Goal: Task Accomplishment & Management: Complete application form

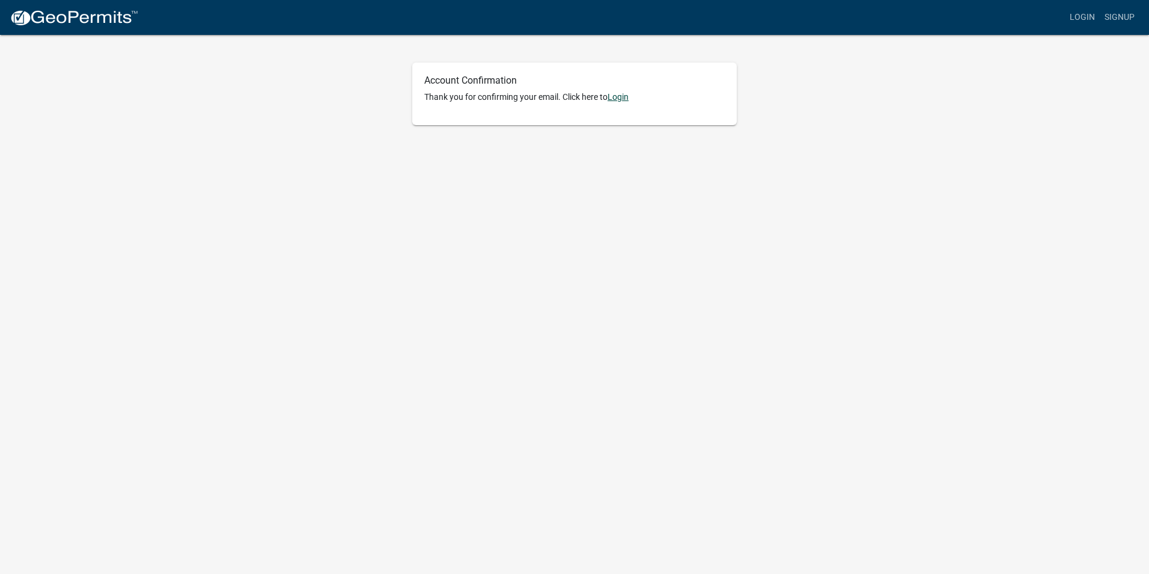
click at [620, 99] on link "Login" at bounding box center [618, 97] width 21 height 10
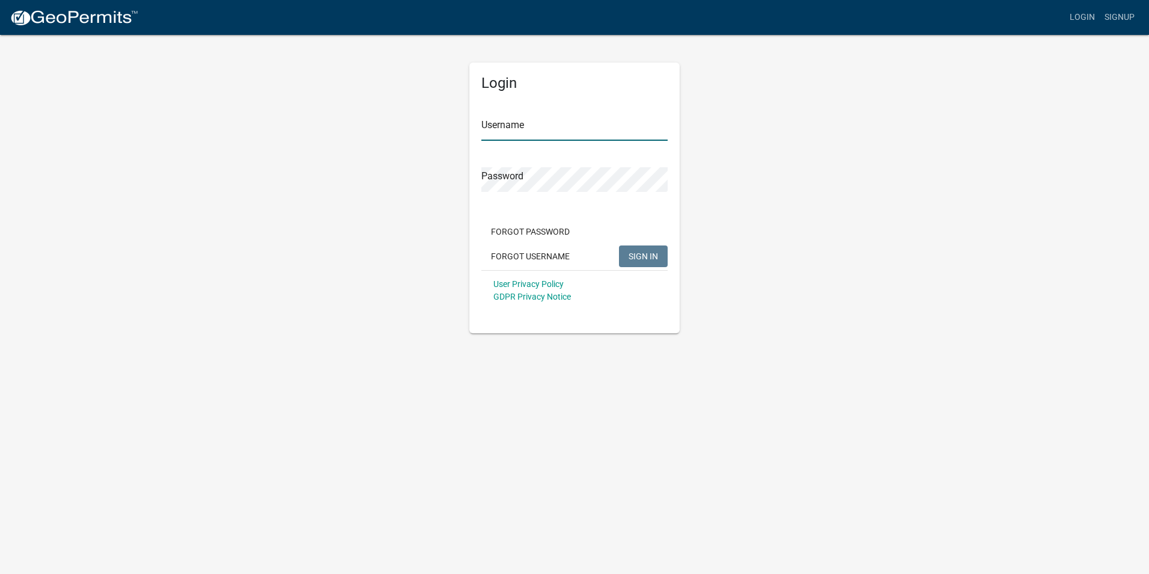
click at [560, 136] on input "Username" at bounding box center [575, 128] width 186 height 25
type input "MarkMM"
click at [646, 257] on span "SIGN IN" at bounding box center [643, 256] width 29 height 10
click at [647, 258] on span "SIGN IN" at bounding box center [643, 256] width 29 height 10
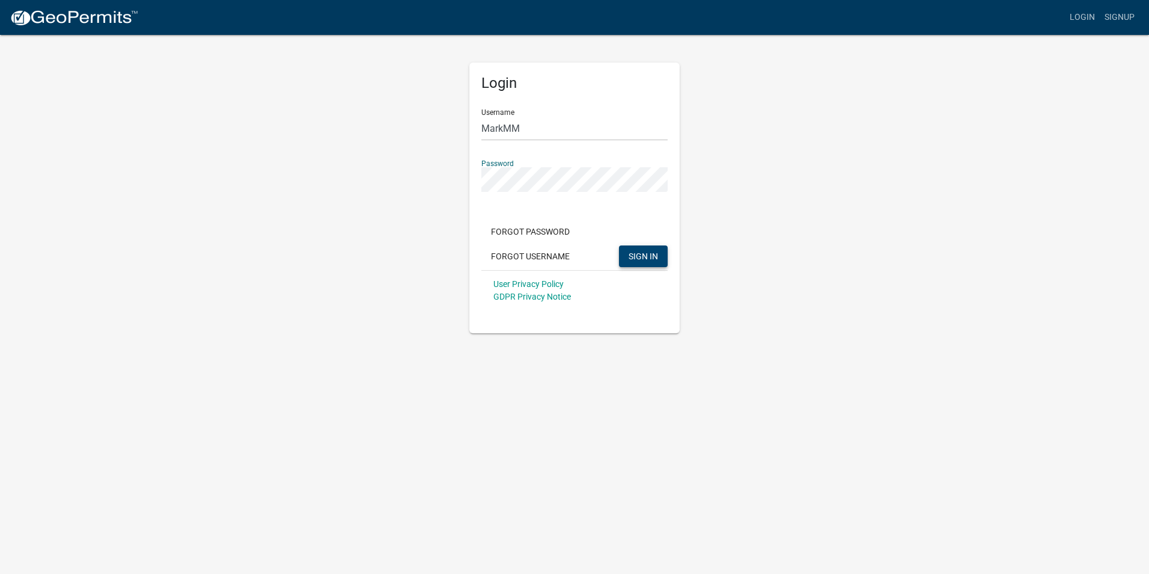
click at [645, 260] on span "SIGN IN" at bounding box center [643, 256] width 29 height 10
click at [647, 255] on span "SIGN IN" at bounding box center [643, 256] width 29 height 10
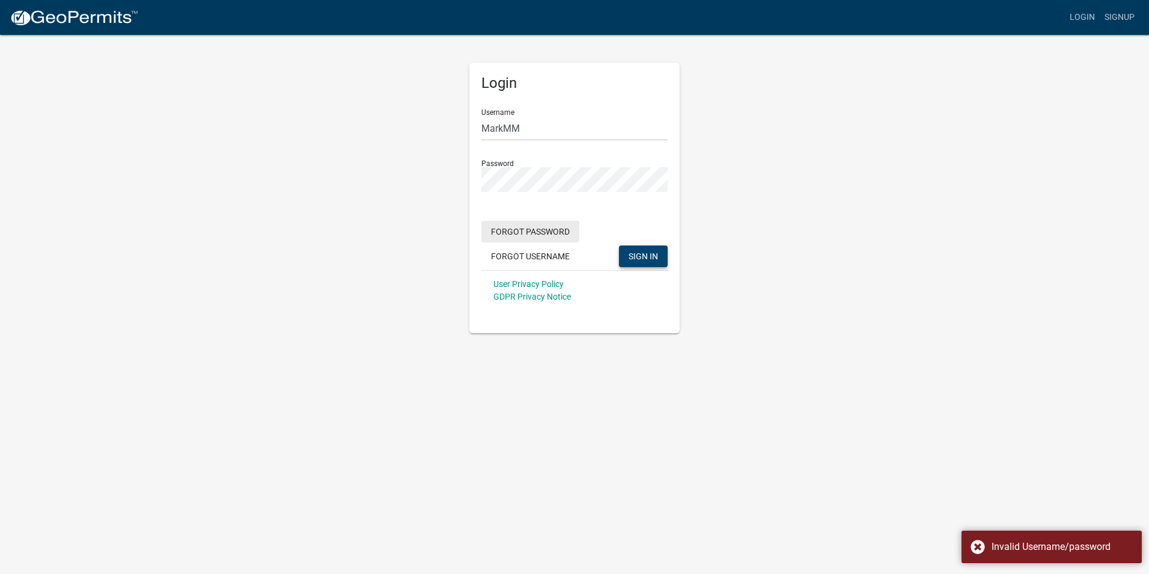
click at [527, 223] on button "Forgot Password" at bounding box center [531, 232] width 98 height 22
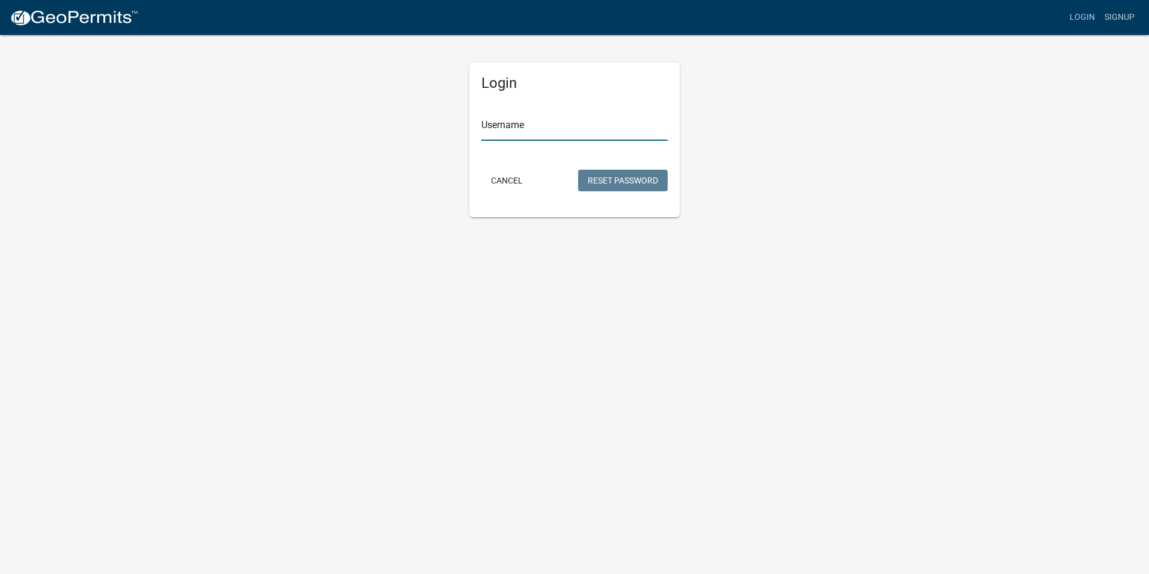
click at [512, 134] on input "Username" at bounding box center [575, 128] width 186 height 25
type input "MarkMM"
click at [644, 170] on div "Cancel Reset Password" at bounding box center [575, 182] width 186 height 25
click at [644, 176] on button "Reset Password" at bounding box center [623, 181] width 90 height 22
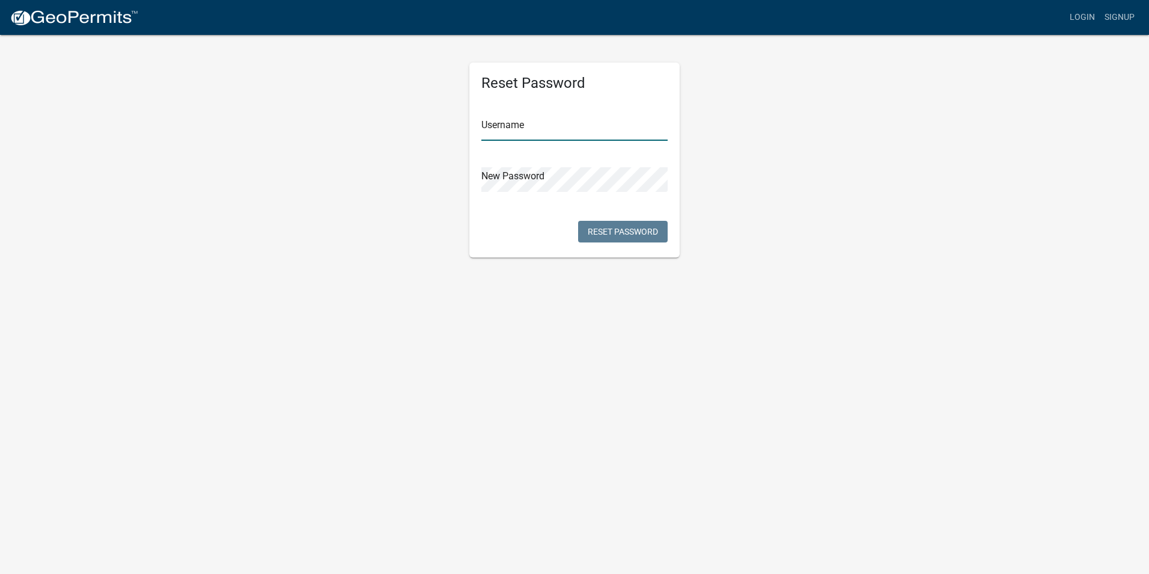
click at [516, 131] on input "text" at bounding box center [575, 128] width 186 height 25
type input "MarkMM"
click at [607, 225] on button "Reset Password" at bounding box center [623, 232] width 90 height 22
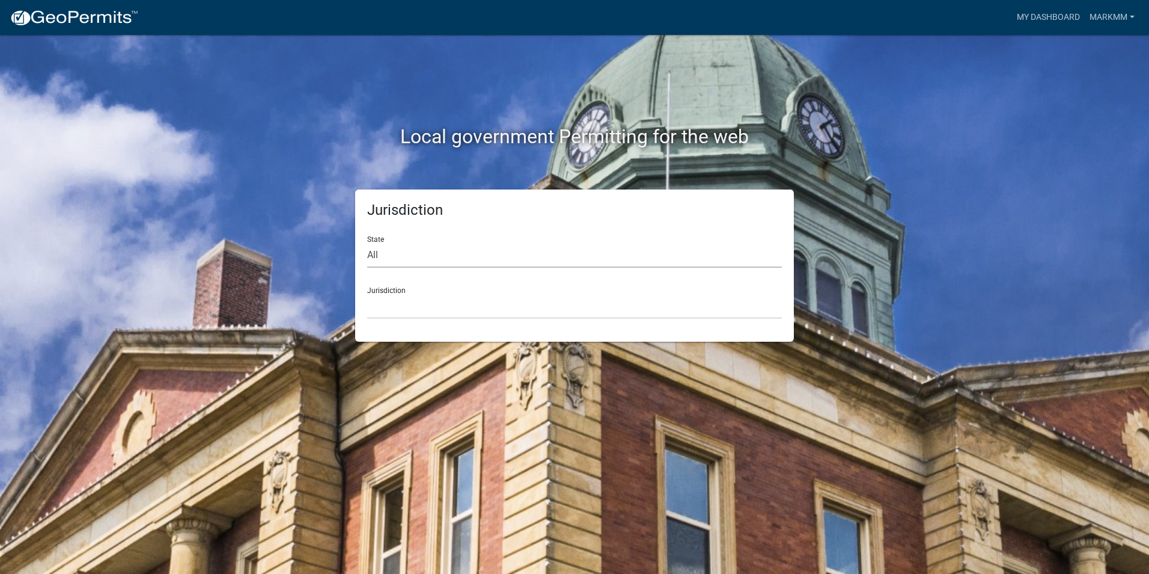
click at [381, 255] on select "All Colorado Georgia Indiana Iowa Kansas Minnesota Ohio South Carolina Wisconsin" at bounding box center [574, 255] width 415 height 25
select select "Iowa"
click at [367, 243] on select "All Colorado Georgia Indiana Iowa Kansas Minnesota Ohio South Carolina Wisconsin" at bounding box center [574, 255] width 415 height 25
click at [382, 306] on select "Boone County, Iowa Butler County, Iowa Cerro Gordo County, Iowa City of Harlan,…" at bounding box center [574, 306] width 415 height 25
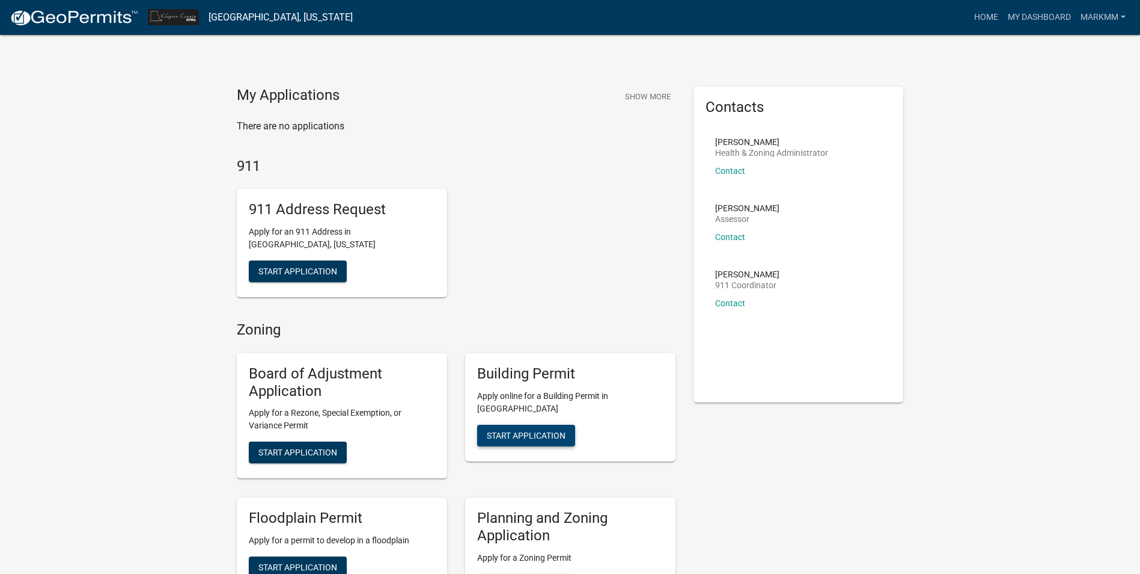
click at [527, 430] on span "Start Application" at bounding box center [526, 435] width 79 height 10
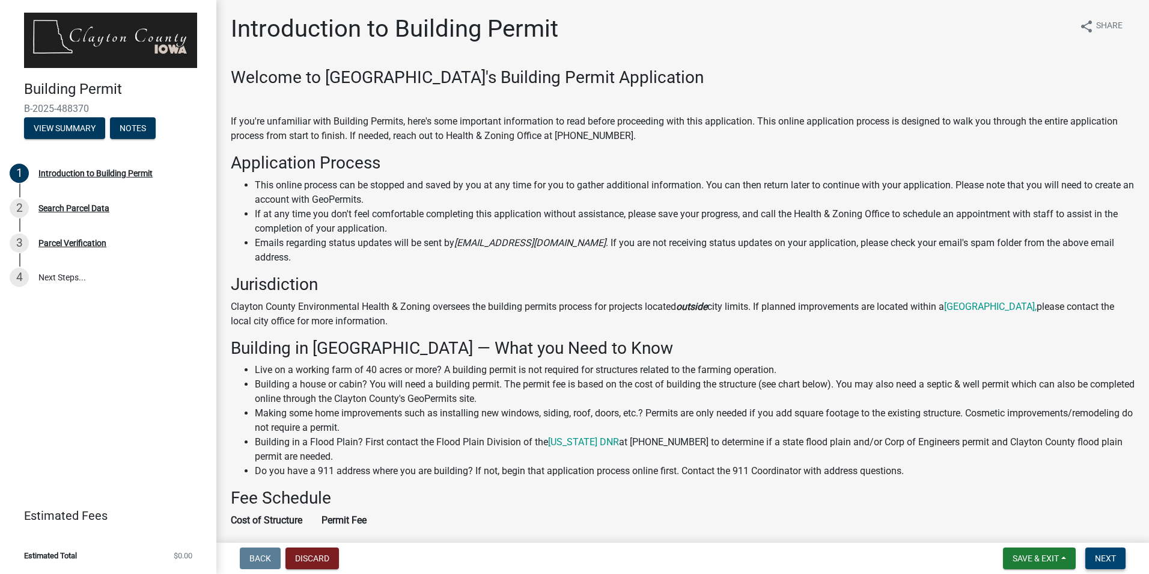
click at [1109, 554] on span "Next" at bounding box center [1105, 558] width 21 height 10
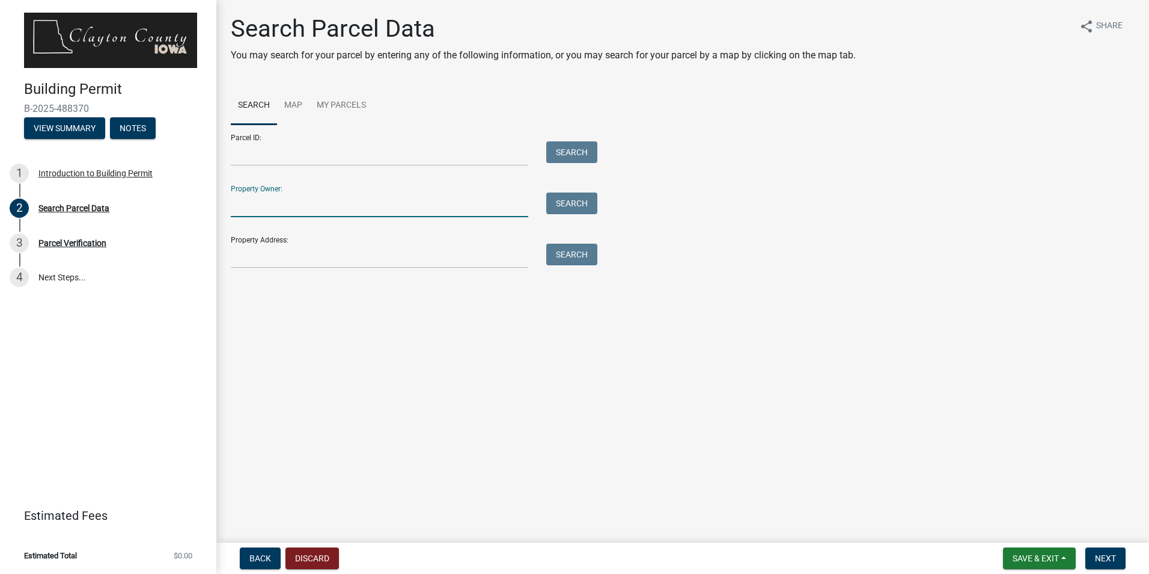
click at [269, 209] on input "Property Owner:" at bounding box center [380, 204] width 298 height 25
type input "Mark & Larry G Meyer"
click at [565, 196] on button "Search" at bounding box center [571, 203] width 51 height 22
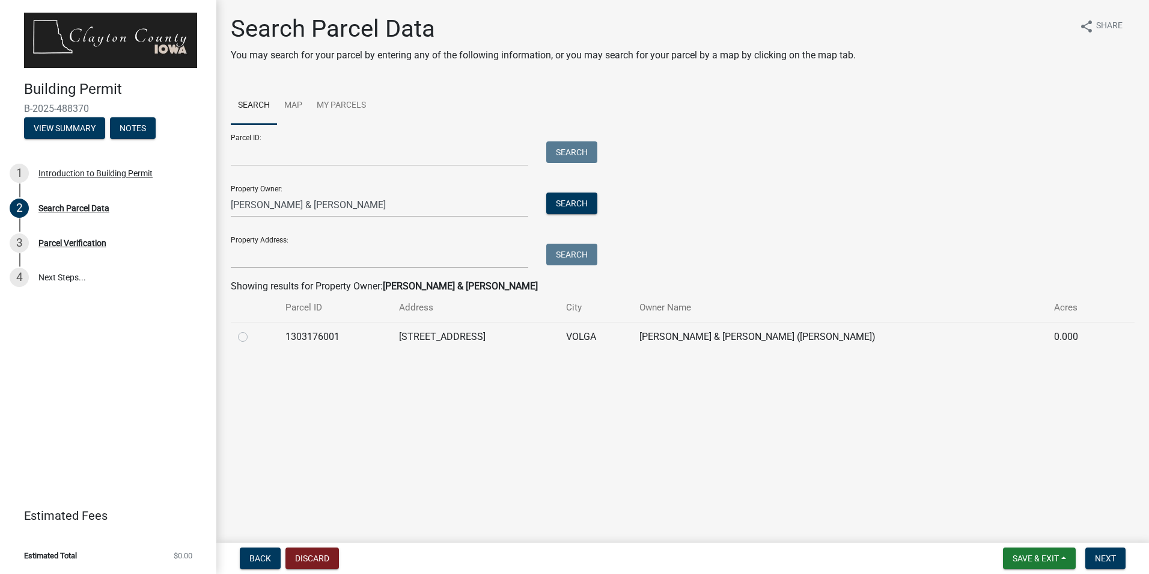
click at [252, 329] on label at bounding box center [252, 329] width 0 height 0
click at [252, 334] on input "radio" at bounding box center [256, 333] width 8 height 8
radio input "true"
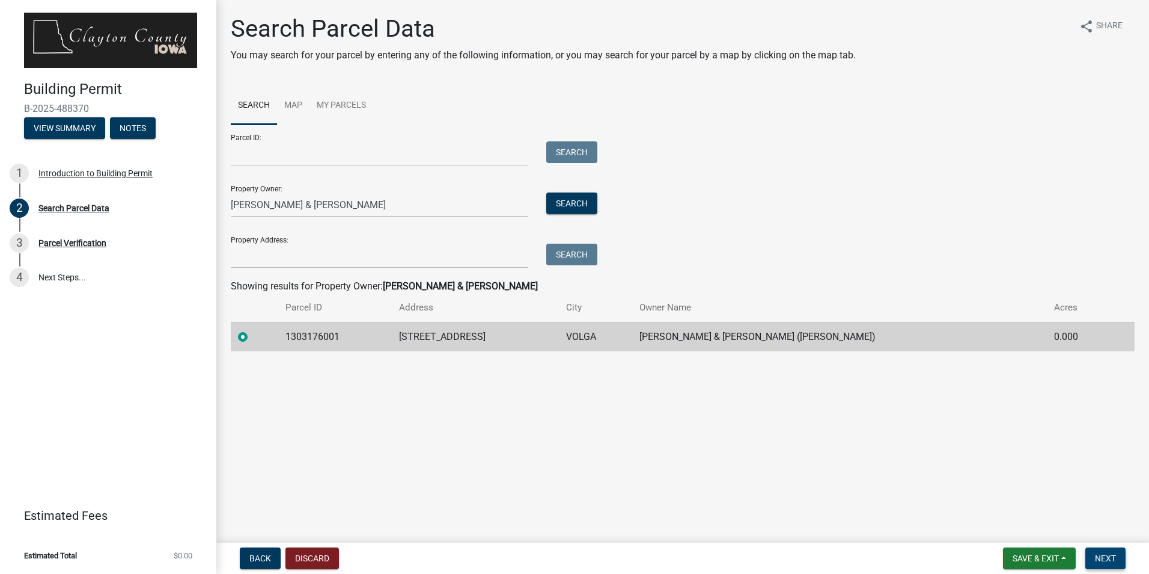
click at [1122, 555] on button "Next" at bounding box center [1106, 558] width 40 height 22
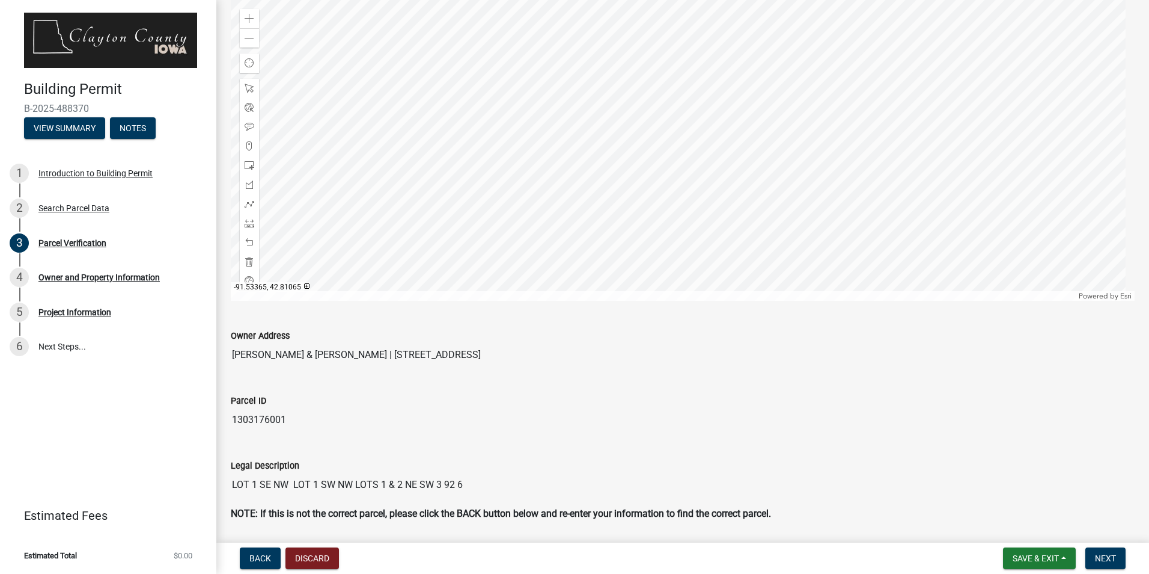
scroll to position [120, 0]
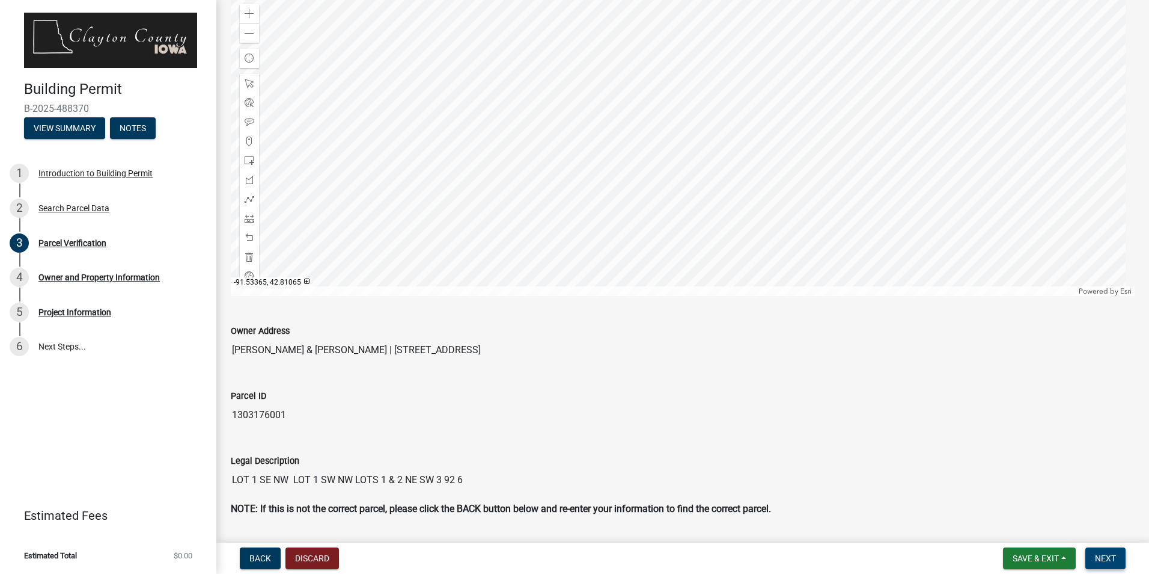
click at [1115, 561] on span "Next" at bounding box center [1105, 558] width 21 height 10
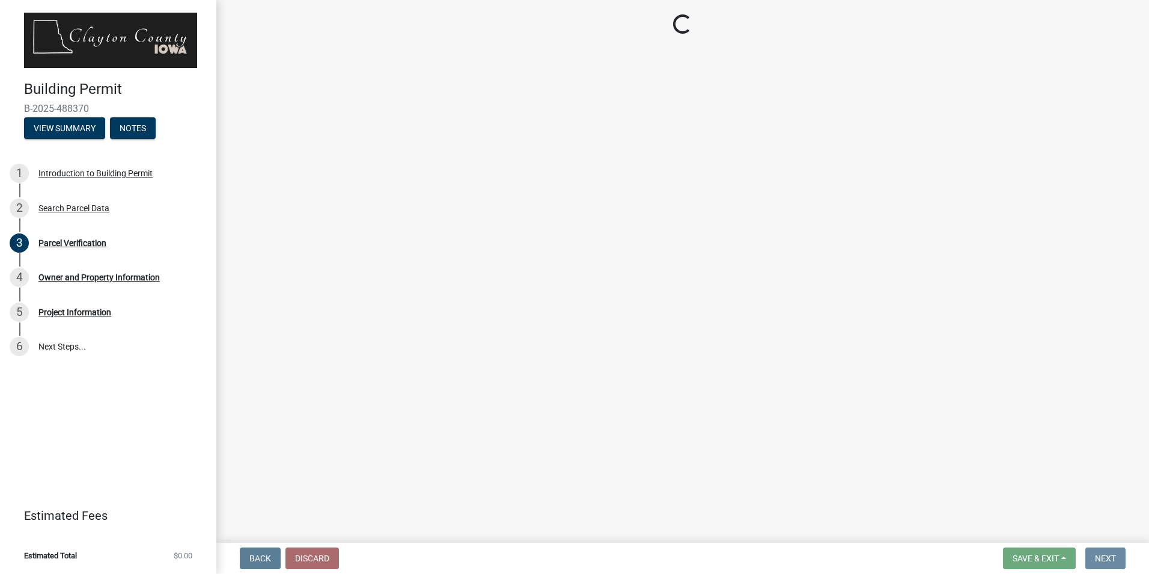
scroll to position [0, 0]
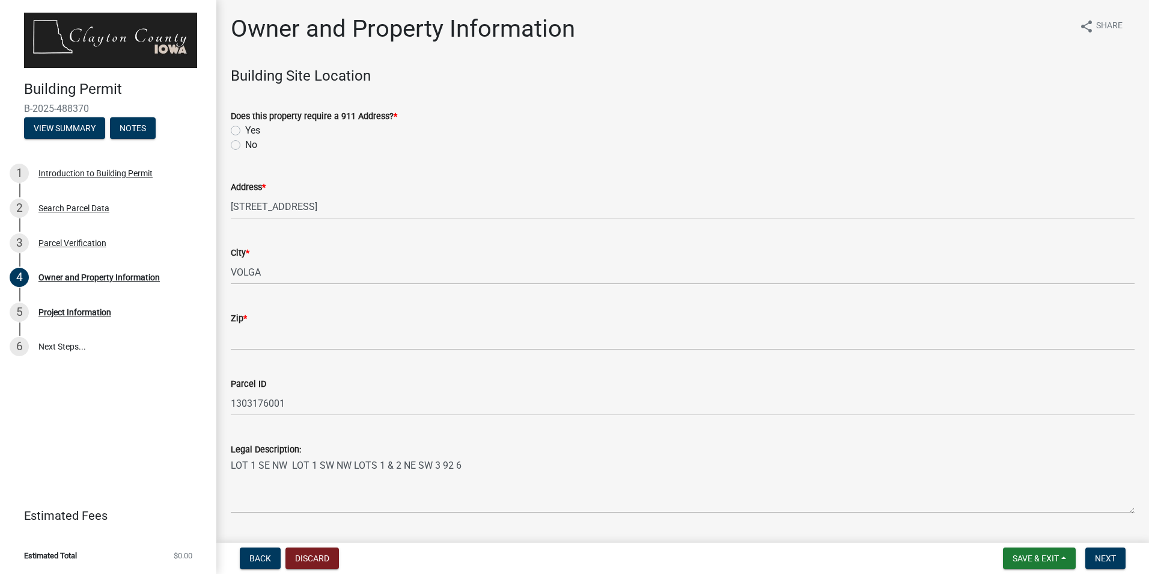
click at [245, 148] on label "No" at bounding box center [251, 145] width 12 height 14
click at [245, 145] on input "No" at bounding box center [249, 142] width 8 height 8
radio input "true"
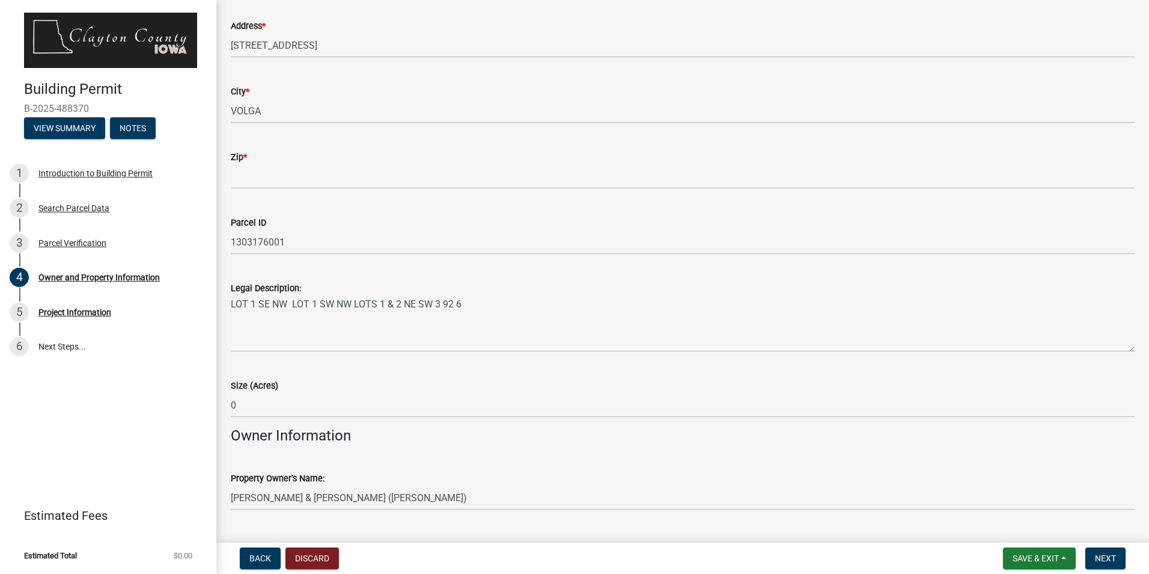
scroll to position [180, 0]
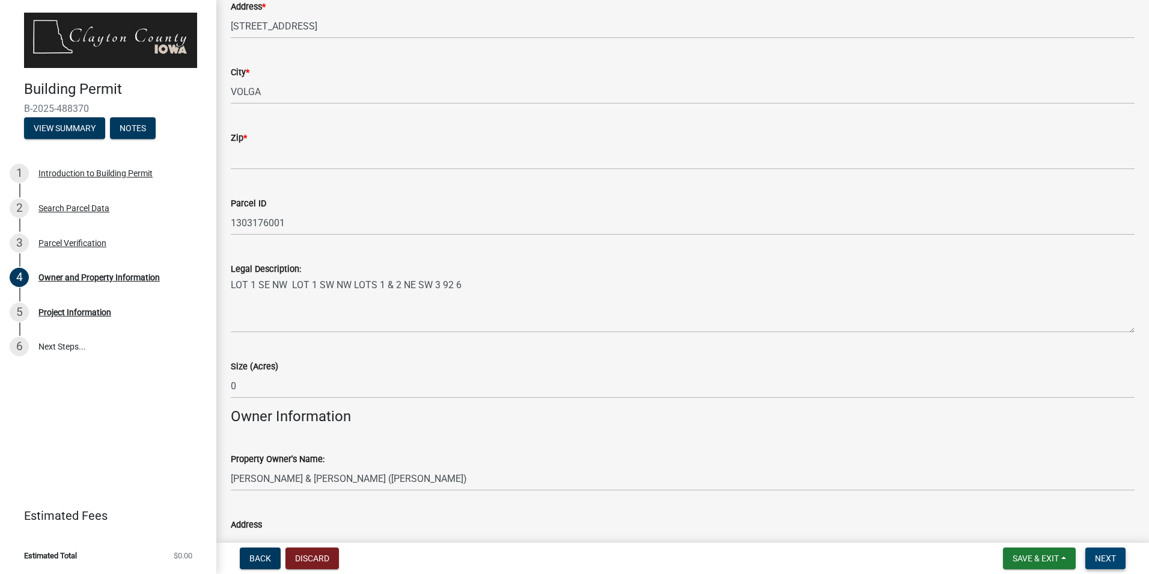
click at [1100, 551] on button "Next" at bounding box center [1106, 558] width 40 height 22
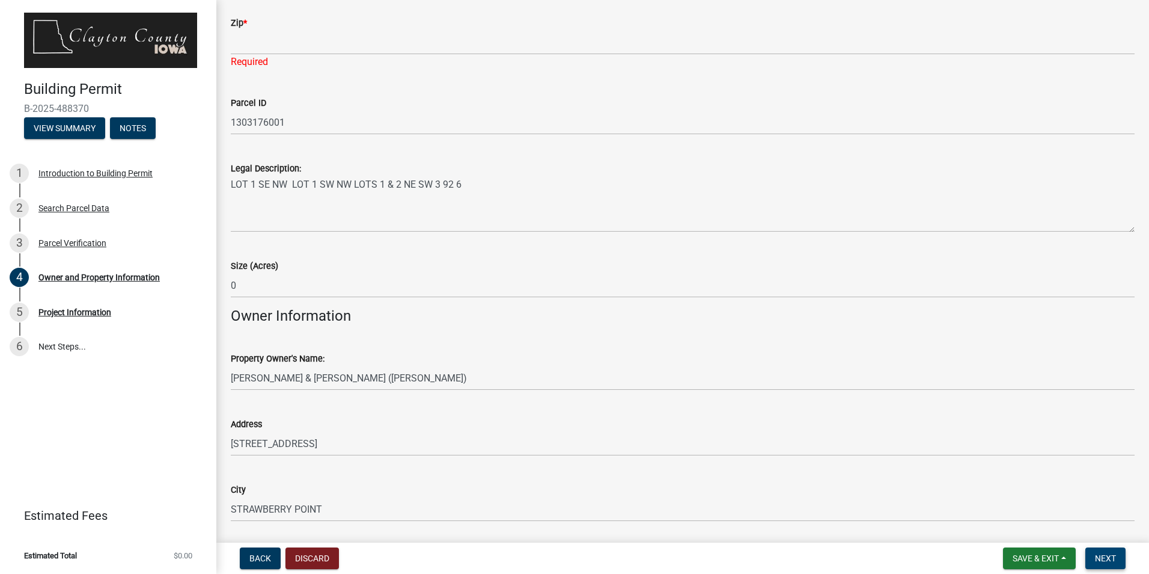
scroll to position [301, 0]
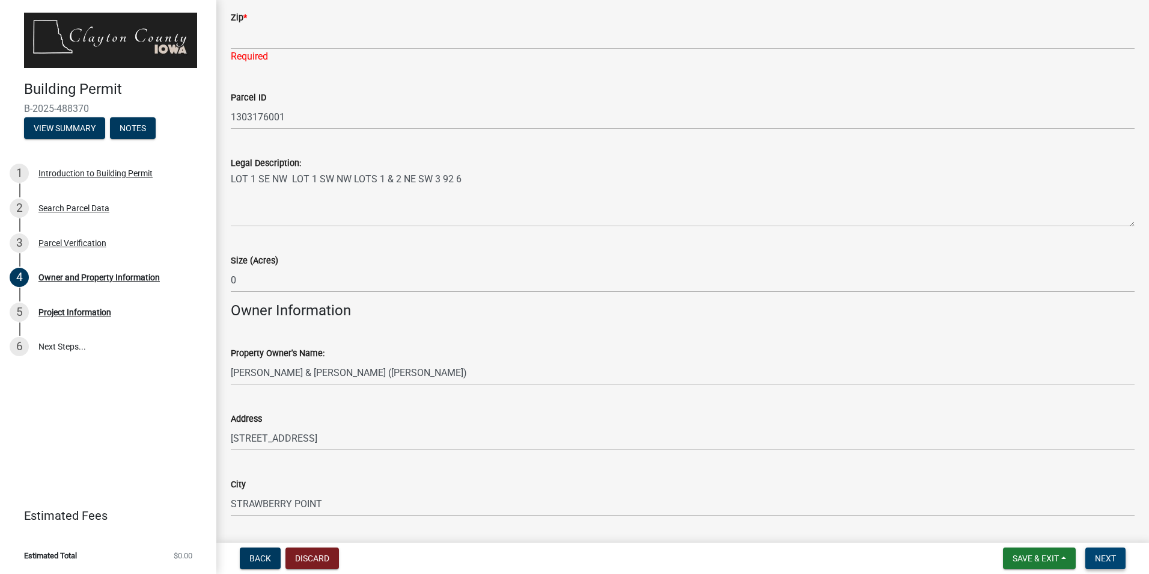
click at [1107, 563] on button "Next" at bounding box center [1106, 558] width 40 height 22
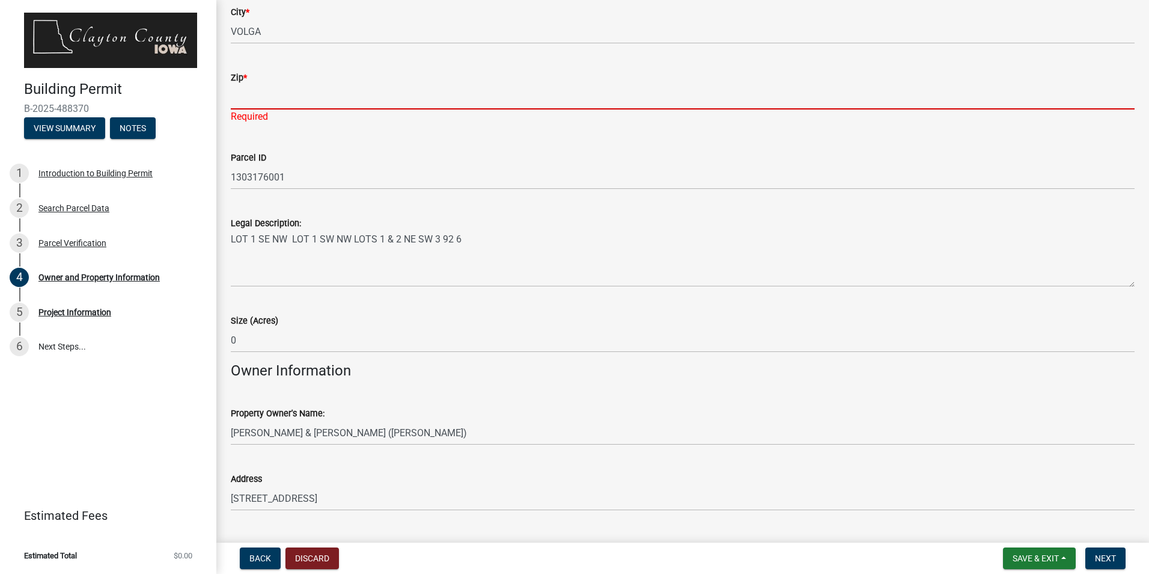
click at [259, 102] on input "Zip *" at bounding box center [683, 97] width 904 height 25
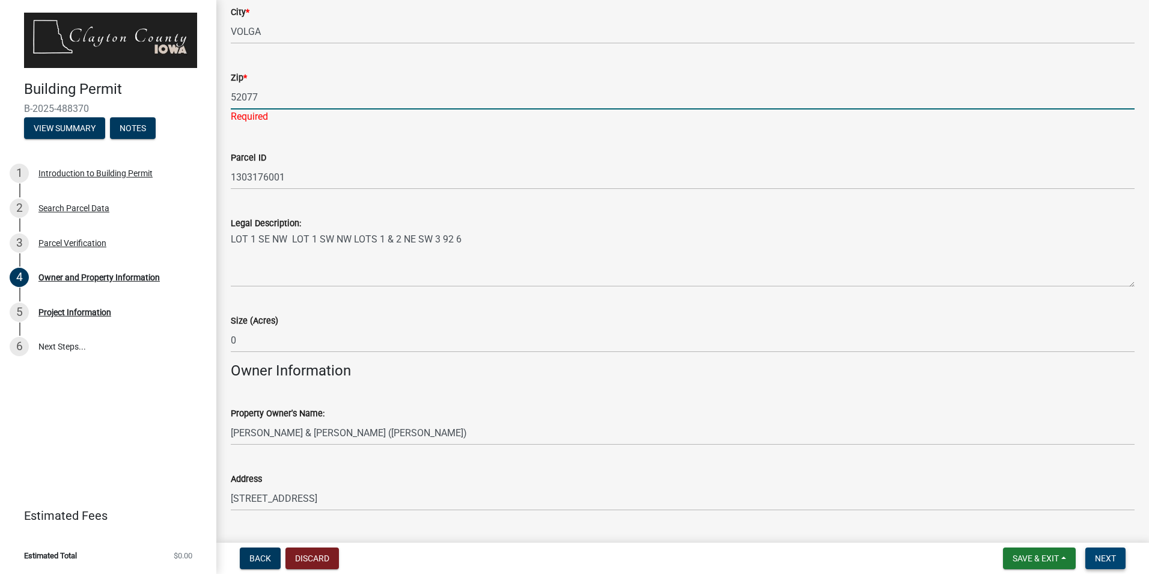
type input "52077"
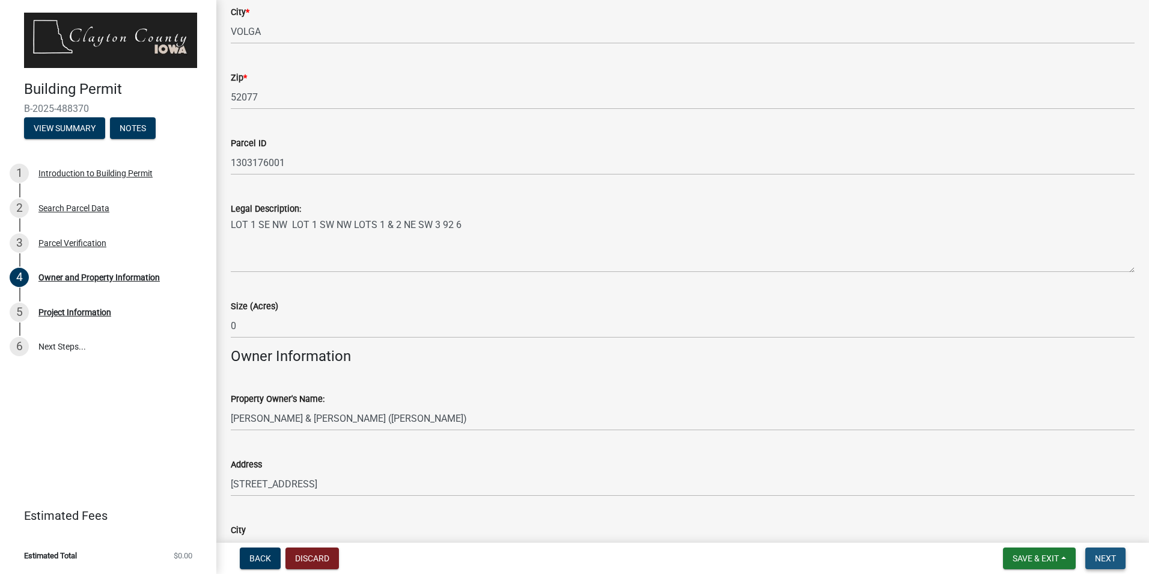
click at [1106, 548] on button "Next" at bounding box center [1106, 558] width 40 height 22
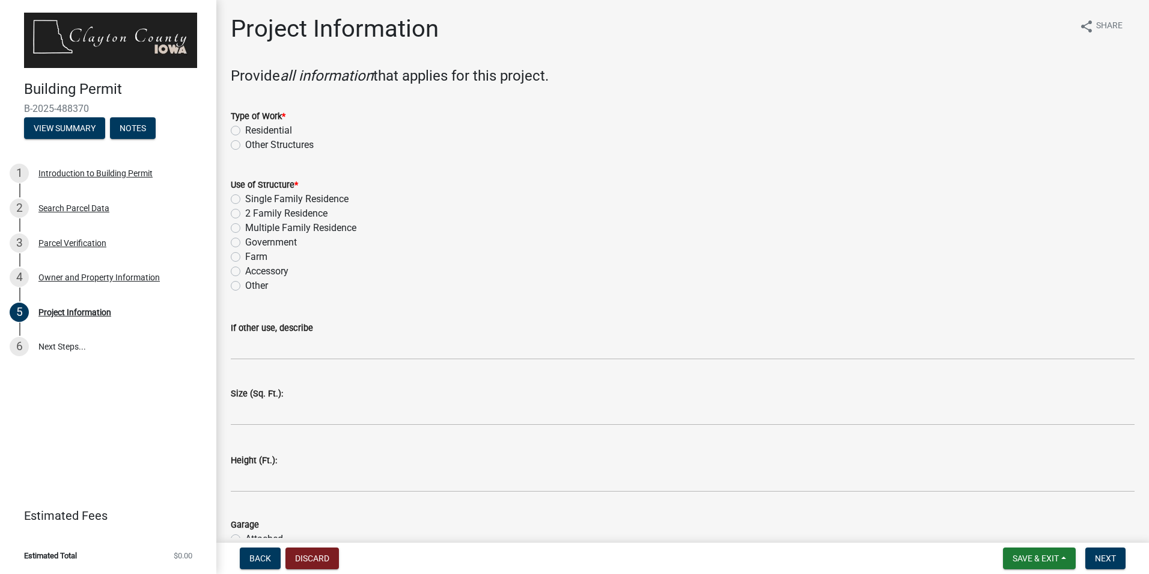
click at [245, 132] on label "Residential" at bounding box center [268, 130] width 47 height 14
click at [245, 131] on input "Residential" at bounding box center [249, 127] width 8 height 8
radio input "true"
click at [245, 203] on label "Single Family Residence" at bounding box center [296, 199] width 103 height 14
click at [245, 200] on input "Single Family Residence" at bounding box center [249, 196] width 8 height 8
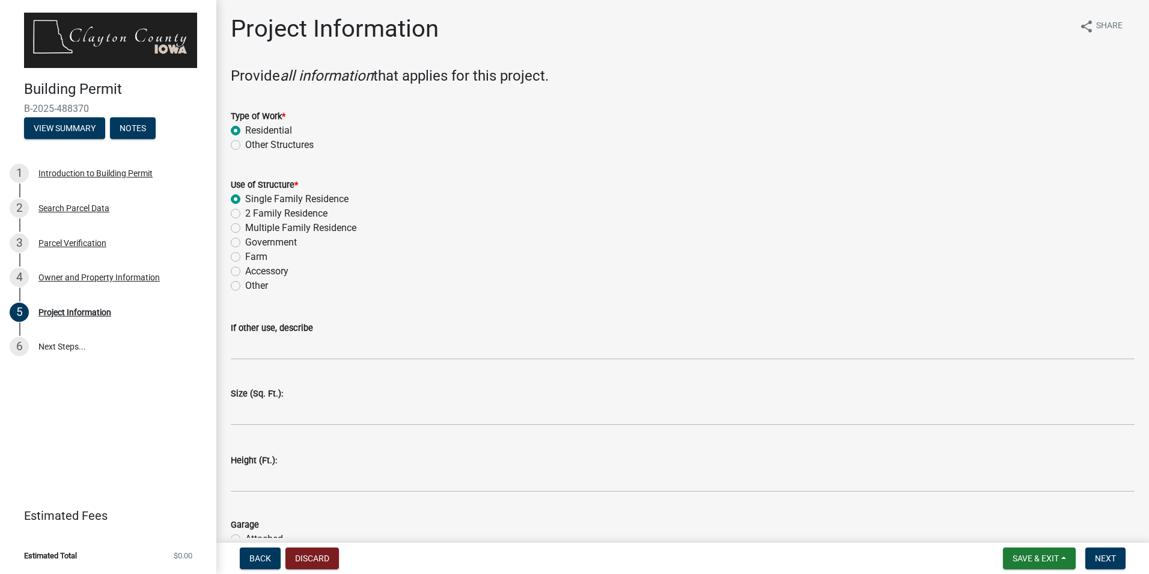
radio input "true"
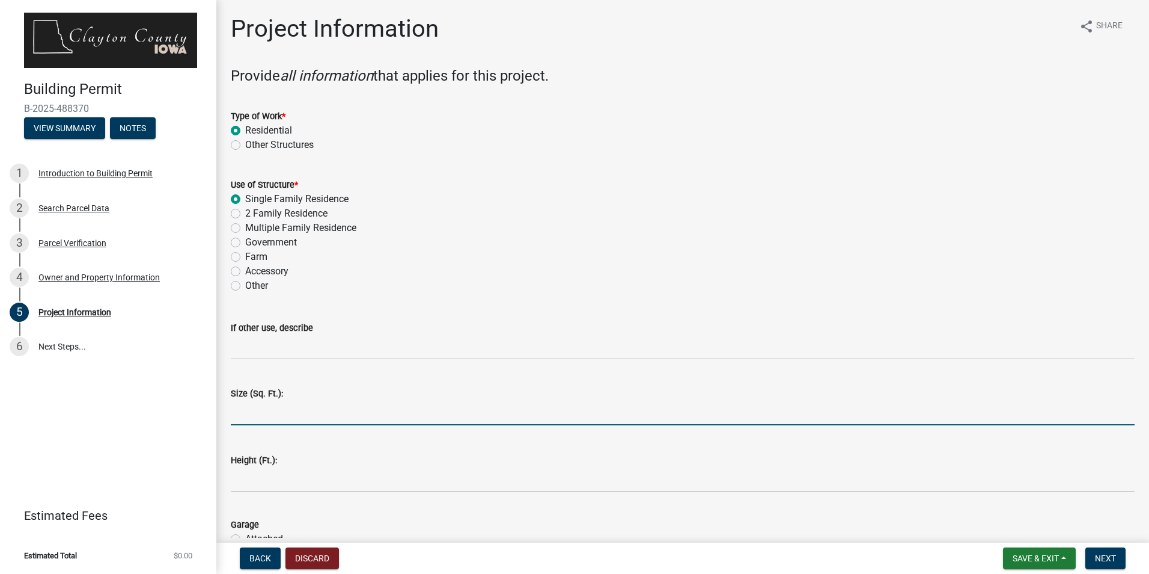
click at [286, 416] on input "text" at bounding box center [683, 412] width 904 height 25
type input "1500"
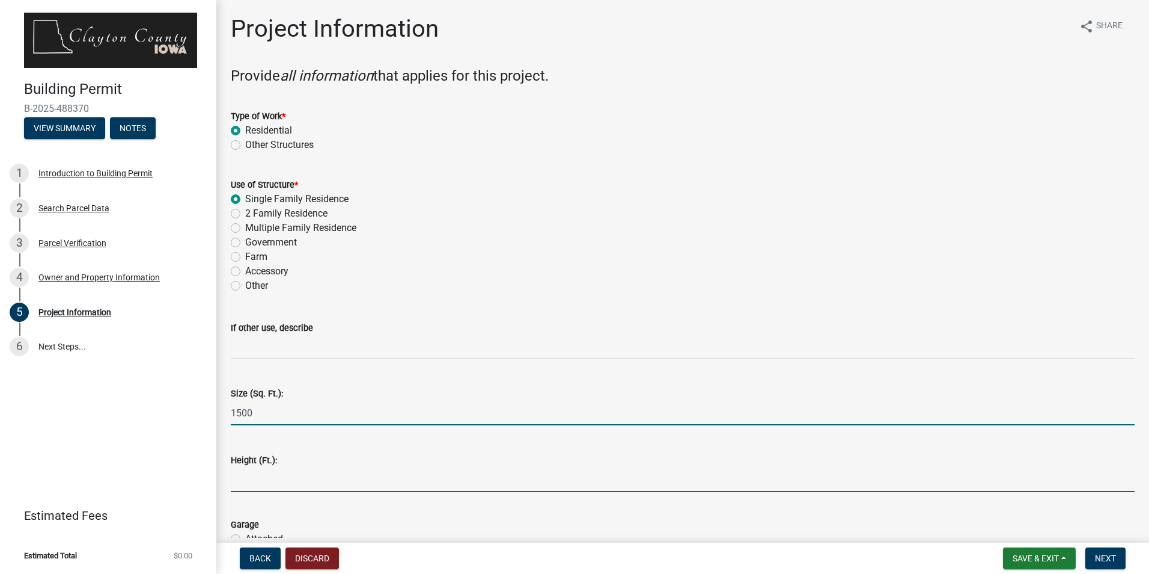
click at [255, 486] on input "text" at bounding box center [683, 479] width 904 height 25
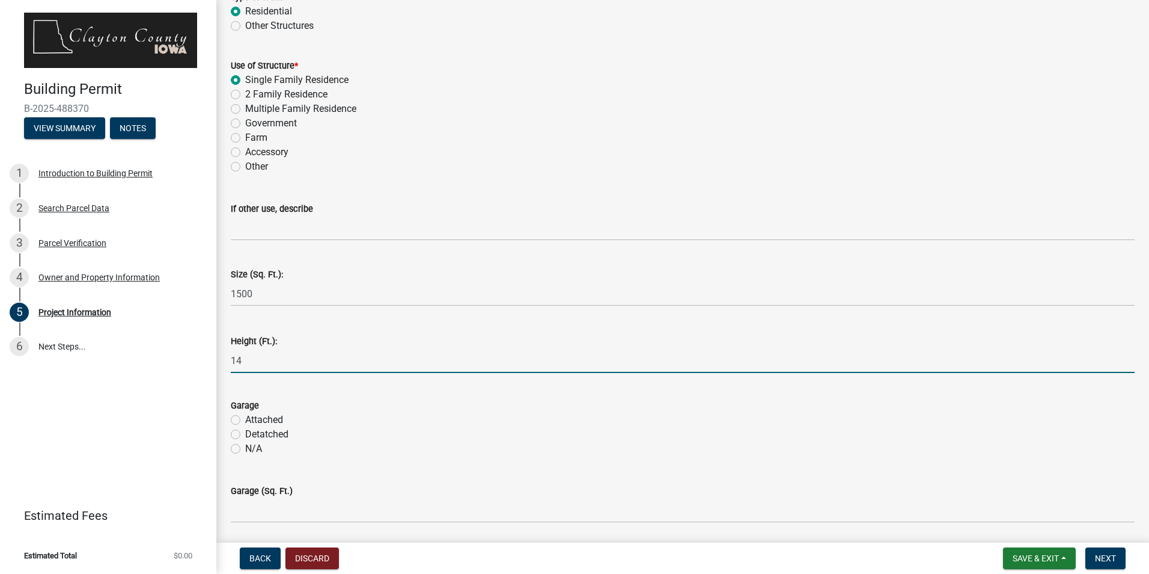
scroll to position [120, 0]
type input "14"
click at [245, 421] on label "Attached" at bounding box center [264, 418] width 38 height 14
click at [245, 419] on input "Attached" at bounding box center [249, 415] width 8 height 8
radio input "true"
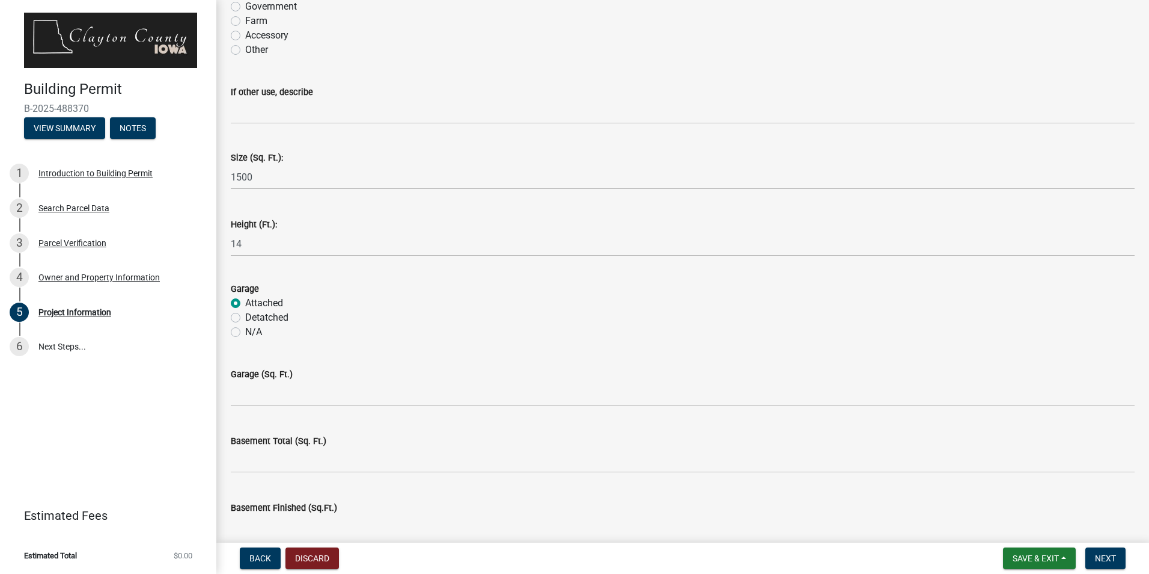
scroll to position [240, 0]
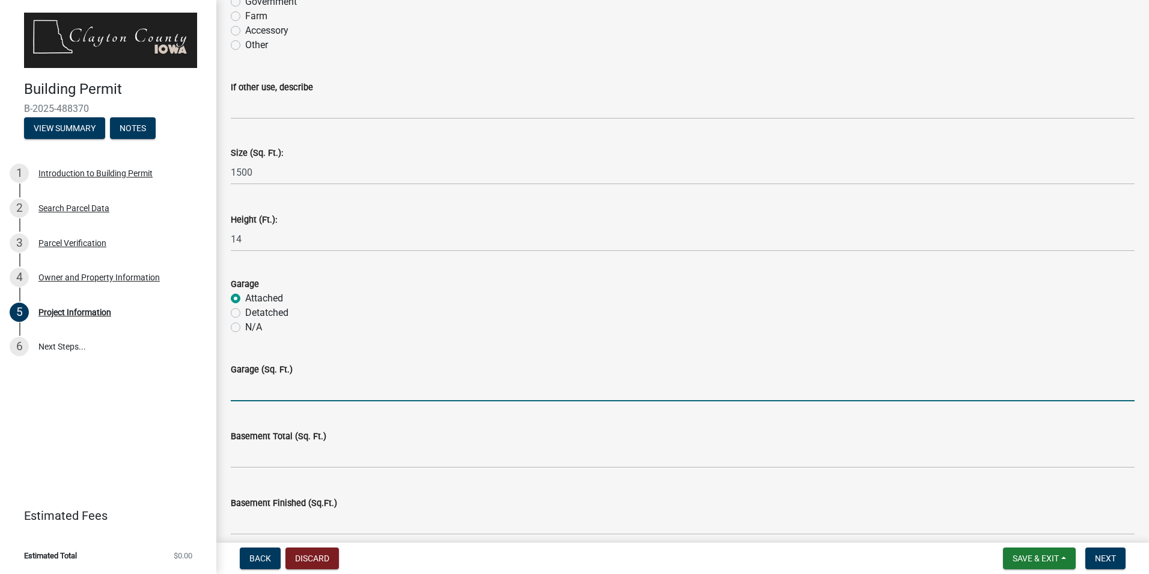
click at [256, 391] on input "text" at bounding box center [683, 388] width 904 height 25
type input "960"
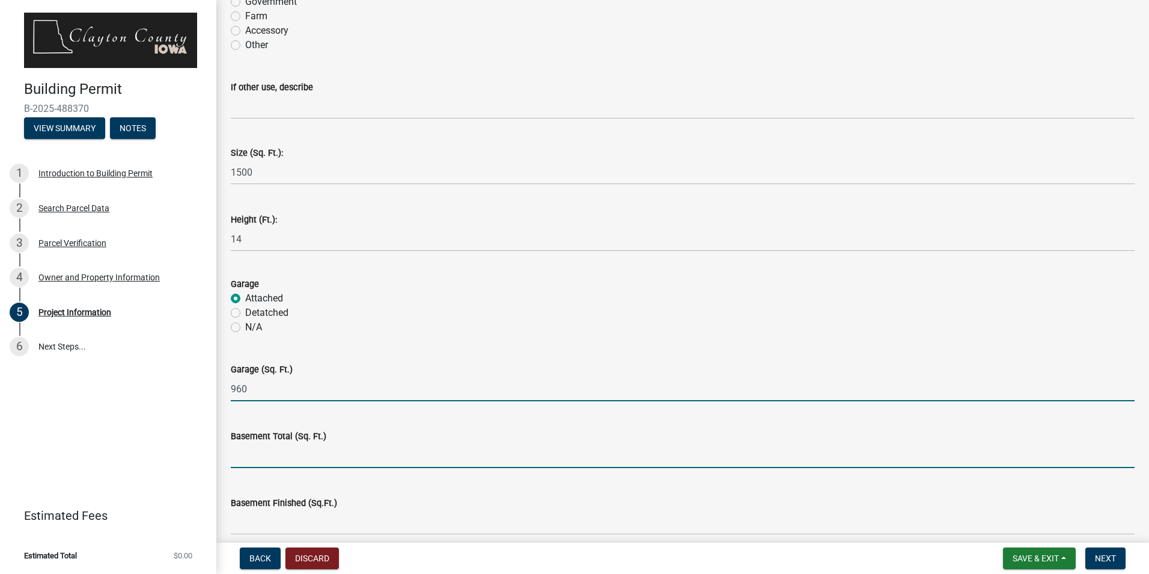
click at [260, 457] on input "text" at bounding box center [683, 455] width 904 height 25
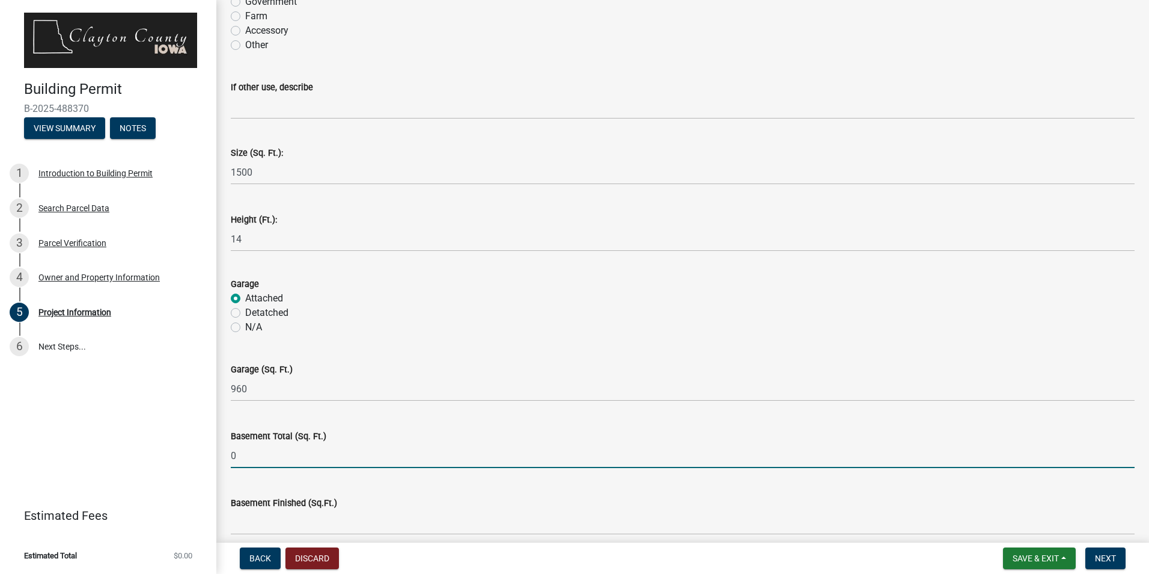
scroll to position [361, 0]
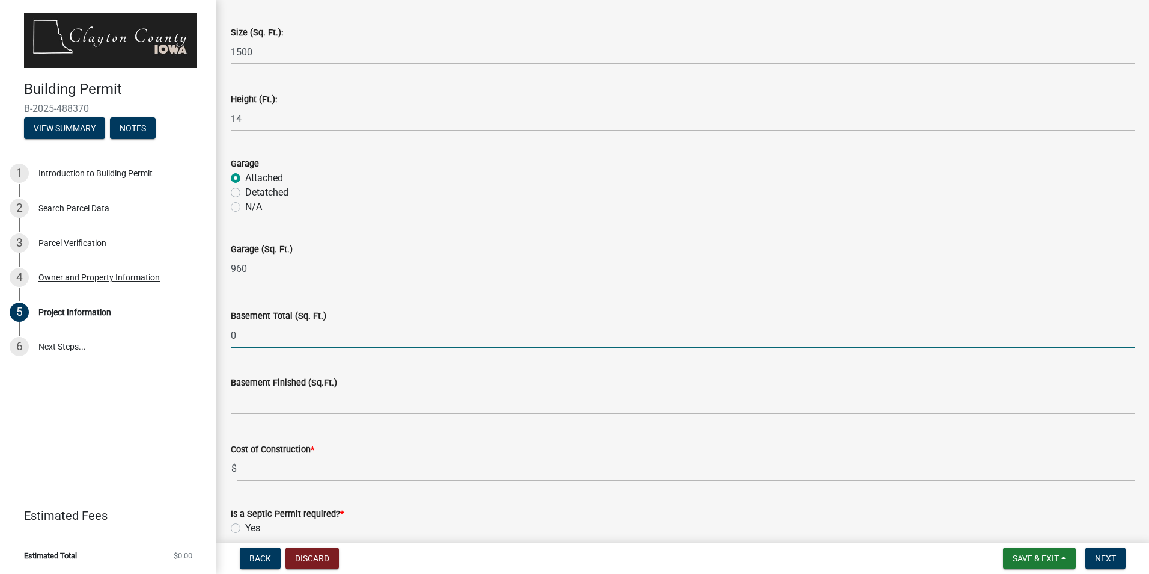
type input "0"
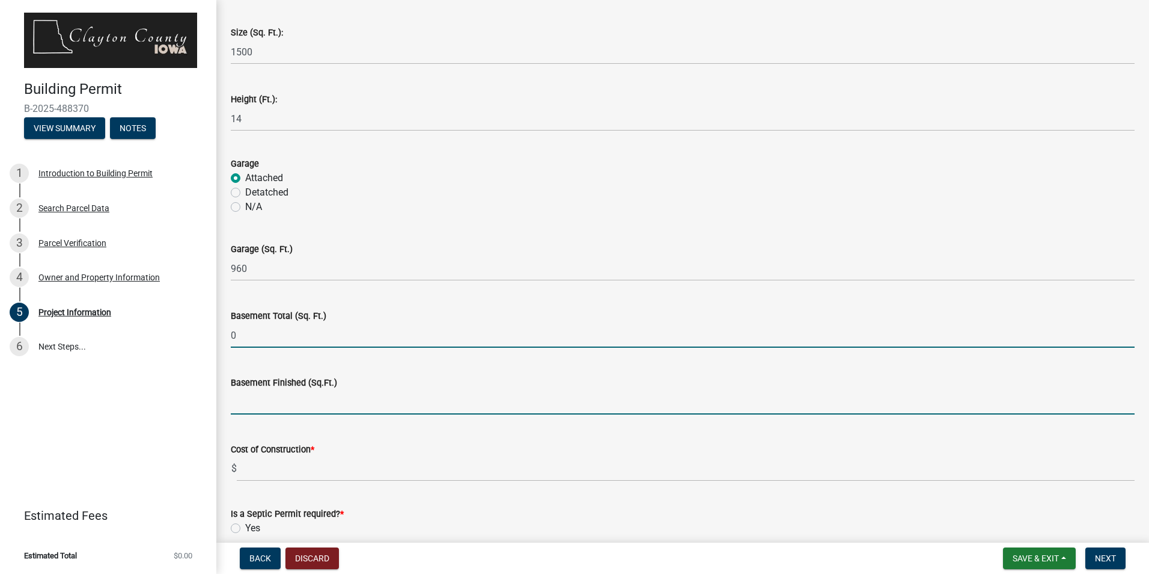
click at [275, 409] on input "text" at bounding box center [683, 402] width 904 height 25
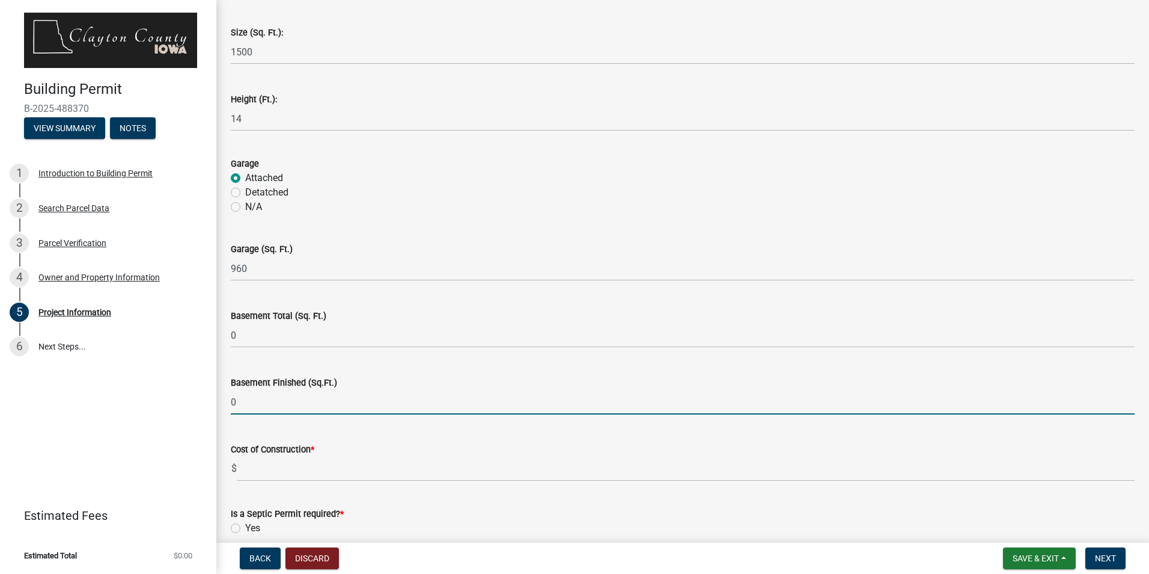
type input "0"
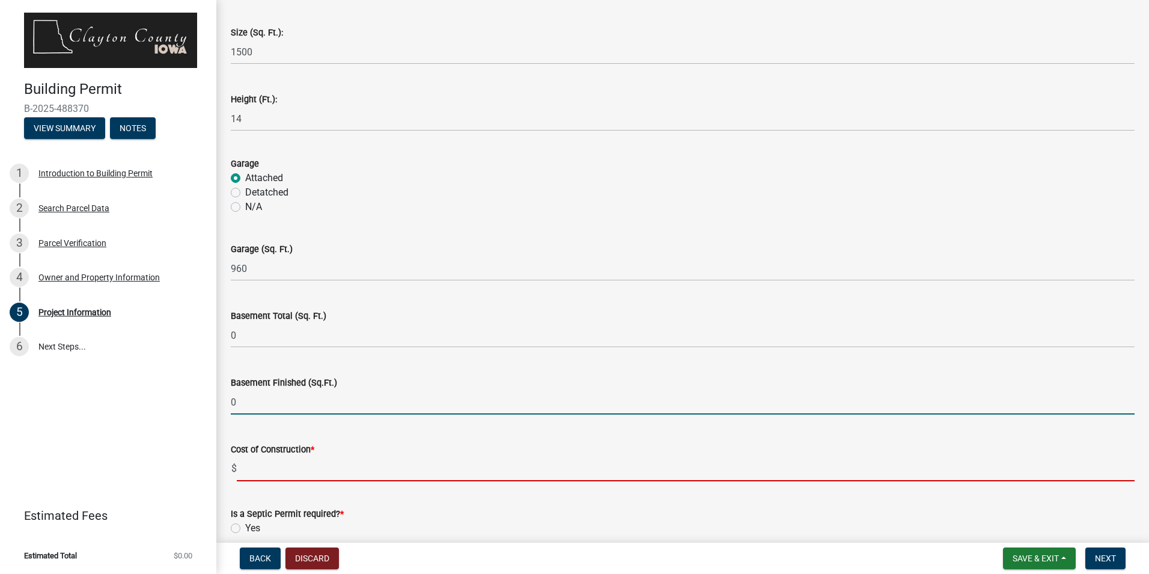
click at [255, 474] on input "text" at bounding box center [686, 468] width 898 height 25
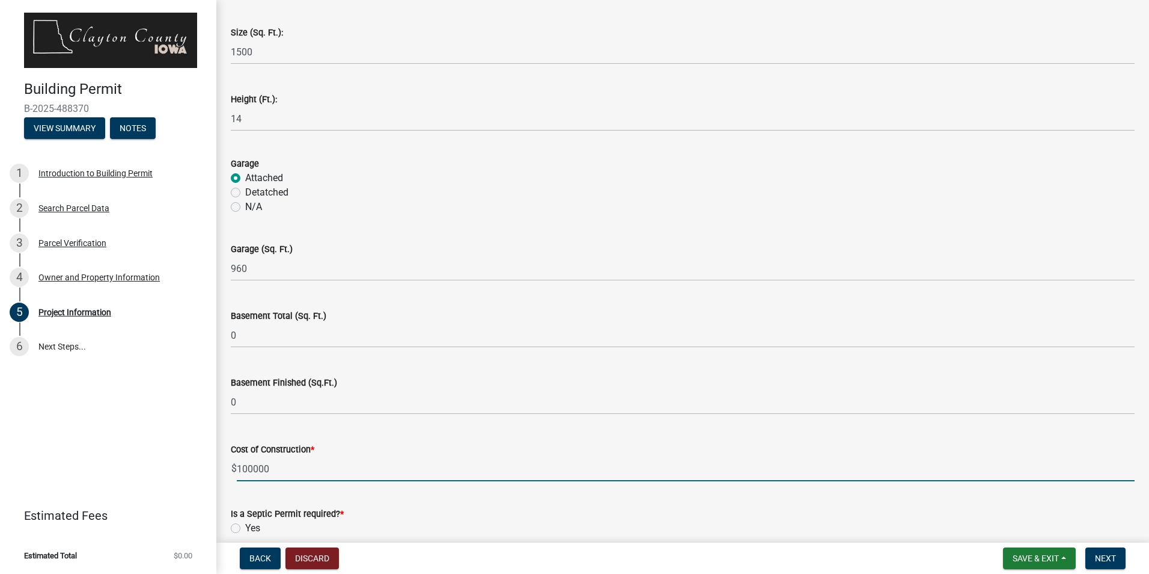
click at [252, 467] on input "100000" at bounding box center [686, 468] width 898 height 25
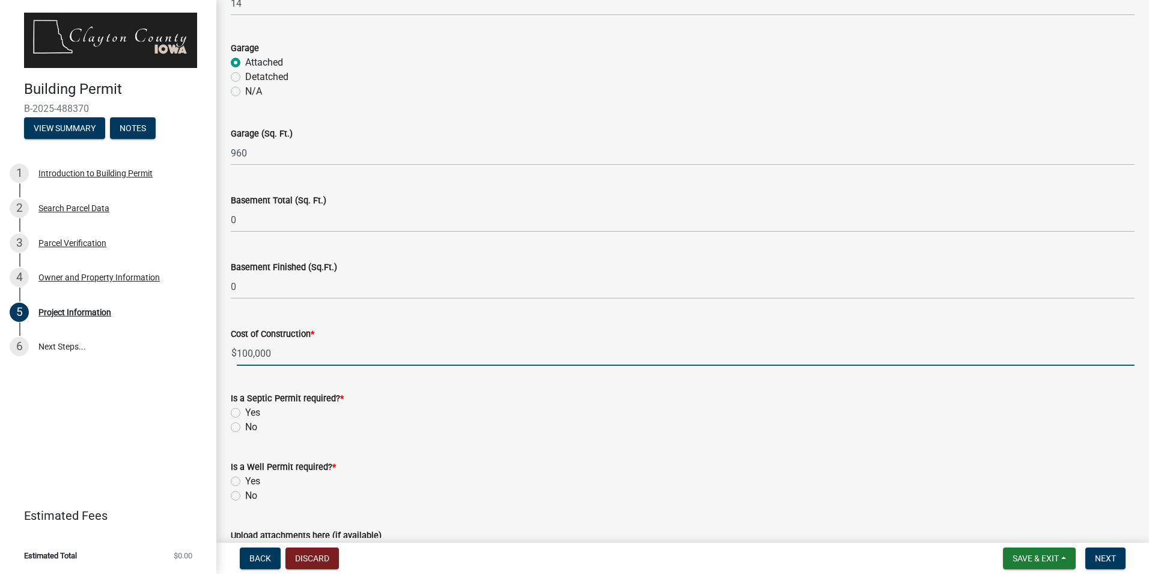
scroll to position [481, 0]
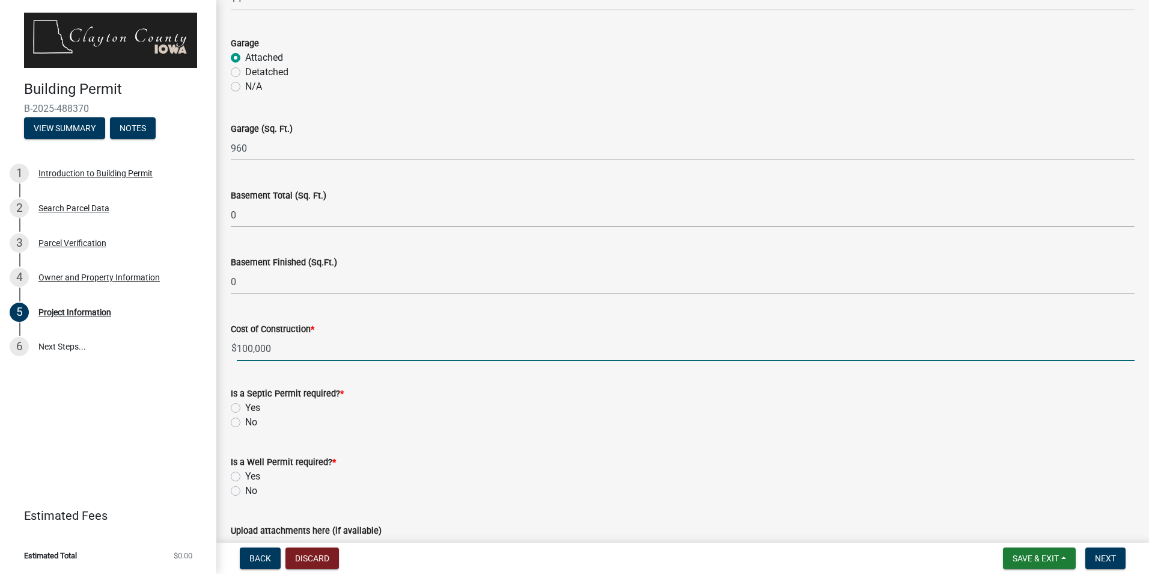
type input "100000"
click at [245, 423] on label "No" at bounding box center [251, 422] width 12 height 14
click at [245, 423] on input "No" at bounding box center [249, 419] width 8 height 8
radio input "true"
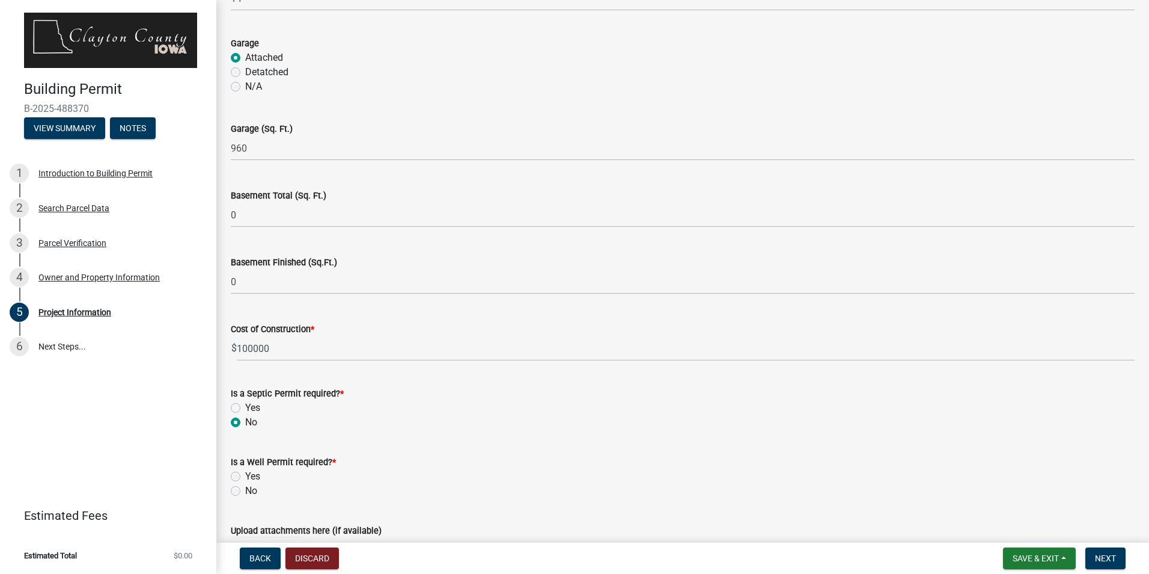
click at [245, 488] on label "No" at bounding box center [251, 490] width 12 height 14
click at [245, 488] on input "No" at bounding box center [249, 487] width 8 height 8
radio input "true"
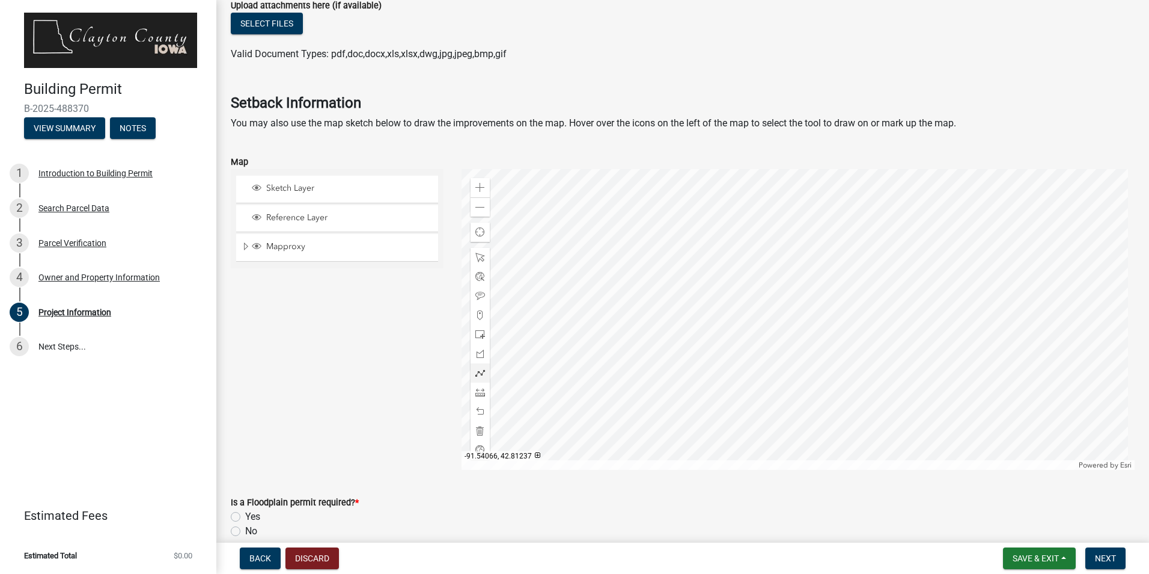
scroll to position [1022, 0]
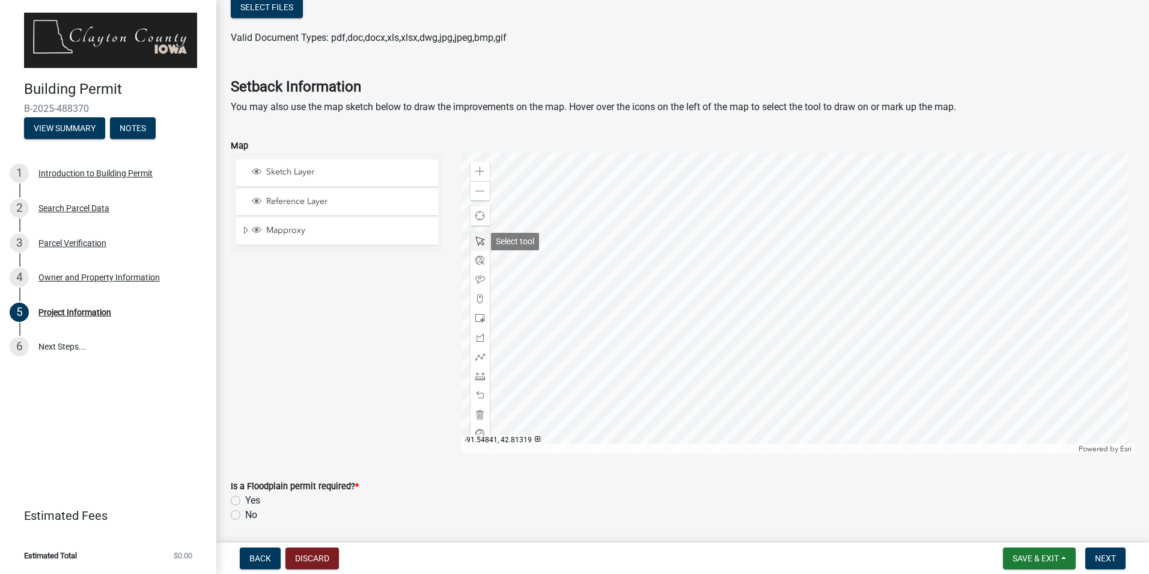
click at [476, 238] on span at bounding box center [481, 241] width 10 height 10
click at [881, 286] on div at bounding box center [799, 303] width 674 height 301
click at [882, 286] on div at bounding box center [799, 303] width 674 height 301
click at [883, 297] on div at bounding box center [799, 303] width 674 height 301
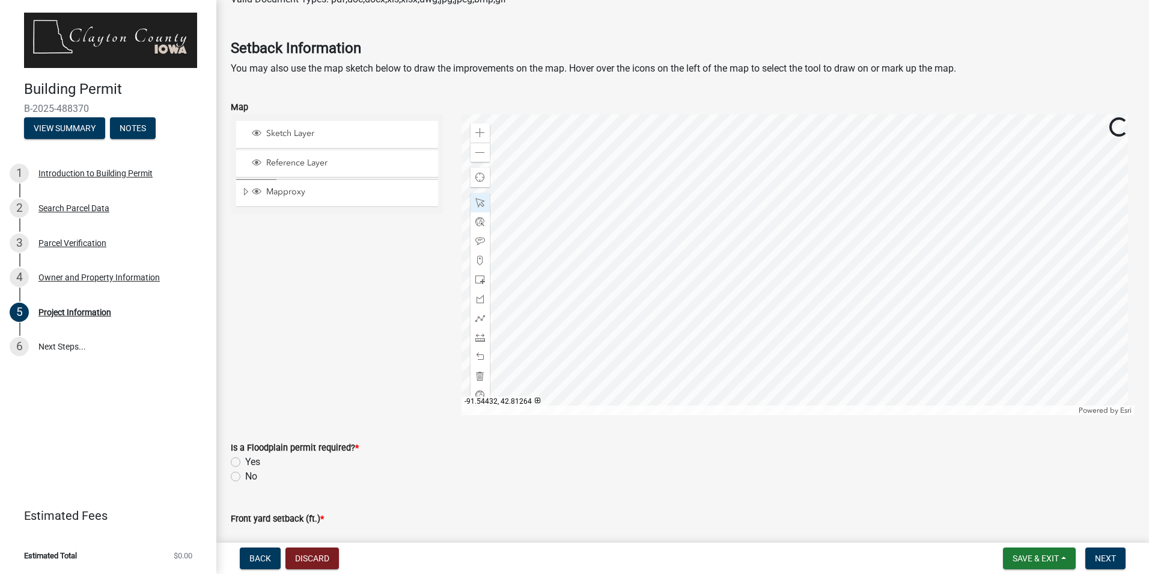
scroll to position [1082, 0]
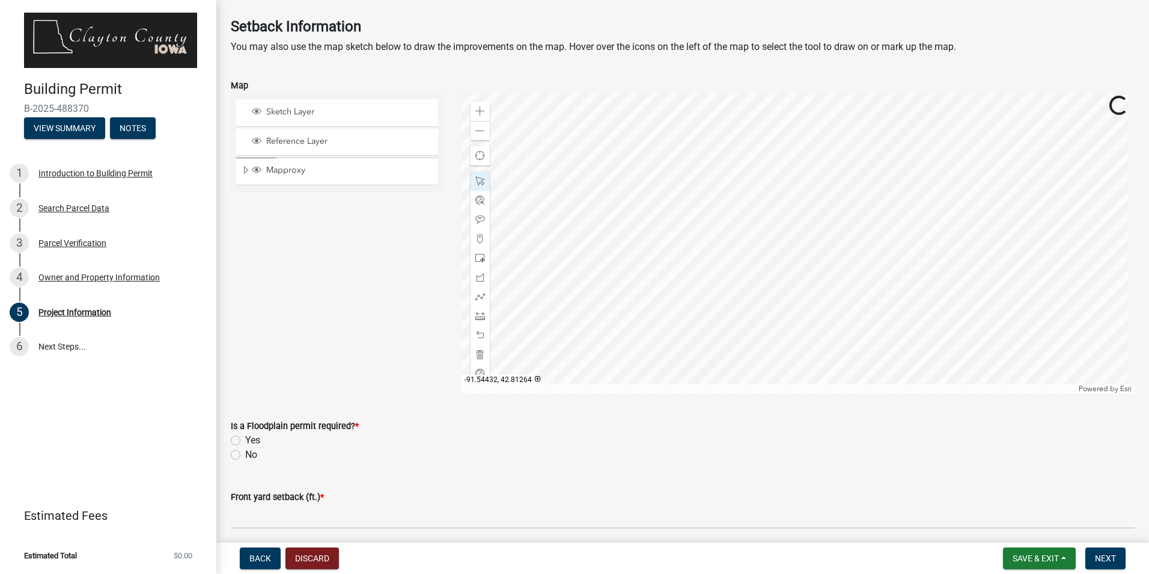
click at [245, 456] on label "No" at bounding box center [251, 454] width 12 height 14
click at [245, 455] on input "No" at bounding box center [249, 451] width 8 height 8
radio input "true"
click at [304, 115] on span "Sketch Layer" at bounding box center [348, 111] width 171 height 11
click at [476, 239] on span at bounding box center [481, 239] width 10 height 10
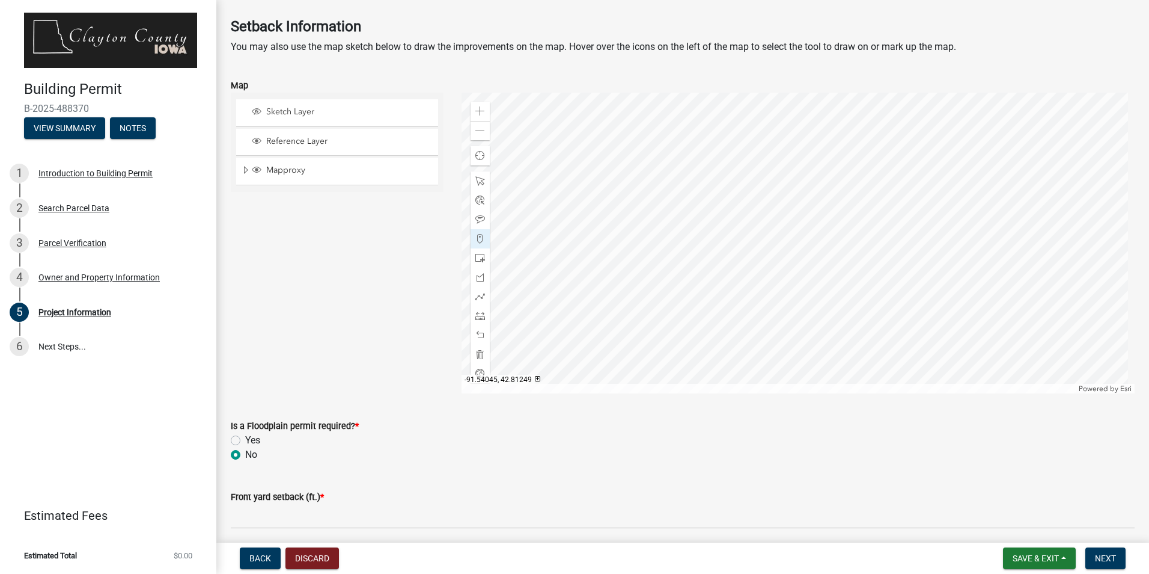
click at [907, 260] on div at bounding box center [799, 243] width 674 height 301
click at [902, 266] on div at bounding box center [799, 243] width 674 height 301
click at [893, 277] on div at bounding box center [799, 243] width 674 height 301
click at [890, 280] on div at bounding box center [799, 243] width 674 height 301
click at [887, 289] on div at bounding box center [799, 243] width 674 height 301
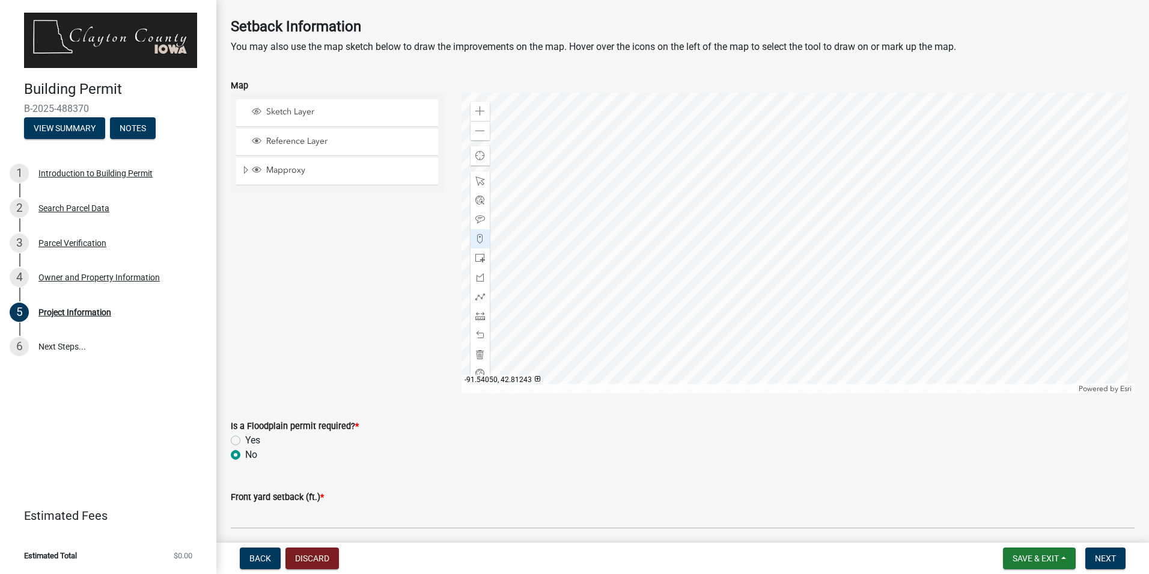
click at [887, 289] on div at bounding box center [799, 243] width 674 height 301
click at [884, 301] on div at bounding box center [799, 243] width 674 height 301
click at [476, 298] on span at bounding box center [481, 297] width 10 height 10
click at [882, 288] on div at bounding box center [799, 243] width 674 height 301
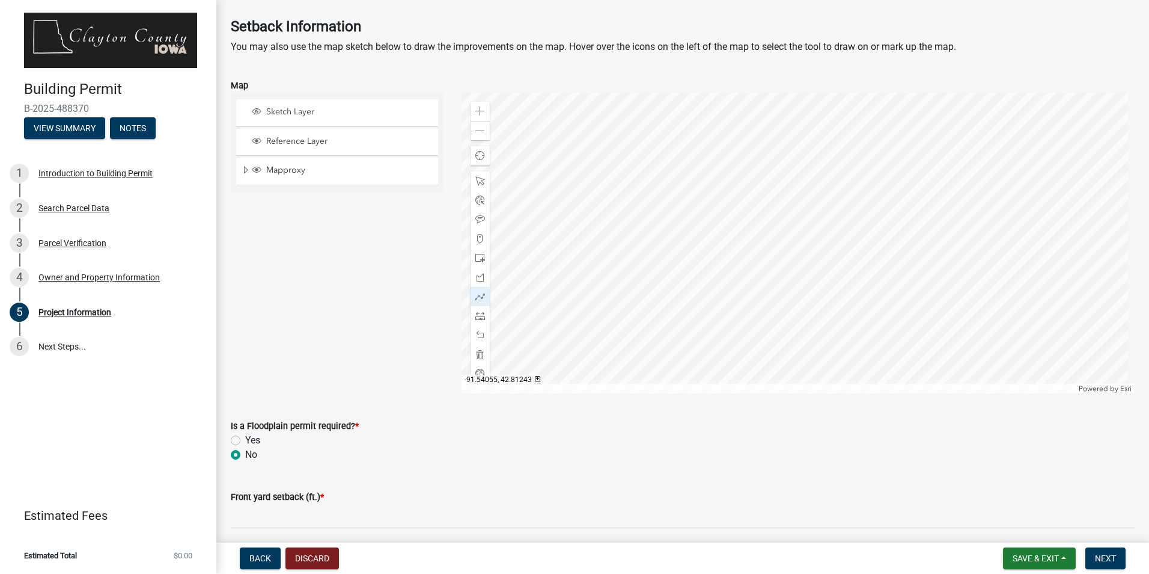
click at [882, 288] on div at bounding box center [799, 243] width 674 height 301
click at [872, 311] on div at bounding box center [799, 243] width 674 height 301
click at [905, 322] on div at bounding box center [799, 243] width 674 height 301
click at [913, 298] on div at bounding box center [799, 243] width 674 height 301
click at [883, 289] on div at bounding box center [799, 243] width 674 height 301
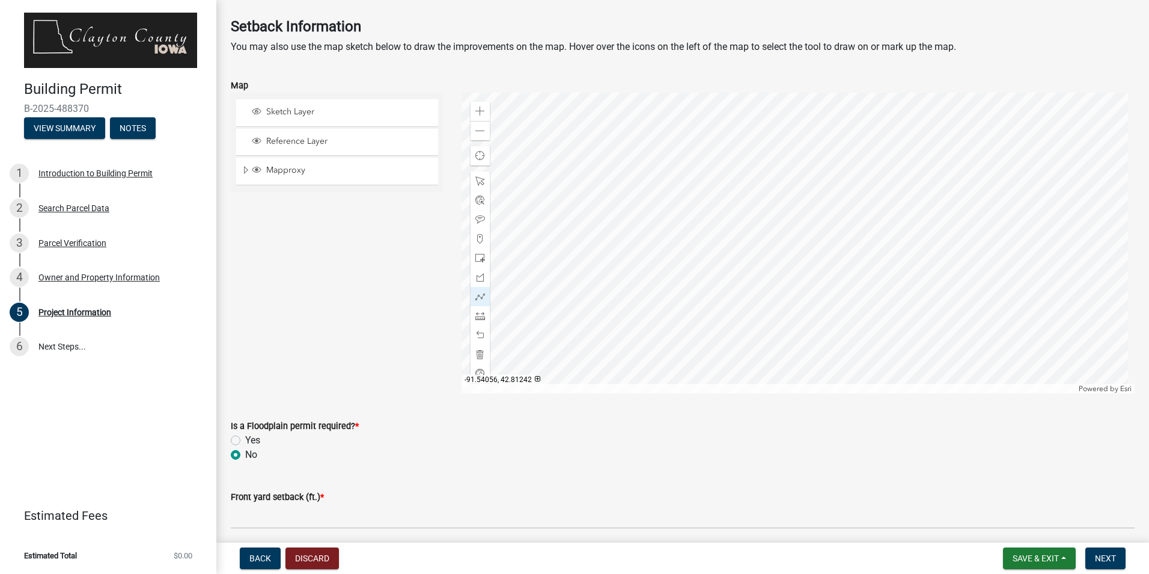
click at [881, 290] on div at bounding box center [799, 243] width 674 height 301
click at [878, 310] on div at bounding box center [799, 243] width 674 height 301
click at [916, 317] on div at bounding box center [799, 243] width 674 height 301
click at [918, 297] on div at bounding box center [799, 243] width 674 height 301
click at [882, 291] on div at bounding box center [799, 243] width 674 height 301
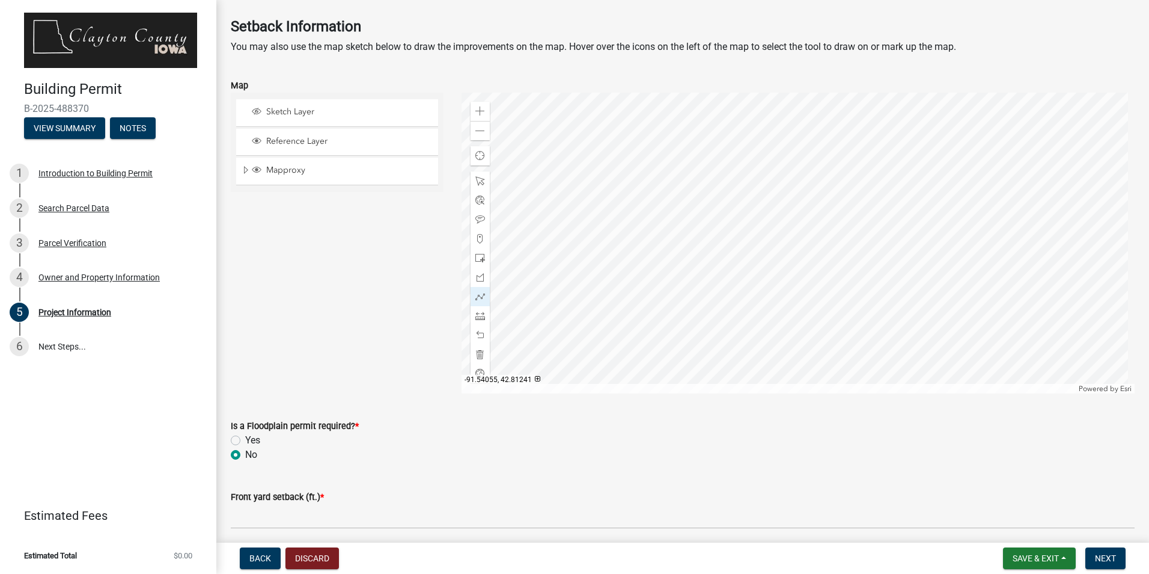
click at [882, 290] on div at bounding box center [799, 243] width 674 height 301
click at [890, 290] on div at bounding box center [799, 243] width 674 height 301
click at [882, 311] on div at bounding box center [799, 243] width 674 height 301
click at [913, 319] on div at bounding box center [799, 243] width 674 height 301
click at [918, 297] on div at bounding box center [799, 243] width 674 height 301
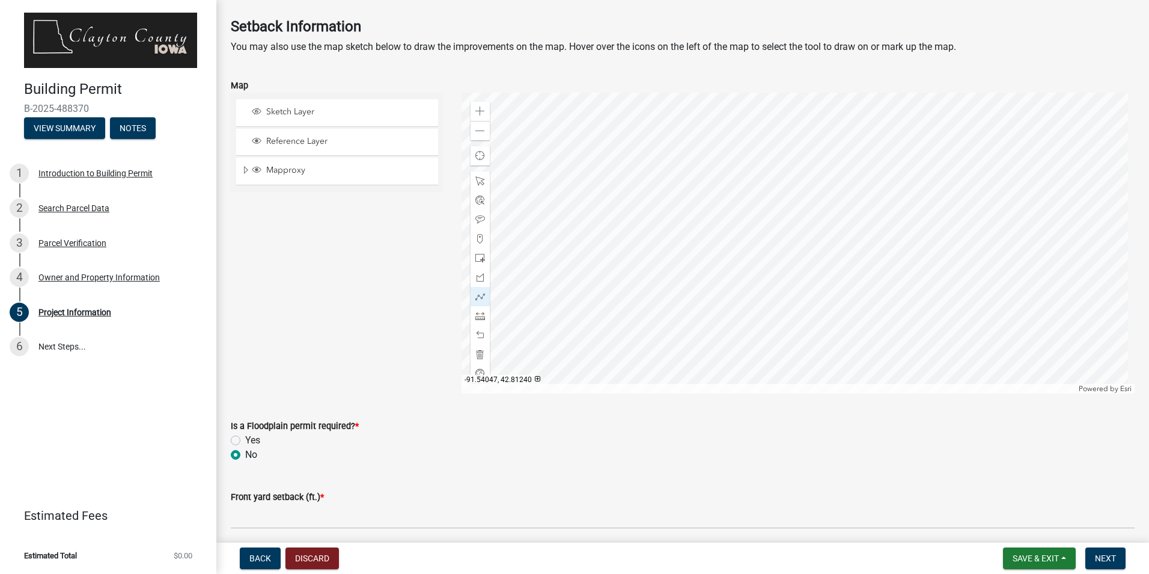
click at [890, 292] on div at bounding box center [799, 243] width 674 height 301
click at [476, 174] on div at bounding box center [480, 180] width 19 height 19
click at [481, 297] on span at bounding box center [481, 297] width 10 height 10
click at [890, 292] on div at bounding box center [799, 243] width 674 height 301
click at [886, 307] on div at bounding box center [799, 243] width 674 height 301
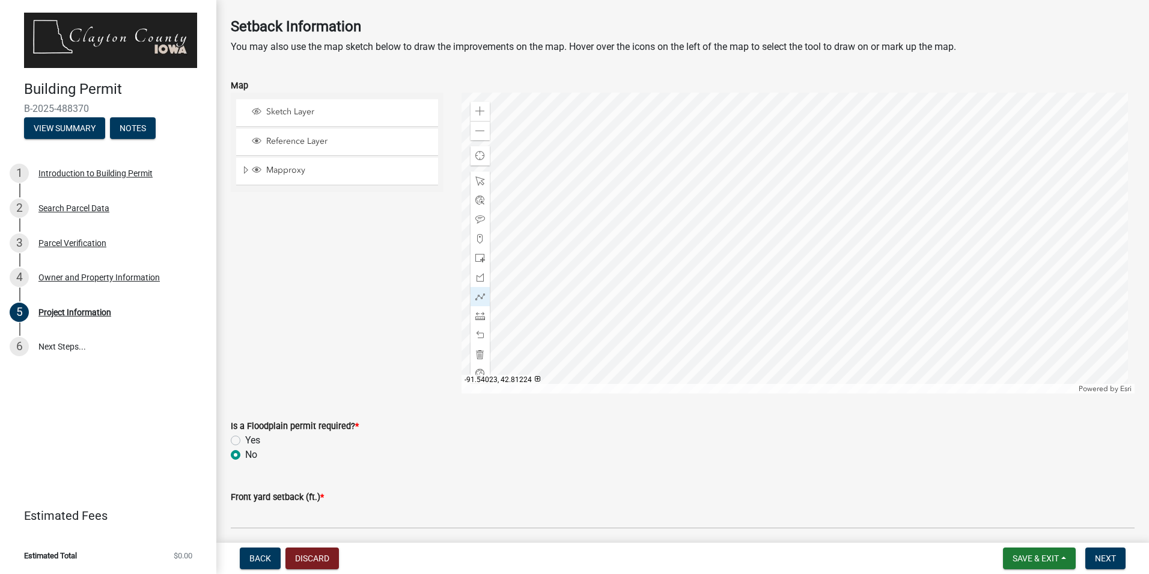
click at [915, 315] on div at bounding box center [799, 243] width 674 height 301
click at [918, 298] on div at bounding box center [799, 243] width 674 height 301
click at [891, 290] on div at bounding box center [799, 243] width 674 height 301
click at [836, 315] on div at bounding box center [799, 243] width 674 height 301
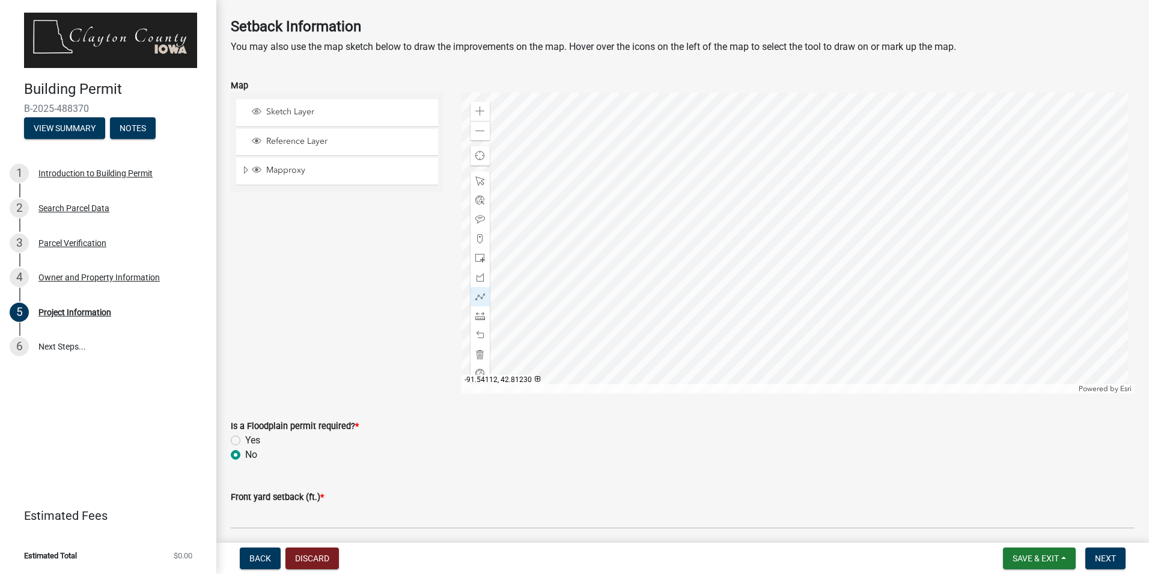
click at [853, 307] on div at bounding box center [799, 243] width 674 height 301
click at [925, 329] on div at bounding box center [799, 243] width 674 height 301
click at [477, 180] on span at bounding box center [481, 181] width 10 height 10
click at [886, 289] on div at bounding box center [799, 243] width 674 height 301
drag, startPoint x: 471, startPoint y: 296, endPoint x: 477, endPoint y: 295, distance: 6.1
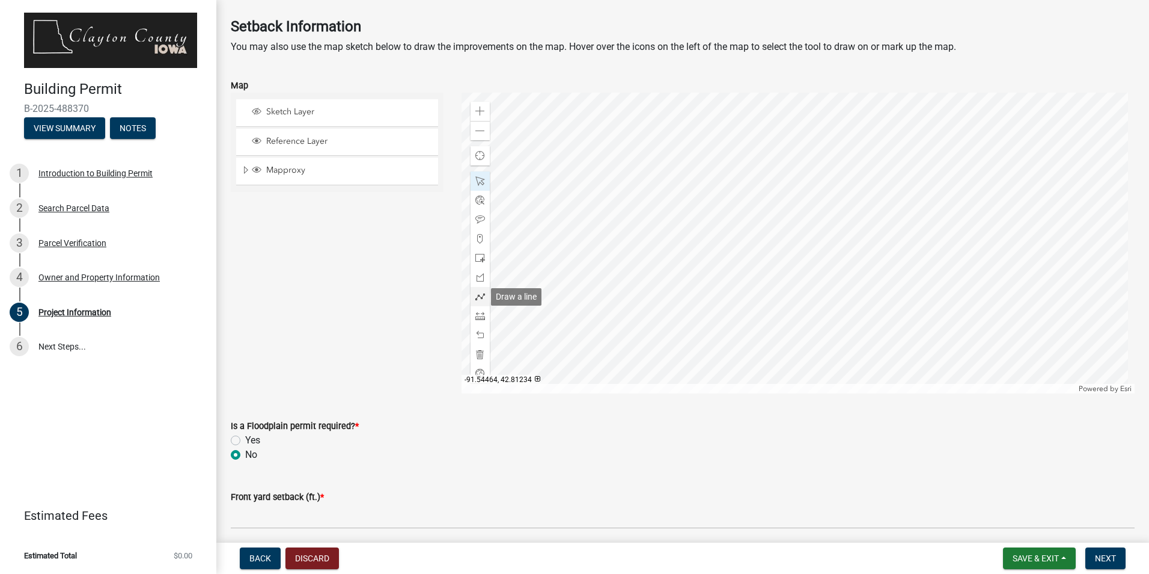
click at [472, 296] on div at bounding box center [480, 296] width 19 height 19
click at [884, 287] on div at bounding box center [799, 243] width 674 height 301
click at [878, 306] on div at bounding box center [799, 243] width 674 height 301
click at [920, 318] on div at bounding box center [799, 243] width 674 height 301
click at [805, 296] on div at bounding box center [799, 243] width 674 height 301
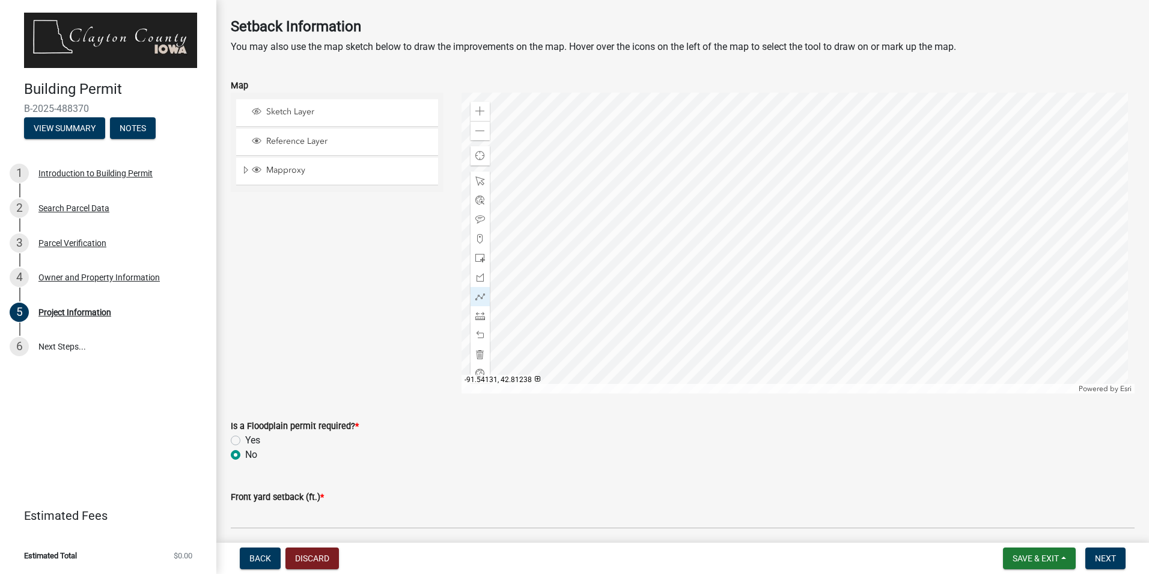
click at [805, 296] on div at bounding box center [799, 243] width 674 height 301
click at [887, 309] on div at bounding box center [799, 243] width 674 height 301
click at [911, 321] on div at bounding box center [799, 243] width 674 height 301
click at [917, 307] on div at bounding box center [799, 243] width 674 height 301
click at [891, 294] on div at bounding box center [799, 243] width 674 height 301
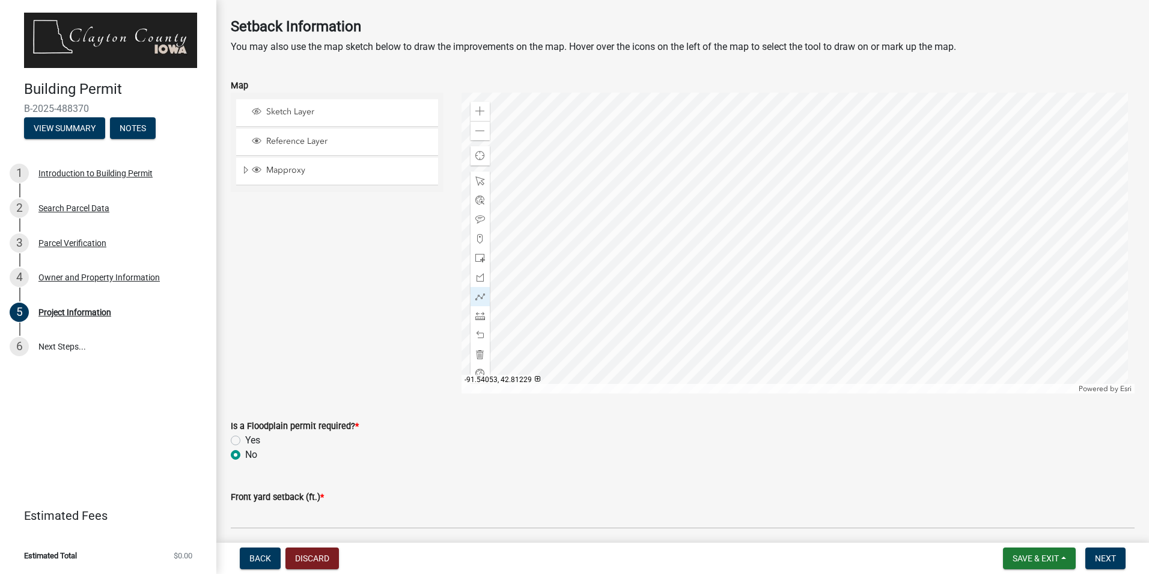
click at [884, 308] on div at bounding box center [799, 243] width 674 height 301
click at [860, 289] on div at bounding box center [799, 243] width 674 height 301
click at [860, 288] on div at bounding box center [799, 243] width 674 height 301
click at [890, 293] on div at bounding box center [799, 243] width 674 height 301
click at [884, 305] on div at bounding box center [799, 243] width 674 height 301
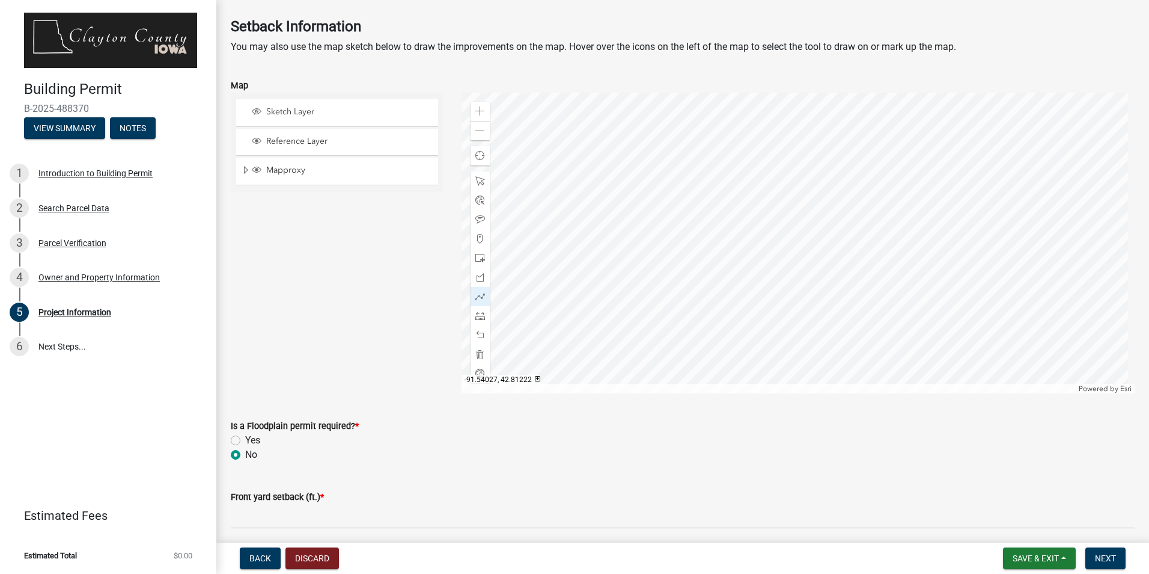
click at [910, 317] on div at bounding box center [799, 243] width 674 height 301
click at [916, 304] on div at bounding box center [799, 243] width 674 height 301
click at [893, 293] on div at bounding box center [799, 243] width 674 height 301
click at [890, 297] on div at bounding box center [799, 243] width 674 height 301
click at [892, 293] on div at bounding box center [799, 243] width 674 height 301
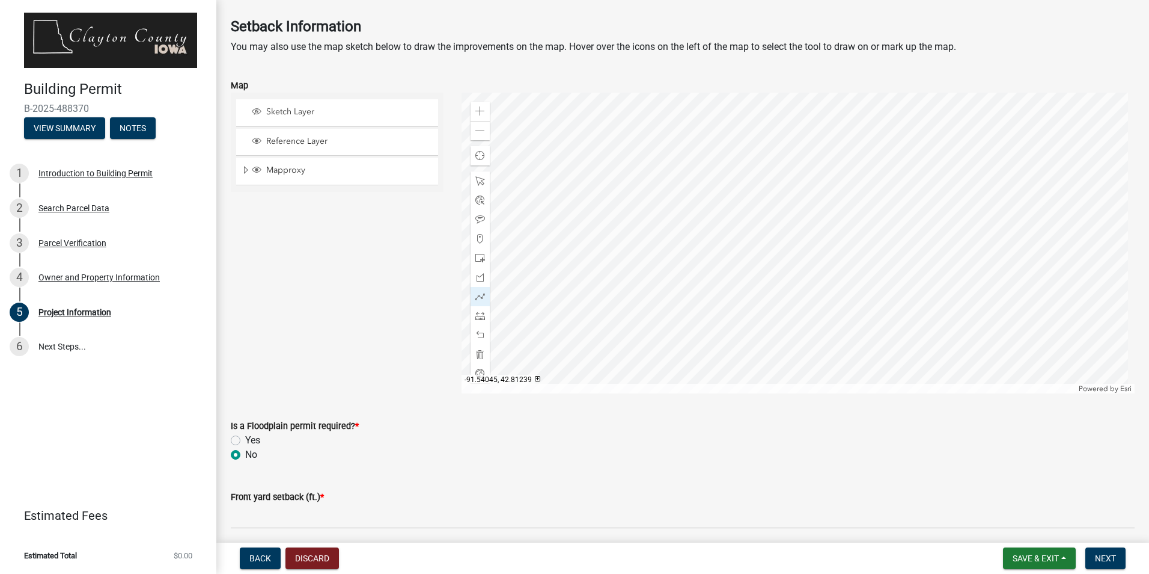
click at [892, 293] on div at bounding box center [799, 243] width 674 height 301
click at [889, 295] on div at bounding box center [799, 243] width 674 height 301
click at [886, 308] on div at bounding box center [799, 243] width 674 height 301
click at [917, 316] on div at bounding box center [799, 243] width 674 height 301
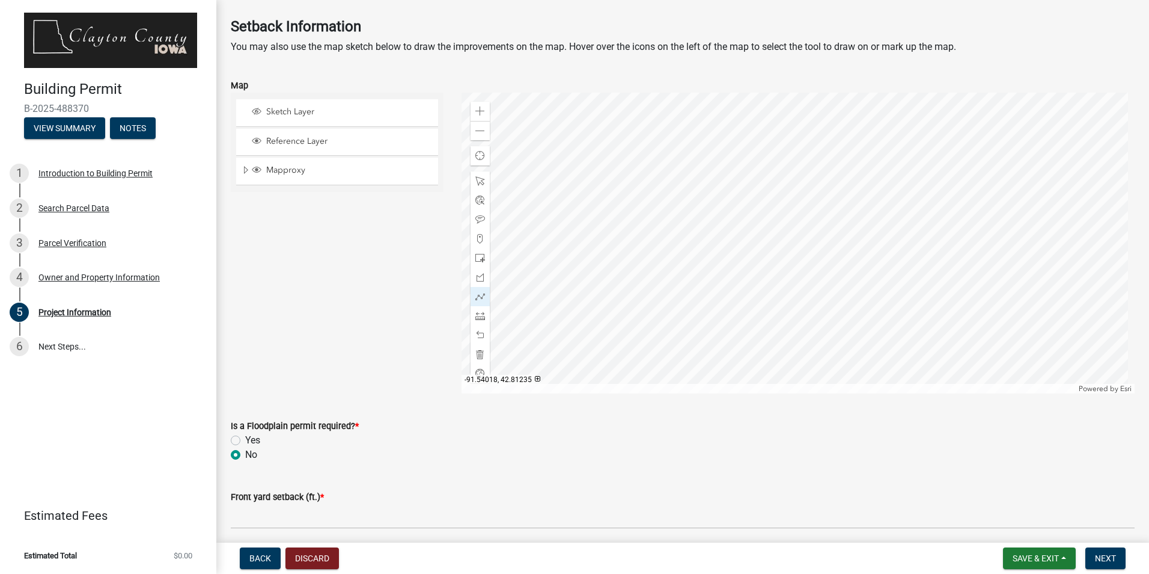
click at [920, 299] on div at bounding box center [799, 243] width 674 height 301
click at [889, 292] on div at bounding box center [799, 243] width 674 height 301
click at [854, 302] on div at bounding box center [799, 243] width 674 height 301
click at [889, 292] on div at bounding box center [799, 243] width 674 height 301
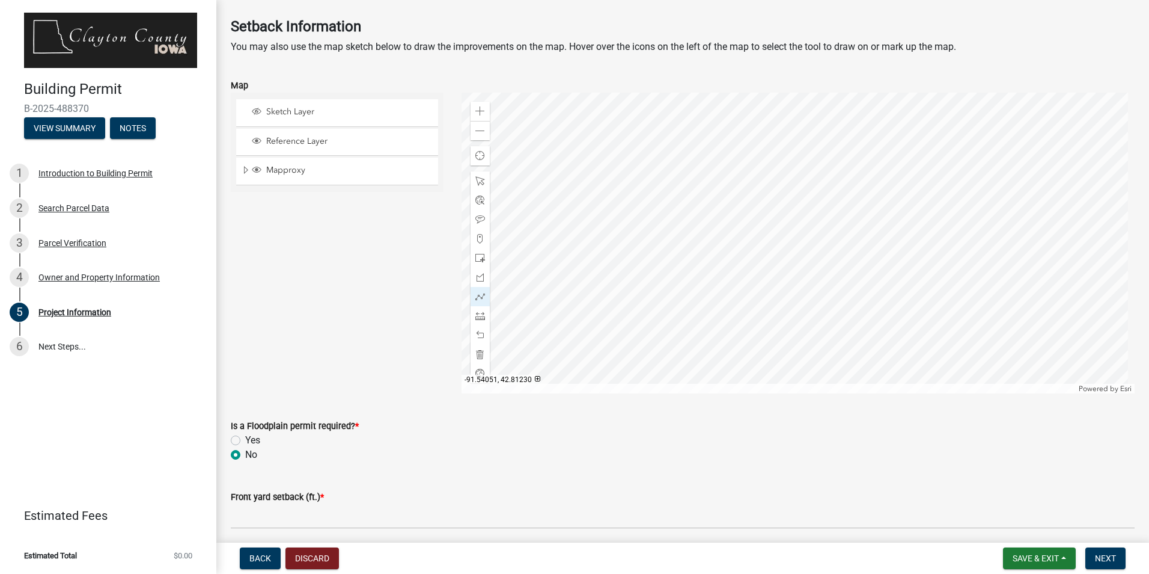
click at [886, 306] on div at bounding box center [799, 243] width 674 height 301
click at [913, 313] on div at bounding box center [799, 243] width 674 height 301
click at [916, 296] on div at bounding box center [799, 243] width 674 height 301
click at [889, 289] on div at bounding box center [799, 243] width 674 height 301
click at [892, 289] on div at bounding box center [799, 243] width 674 height 301
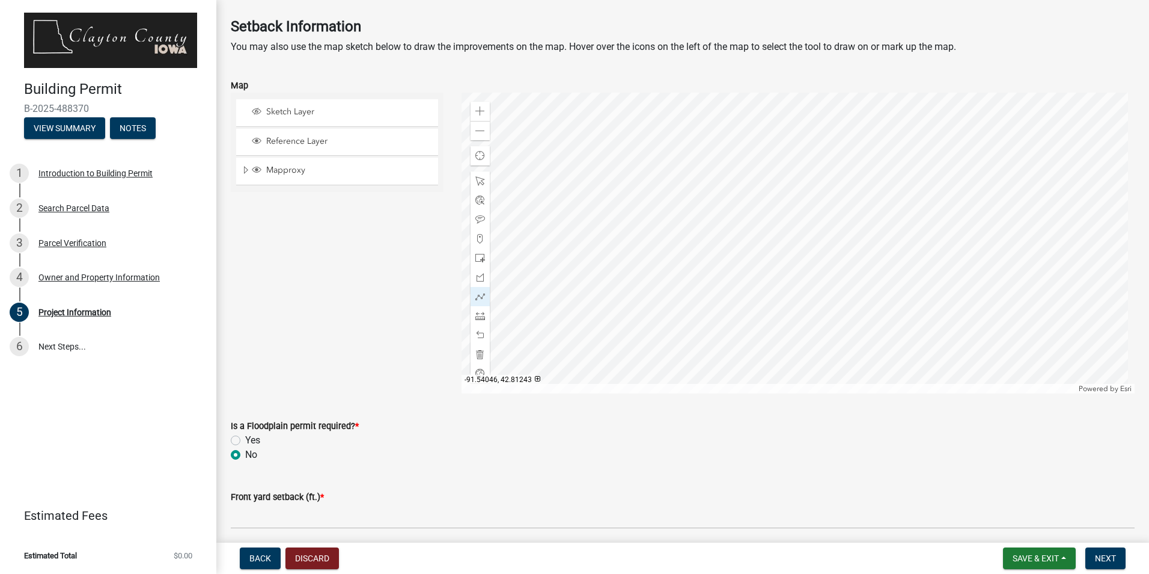
click at [892, 289] on div at bounding box center [799, 243] width 674 height 301
click at [886, 308] on div at bounding box center [799, 243] width 674 height 301
click at [918, 317] on div at bounding box center [799, 243] width 674 height 301
click at [920, 295] on div at bounding box center [799, 243] width 674 height 301
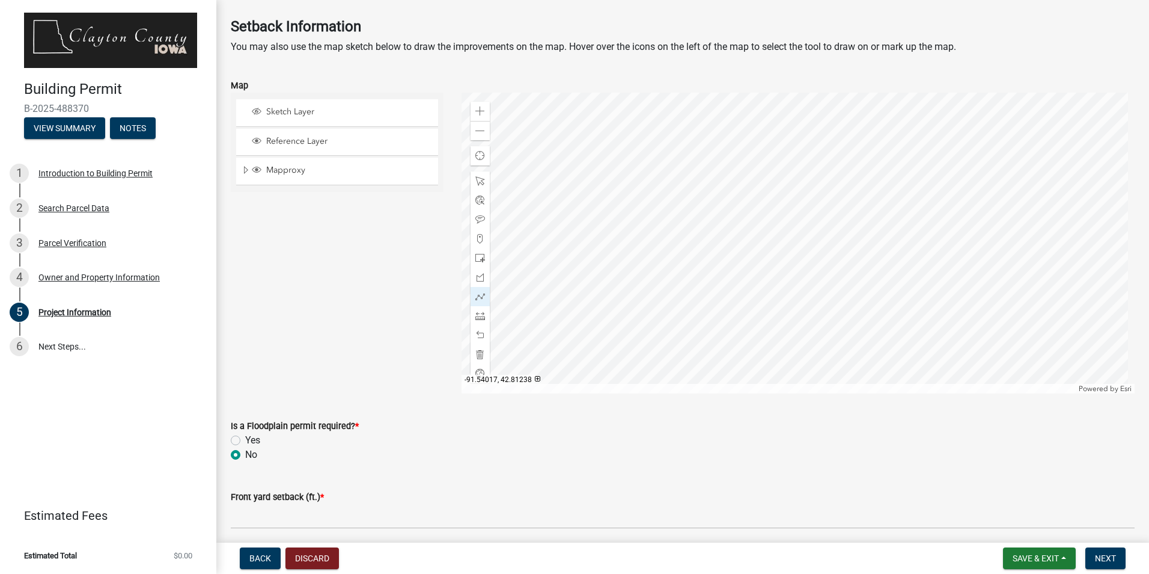
click at [920, 295] on div at bounding box center [799, 243] width 674 height 301
click at [917, 305] on div at bounding box center [799, 243] width 674 height 301
click at [888, 296] on div at bounding box center [799, 243] width 674 height 301
click at [886, 313] on div at bounding box center [799, 243] width 674 height 301
click at [914, 321] on div at bounding box center [799, 243] width 674 height 301
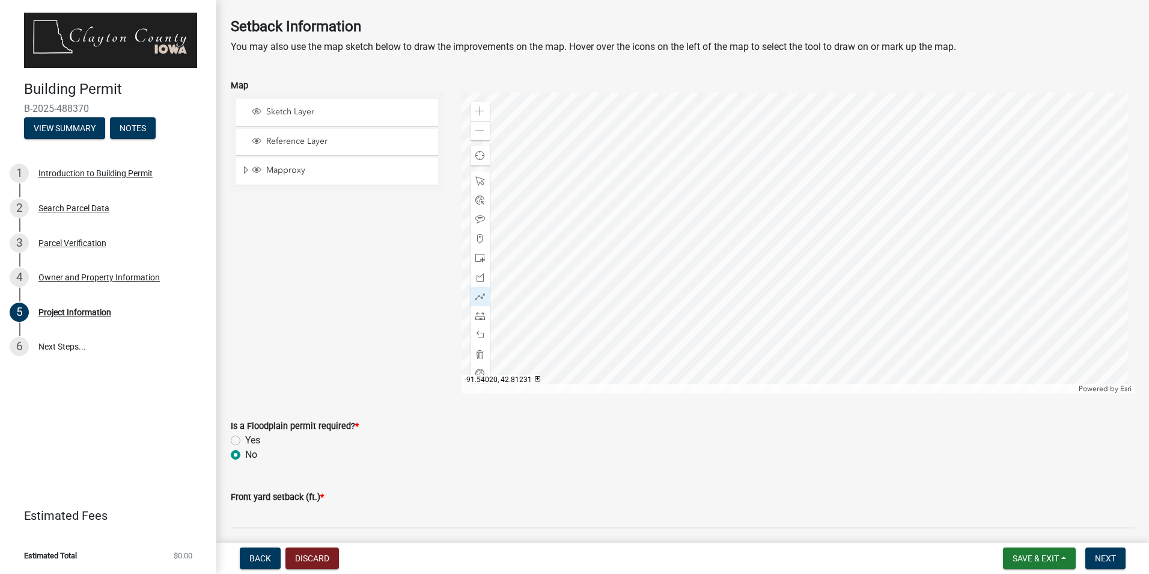
click at [917, 305] on div at bounding box center [799, 243] width 674 height 301
click at [1112, 549] on button "Next" at bounding box center [1106, 558] width 40 height 22
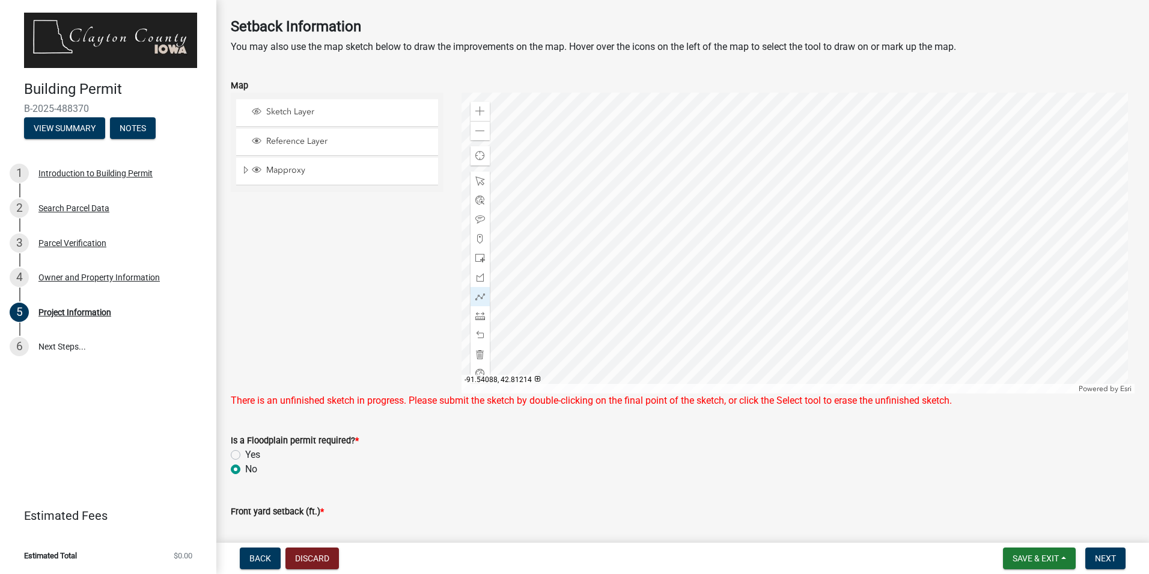
click at [849, 329] on div at bounding box center [799, 243] width 674 height 301
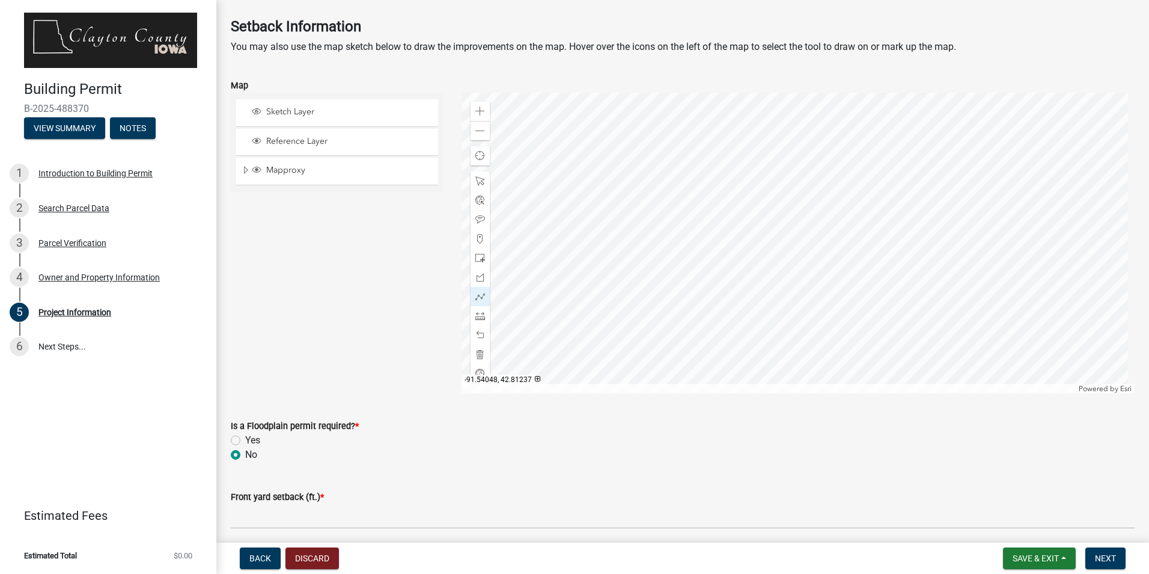
click at [889, 296] on div at bounding box center [799, 243] width 674 height 301
click at [886, 313] on div at bounding box center [799, 243] width 674 height 301
click at [921, 319] on div at bounding box center [799, 243] width 674 height 301
click at [922, 301] on div at bounding box center [799, 243] width 674 height 301
click at [923, 303] on div at bounding box center [799, 243] width 674 height 301
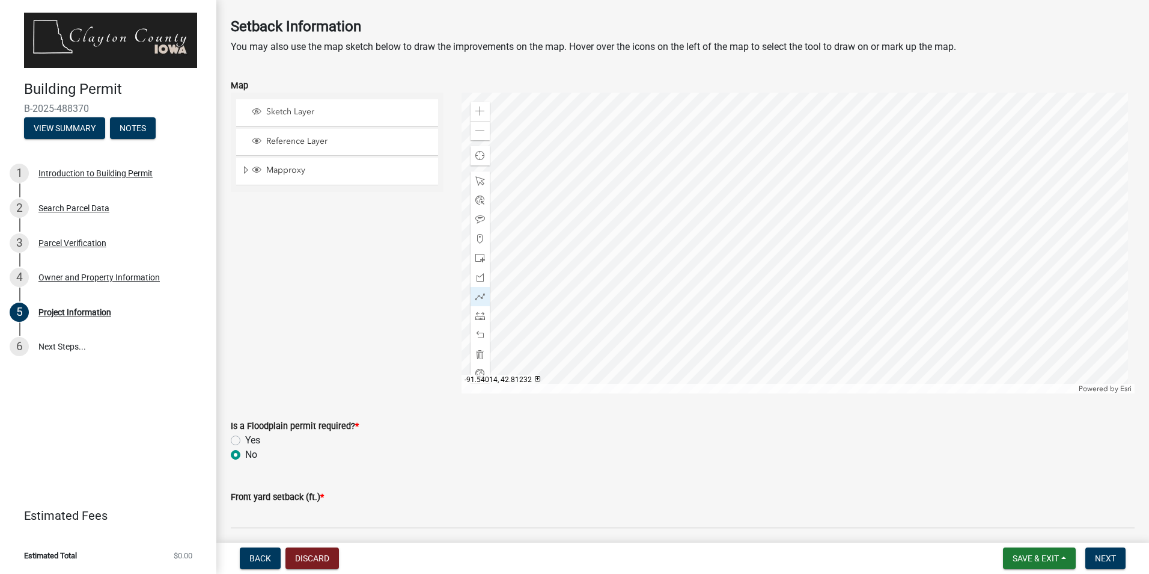
click at [923, 303] on div at bounding box center [799, 243] width 674 height 301
click at [890, 297] on div at bounding box center [799, 243] width 674 height 301
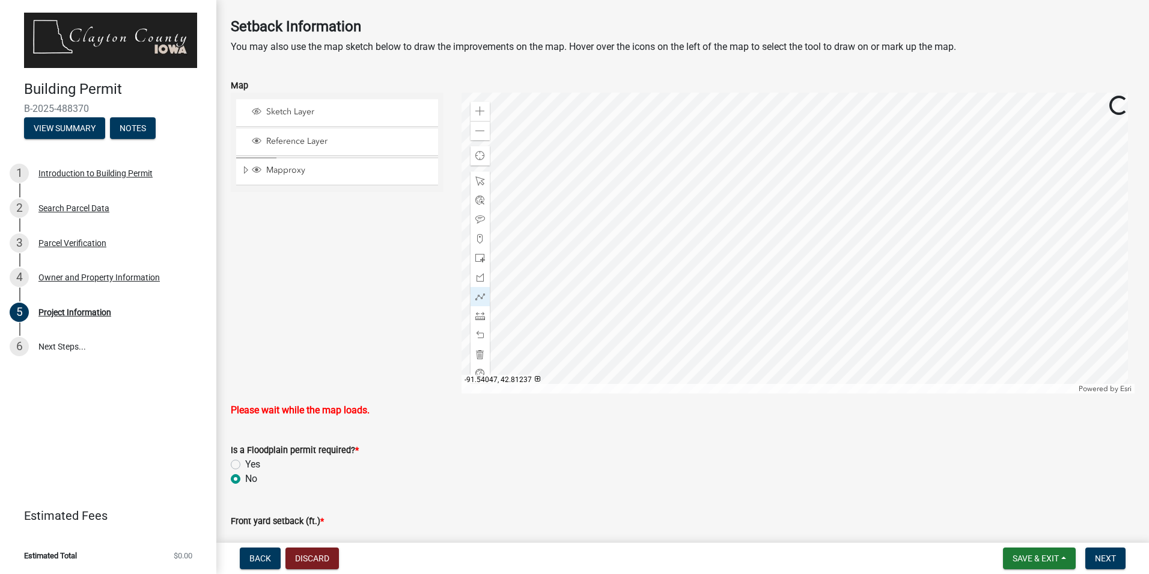
click at [890, 298] on div at bounding box center [799, 243] width 674 height 301
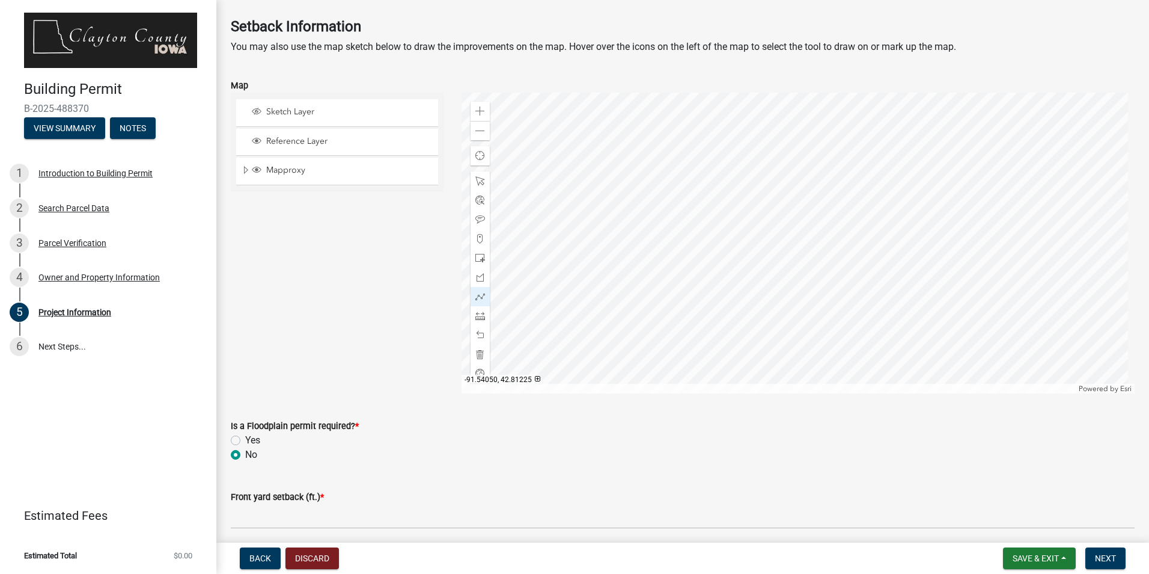
click at [887, 316] on div at bounding box center [799, 243] width 674 height 301
click at [919, 320] on div at bounding box center [799, 243] width 674 height 301
click at [921, 302] on div at bounding box center [799, 243] width 674 height 301
click at [890, 296] on div at bounding box center [799, 243] width 674 height 301
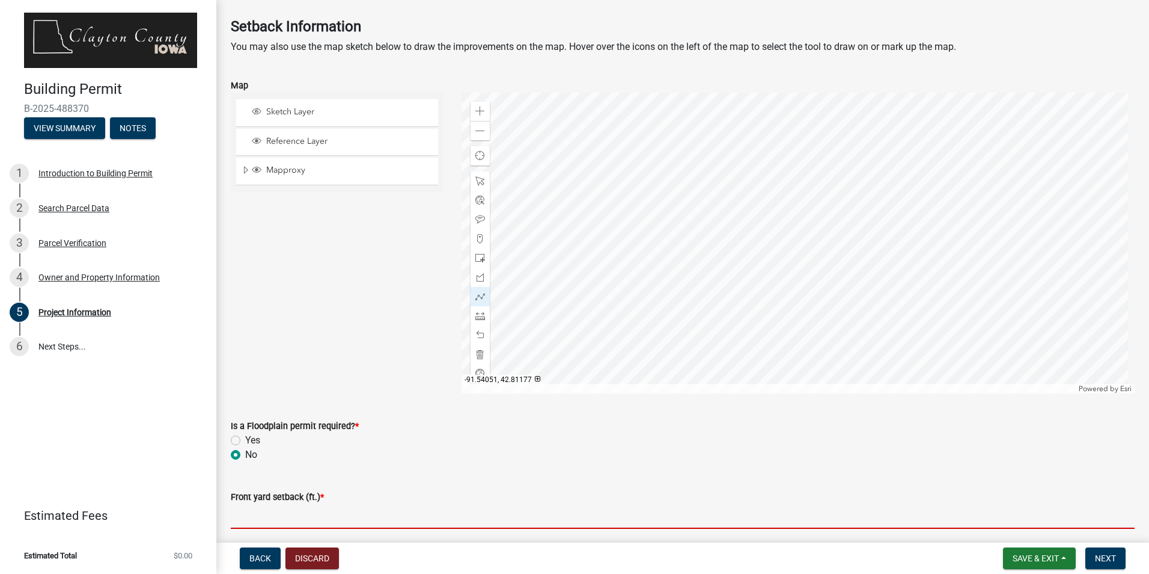
click at [245, 520] on input "text" at bounding box center [683, 516] width 904 height 25
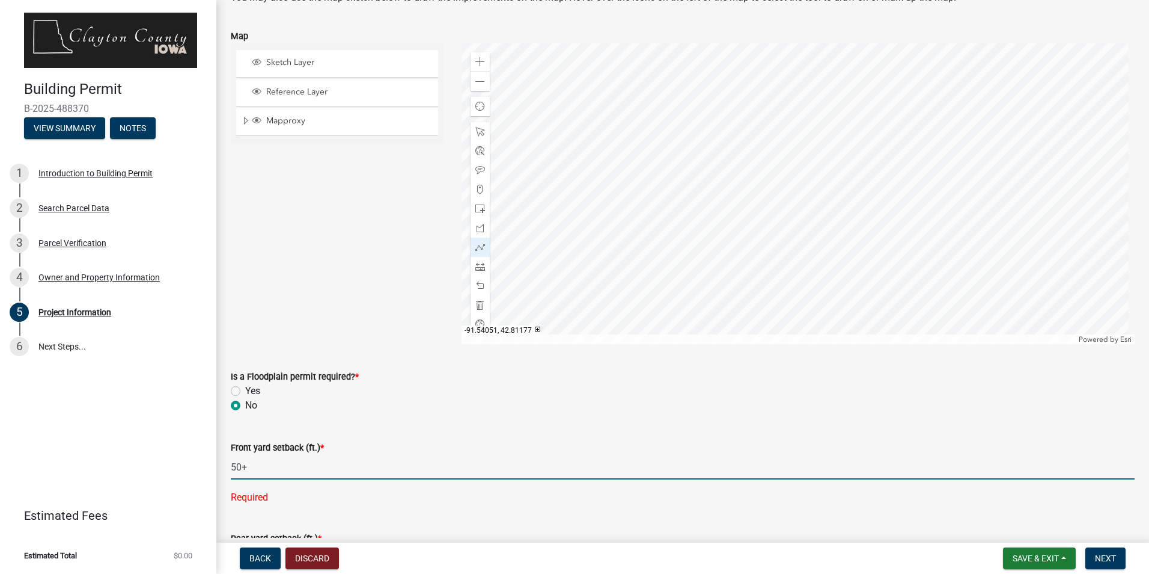
scroll to position [1202, 0]
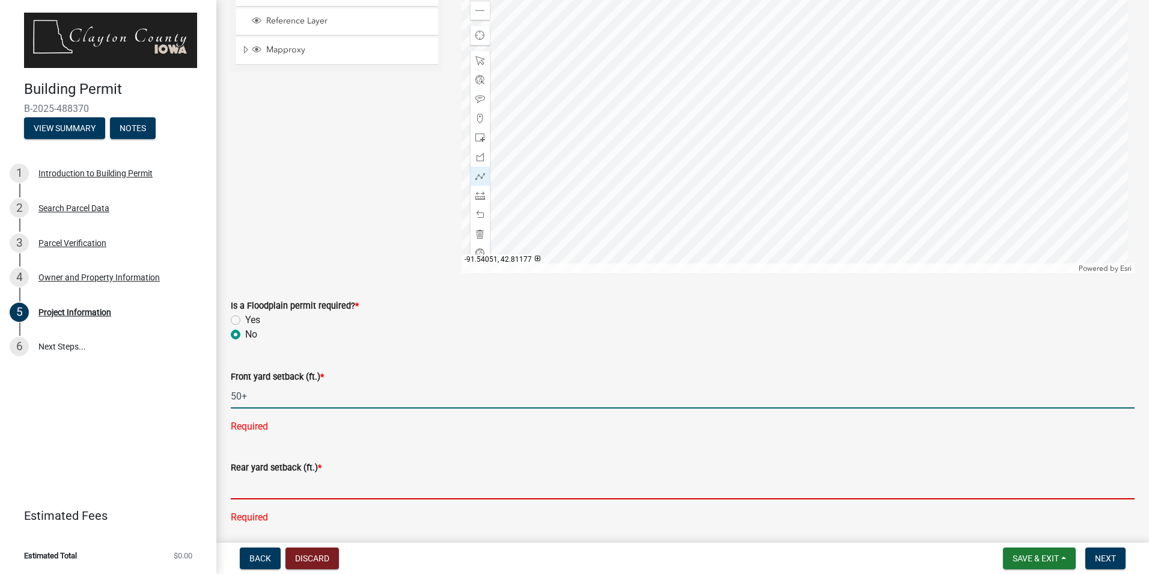
type input "50"
click at [277, 491] on div "Rear yard setback (ft.) * Required" at bounding box center [683, 483] width 904 height 81
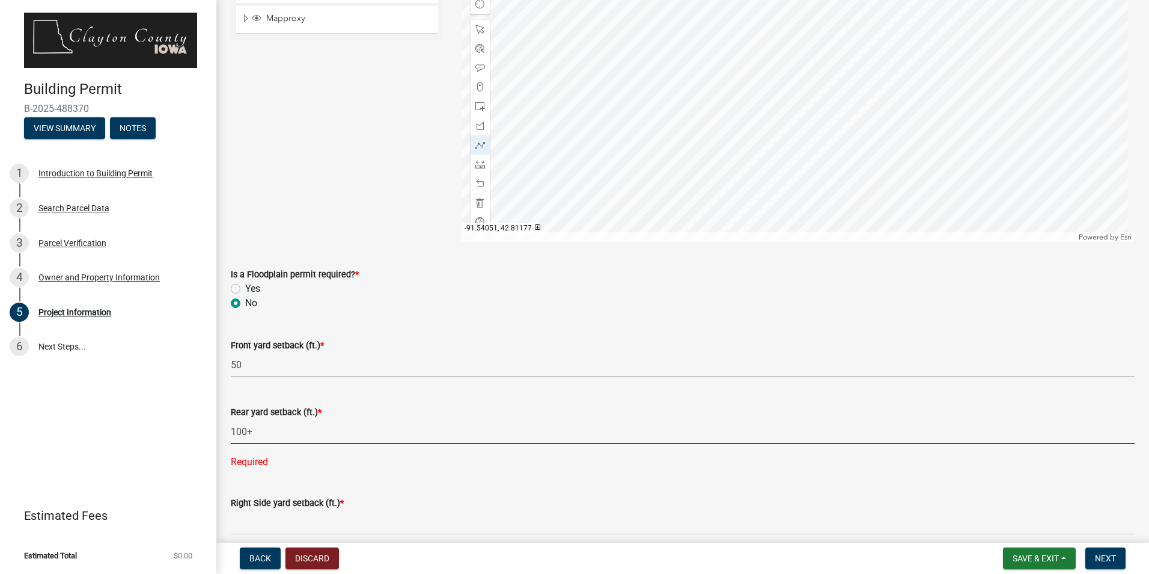
scroll to position [1262, 0]
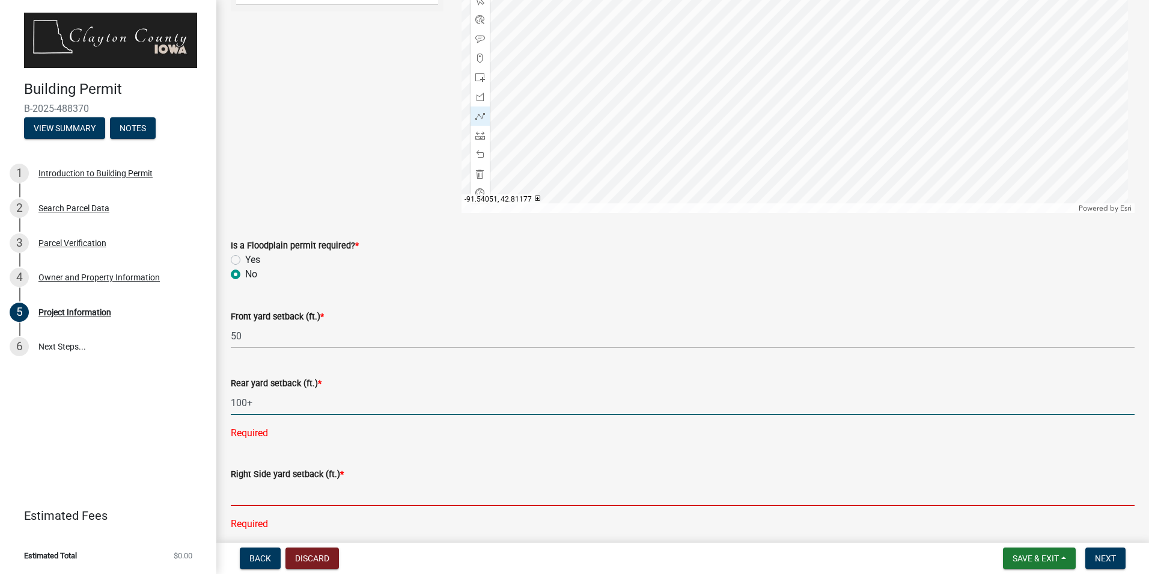
type input "100"
click at [267, 497] on div "Right Side yard setback (ft.) * Required" at bounding box center [683, 490] width 904 height 81
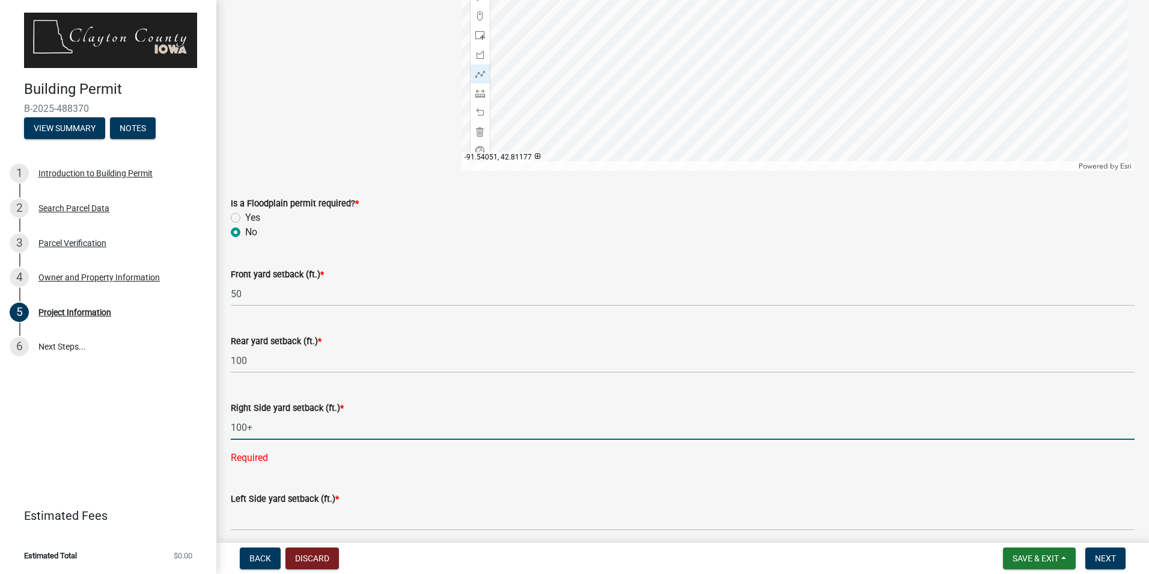
scroll to position [1323, 0]
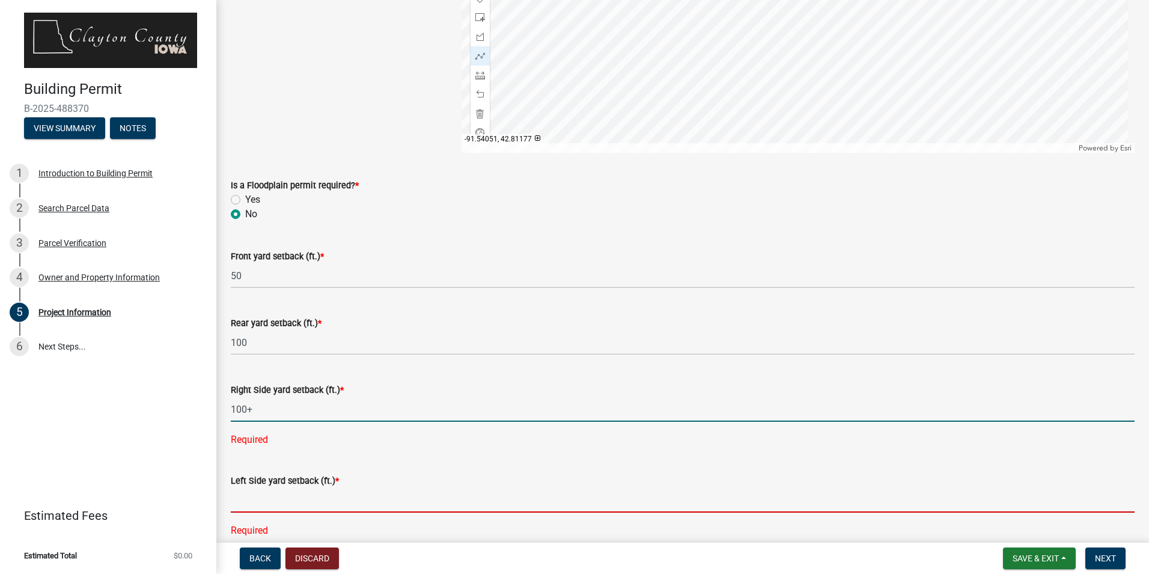
type input "100"
click at [266, 502] on div "Left Side yard setback (ft.) * Required" at bounding box center [683, 496] width 904 height 81
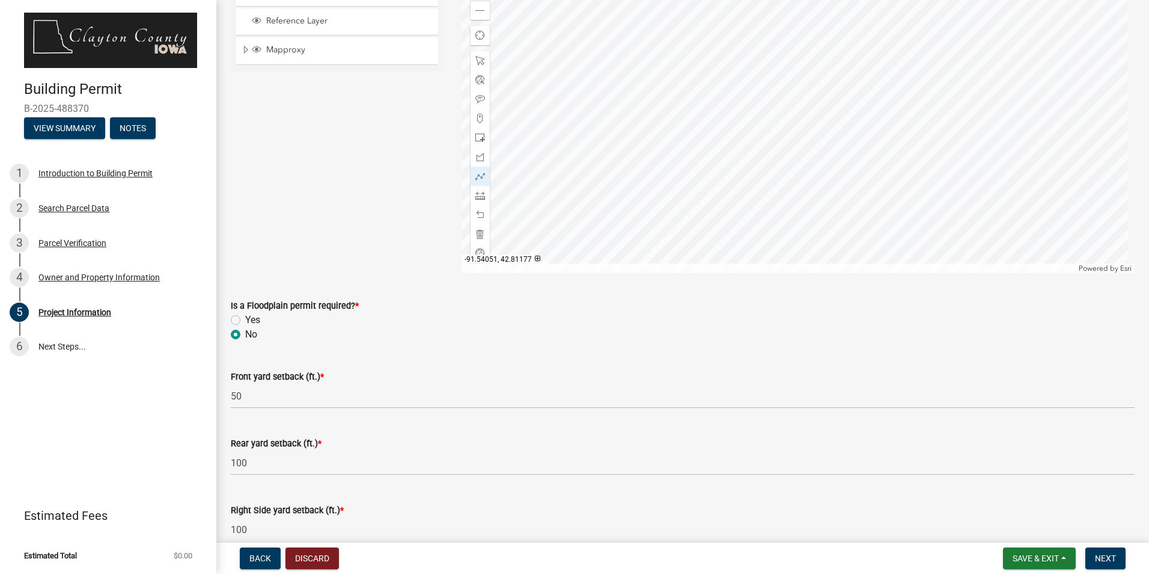
scroll to position [1082, 0]
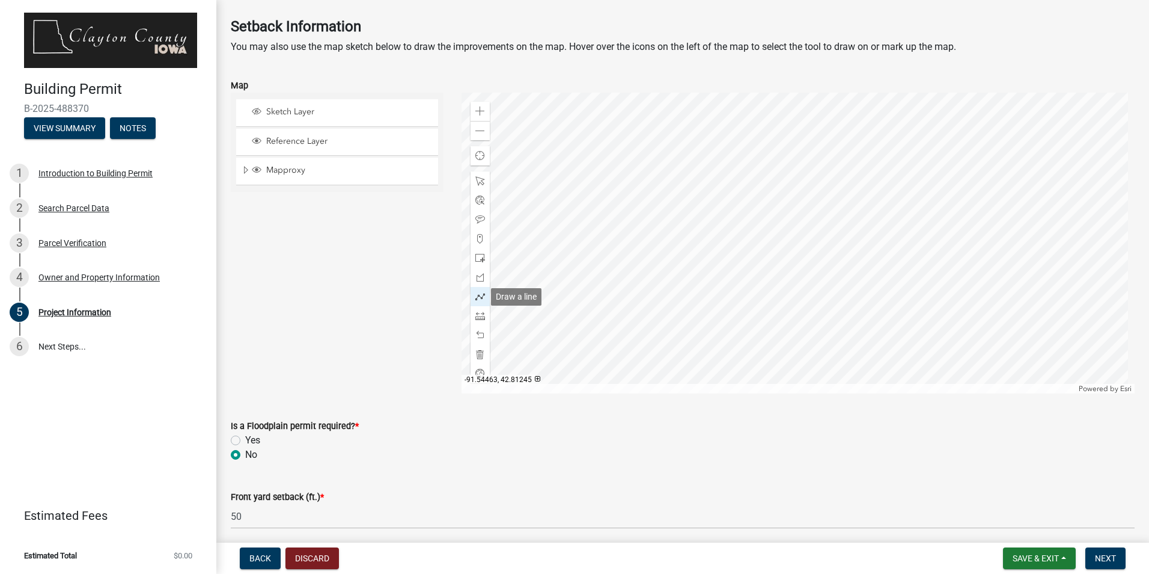
type input "50"
click at [478, 291] on div at bounding box center [480, 296] width 19 height 19
click at [886, 293] on div at bounding box center [799, 243] width 674 height 301
click at [884, 308] on div at bounding box center [799, 243] width 674 height 301
click at [915, 313] on div at bounding box center [799, 243] width 674 height 301
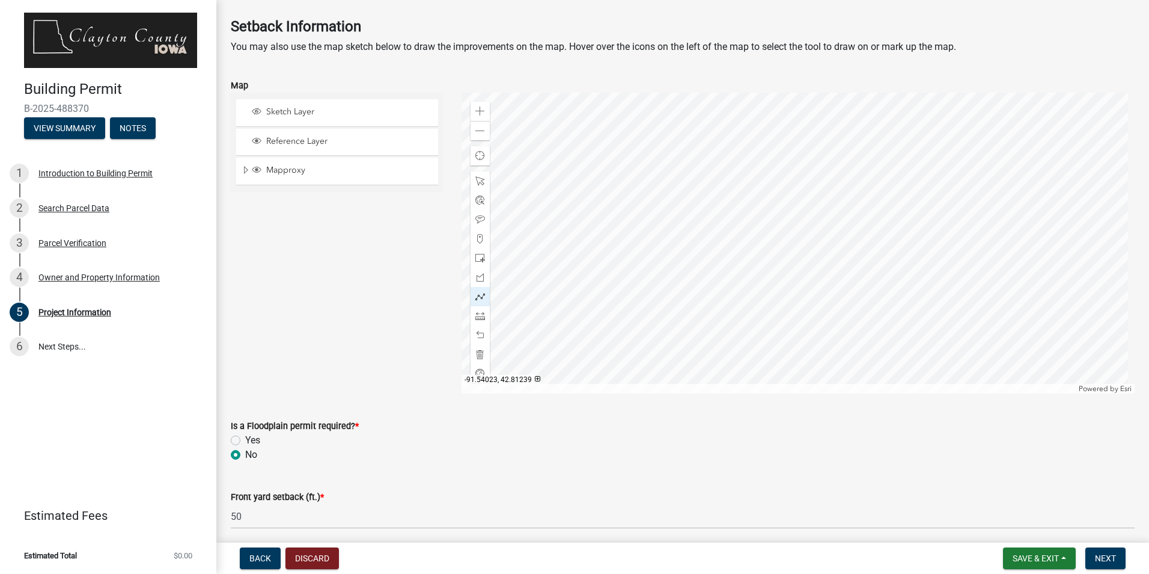
click at [915, 295] on div at bounding box center [799, 243] width 674 height 301
click at [887, 292] on div at bounding box center [799, 243] width 674 height 301
click at [886, 292] on div at bounding box center [799, 243] width 674 height 301
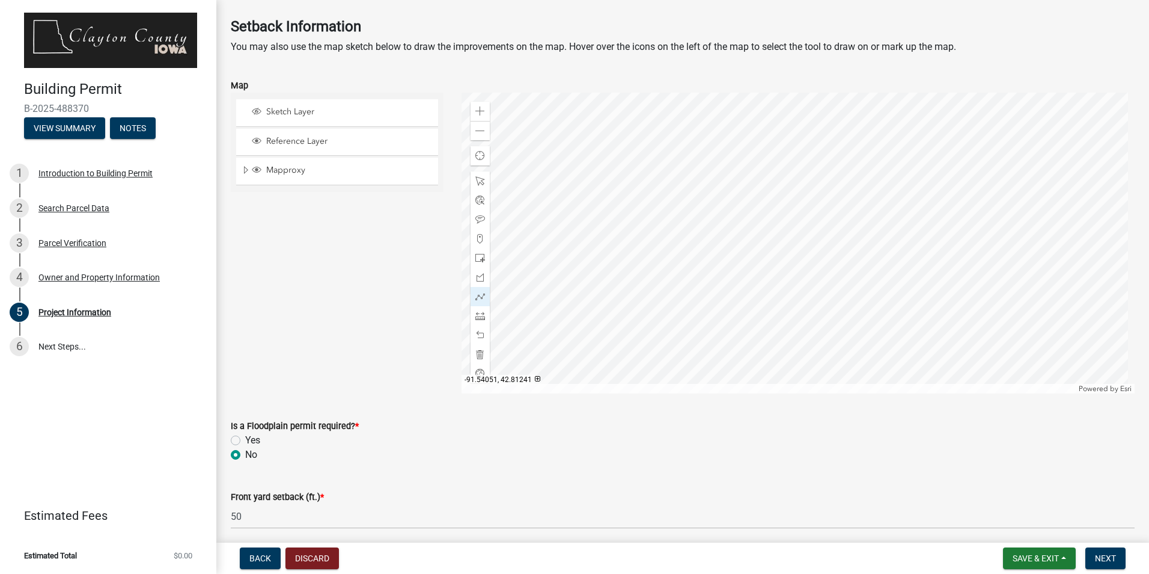
click at [886, 292] on div at bounding box center [799, 243] width 674 height 301
click at [885, 307] on div at bounding box center [799, 243] width 674 height 301
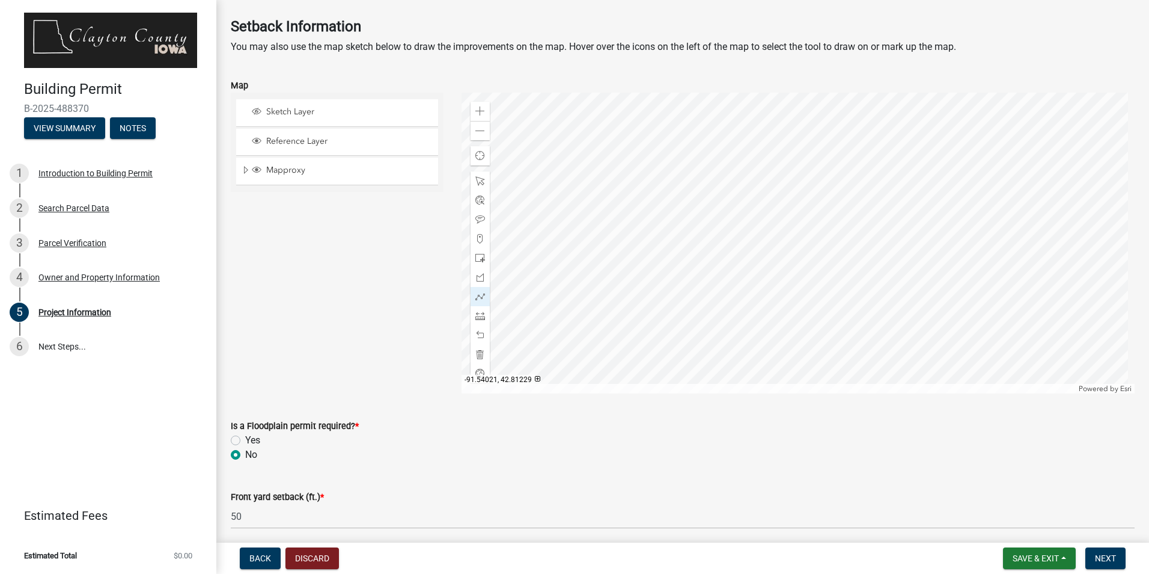
click at [916, 309] on div at bounding box center [799, 243] width 674 height 301
click at [916, 295] on div at bounding box center [799, 243] width 674 height 301
click at [885, 295] on div at bounding box center [799, 243] width 674 height 301
click at [886, 307] on div at bounding box center [799, 243] width 674 height 301
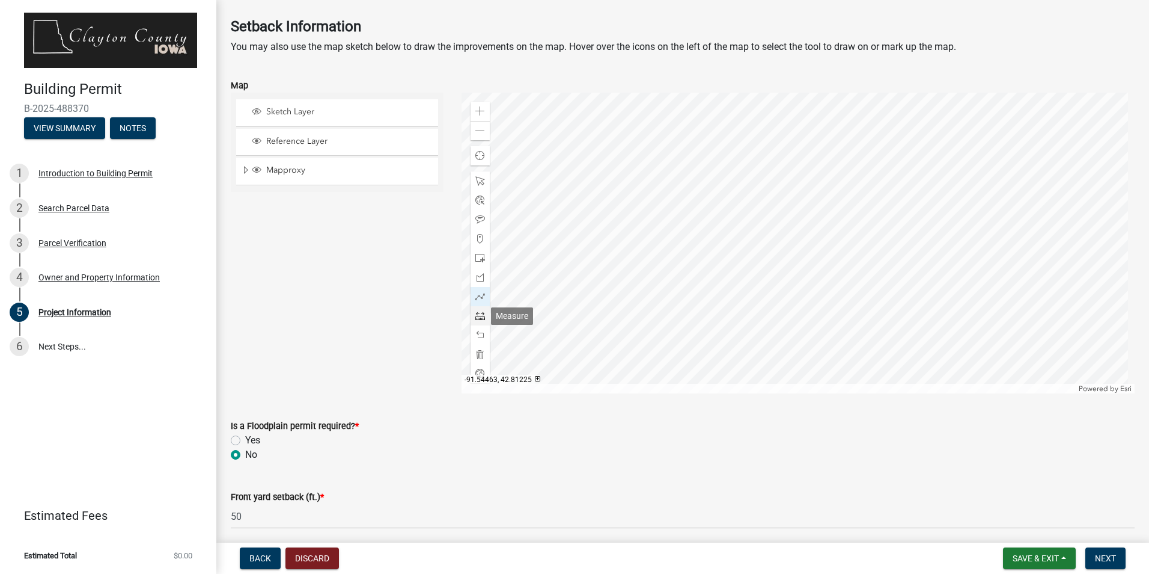
click at [477, 314] on span at bounding box center [481, 316] width 10 height 10
click at [890, 299] on div at bounding box center [799, 243] width 674 height 301
click at [887, 312] on div at bounding box center [799, 243] width 674 height 301
click at [915, 318] on div at bounding box center [799, 243] width 674 height 301
click at [917, 304] on div at bounding box center [799, 243] width 674 height 301
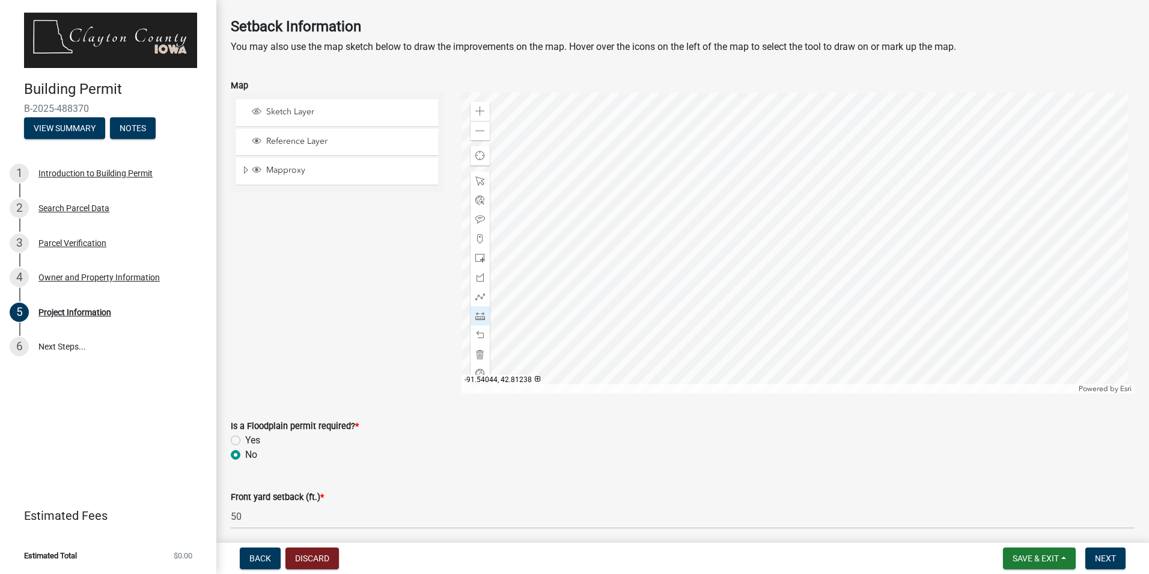
click at [893, 297] on div at bounding box center [799, 243] width 674 height 301
click at [893, 299] on div at bounding box center [799, 243] width 674 height 301
click at [481, 253] on span at bounding box center [481, 258] width 10 height 10
click at [890, 298] on div at bounding box center [799, 243] width 674 height 301
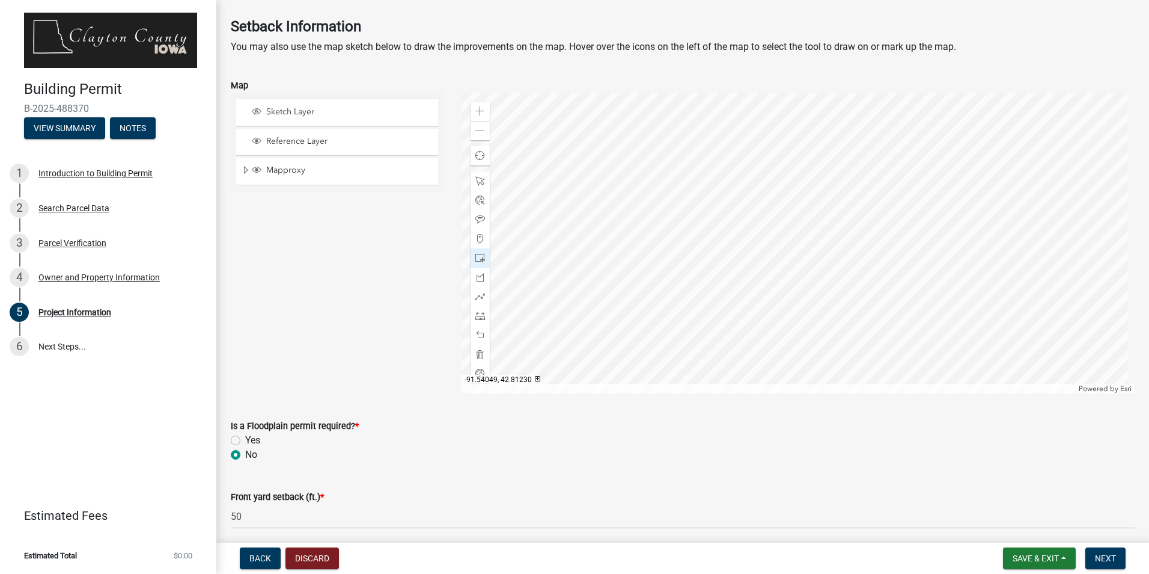
click at [889, 308] on div at bounding box center [799, 243] width 674 height 301
click at [891, 314] on div at bounding box center [799, 243] width 674 height 301
click at [913, 316] on div at bounding box center [799, 243] width 674 height 301
click at [914, 309] on div at bounding box center [799, 243] width 674 height 301
click at [918, 313] on div at bounding box center [799, 243] width 674 height 301
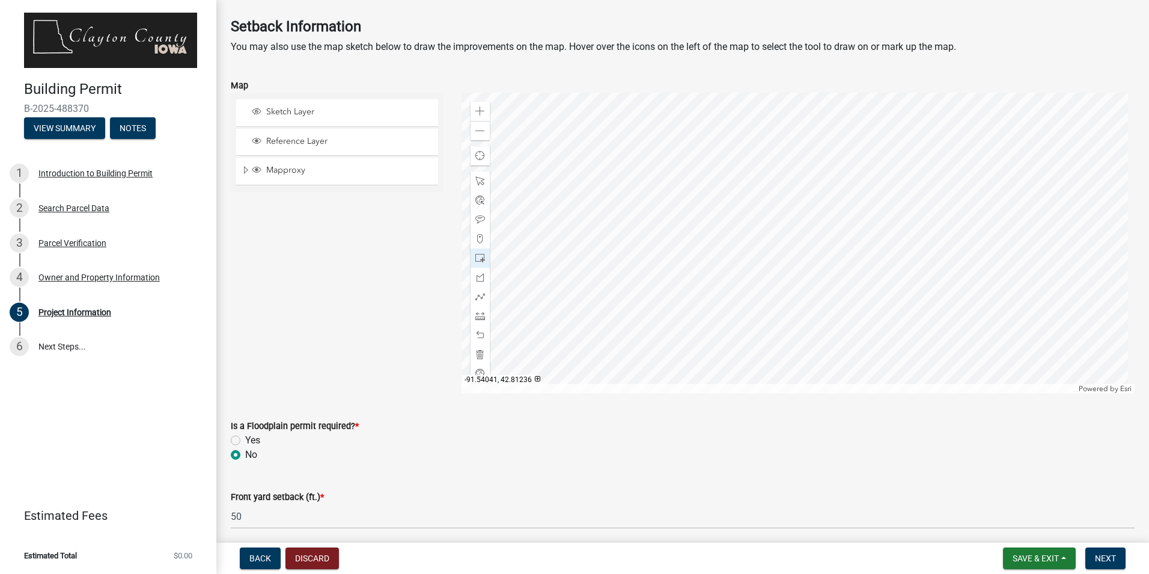
click at [896, 300] on div at bounding box center [799, 243] width 674 height 301
click at [914, 317] on div at bounding box center [799, 243] width 674 height 301
click at [1111, 561] on span "Next" at bounding box center [1105, 558] width 21 height 10
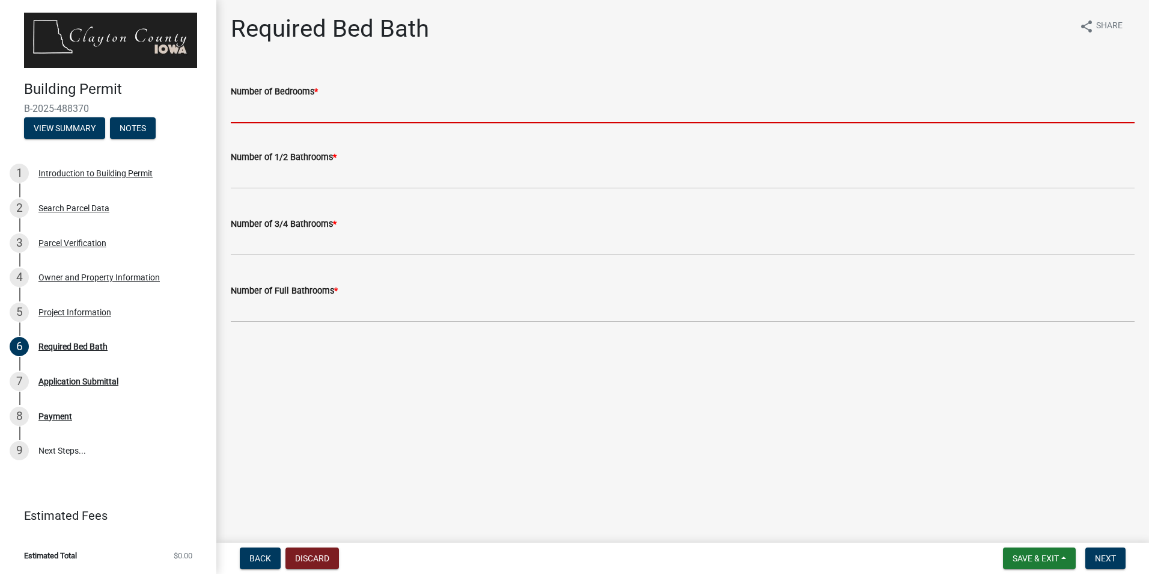
click at [256, 107] on input "Number of Bedrooms *" at bounding box center [683, 111] width 904 height 25
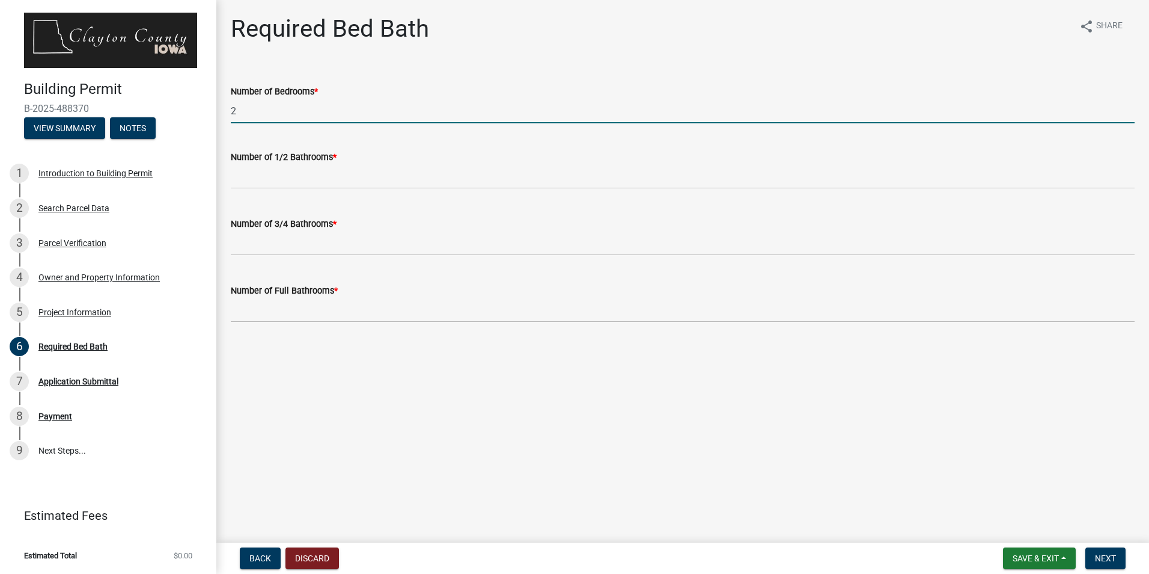
type input "2"
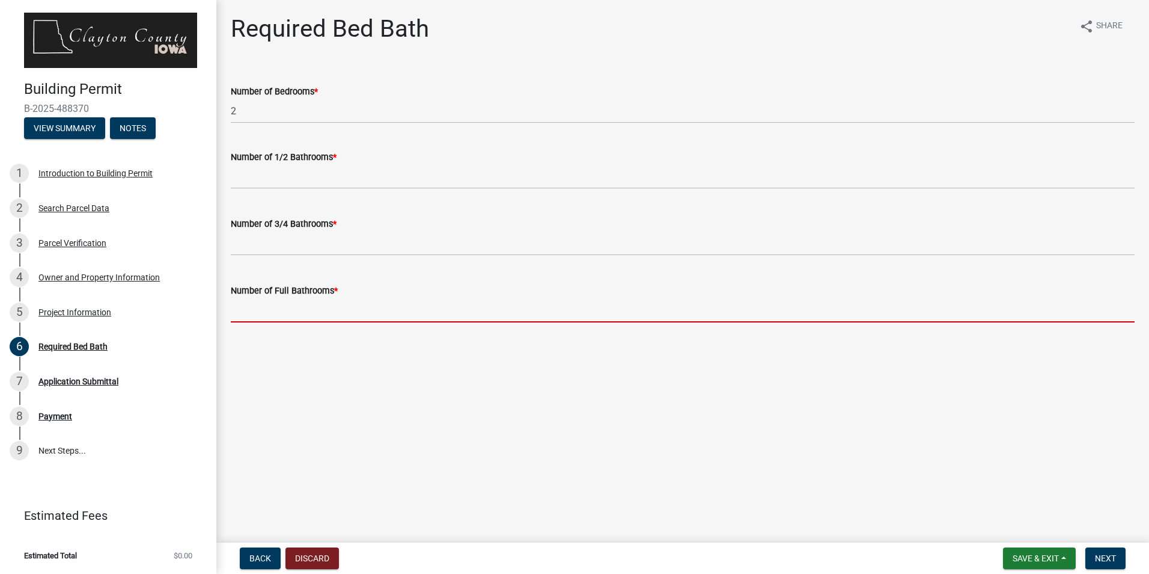
click at [273, 310] on input "text" at bounding box center [683, 310] width 904 height 25
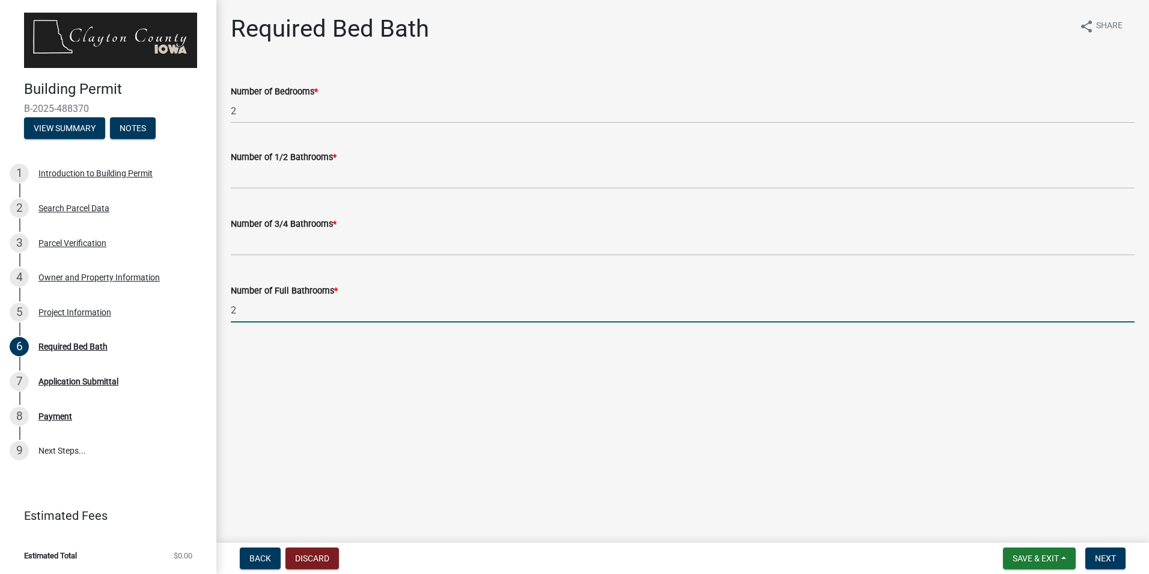
type input "2"
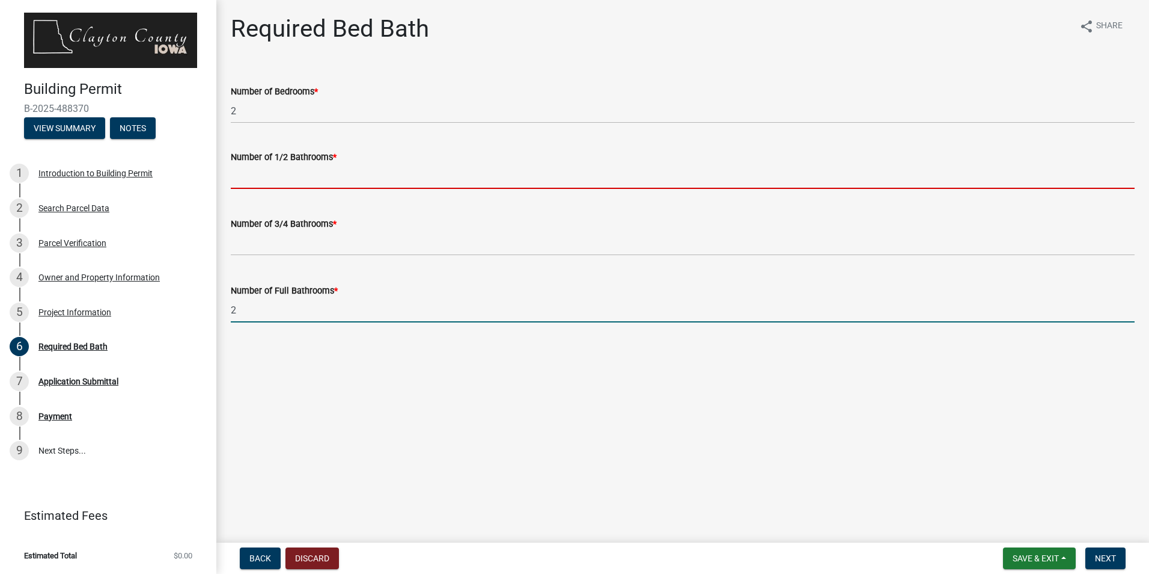
click at [277, 184] on input "text" at bounding box center [683, 176] width 904 height 25
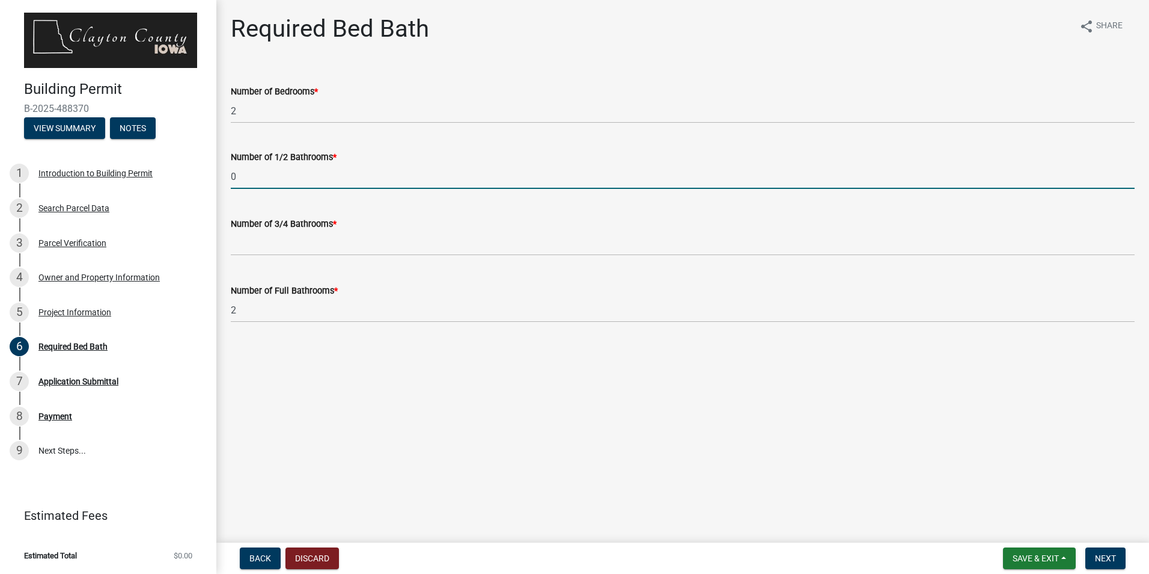
type input "0"
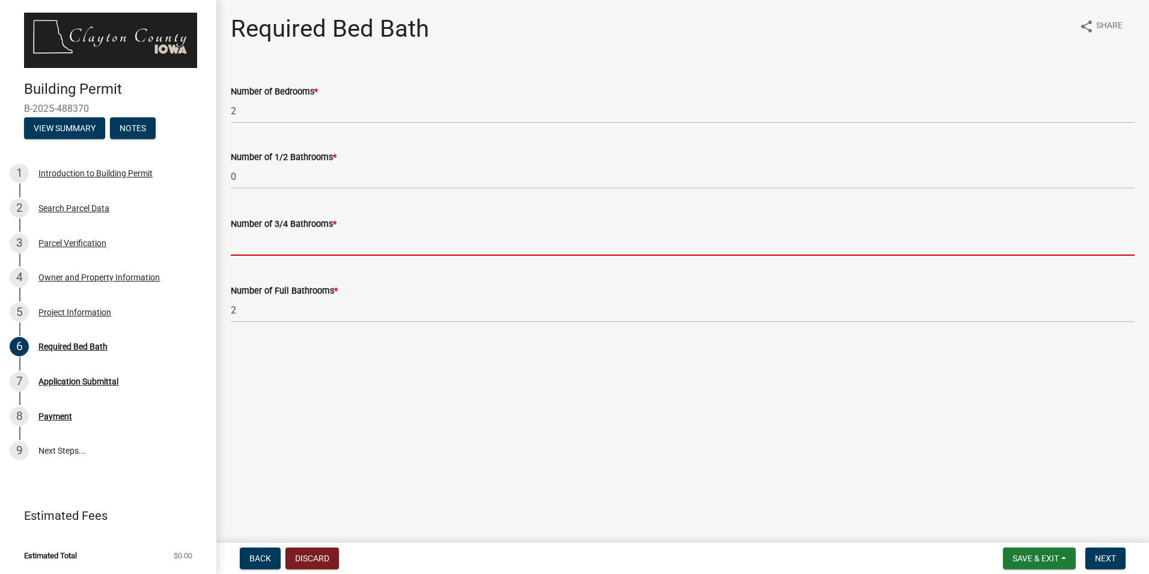
click at [246, 245] on input "text" at bounding box center [683, 243] width 904 height 25
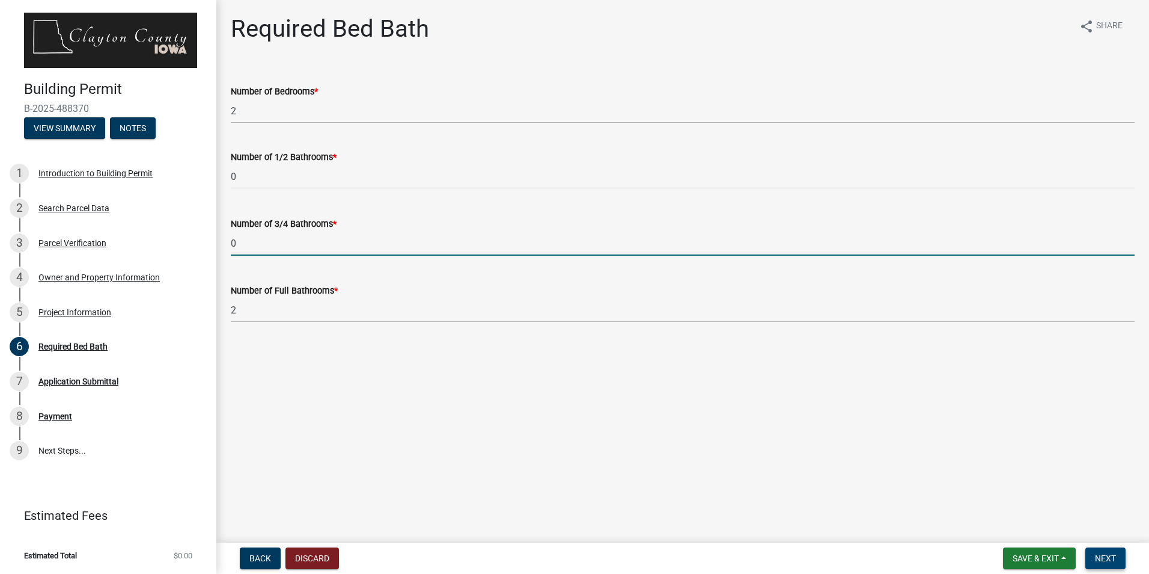
type input "0"
click at [1101, 553] on span "Next" at bounding box center [1105, 558] width 21 height 10
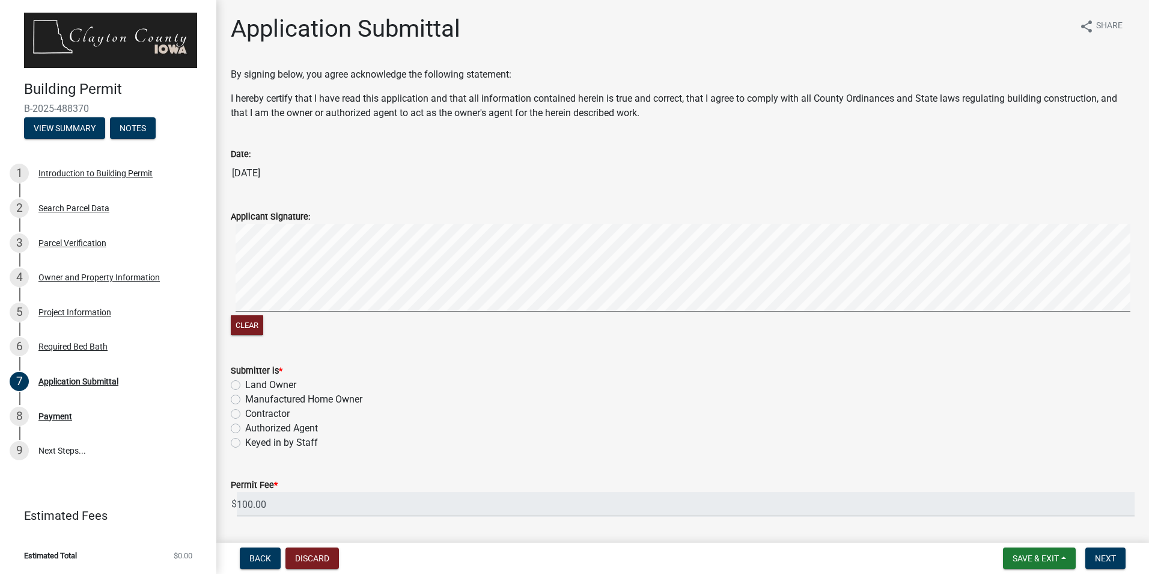
click at [245, 381] on label "Land Owner" at bounding box center [270, 385] width 51 height 14
click at [245, 381] on input "Land Owner" at bounding box center [249, 382] width 8 height 8
radio input "true"
click at [311, 337] on div "Clear" at bounding box center [683, 281] width 904 height 114
click at [364, 343] on wm-data-entity-input "Applicant Signature: Clear" at bounding box center [683, 272] width 904 height 154
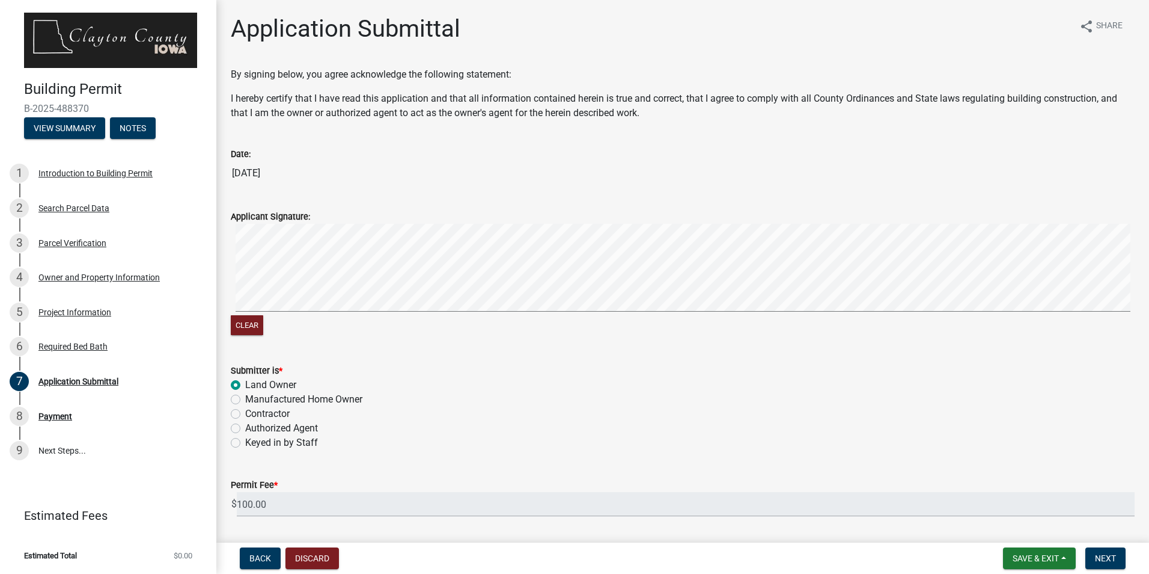
click at [448, 346] on wm-data-entity-input "Applicant Signature: Clear" at bounding box center [683, 272] width 904 height 154
click at [422, 393] on wm-data-entity-input-list "By signing below, you agree acknowledge the following statement: I hereby certi…" at bounding box center [683, 297] width 904 height 460
click at [242, 322] on button "Clear" at bounding box center [247, 325] width 32 height 20
click at [299, 335] on div "Clear" at bounding box center [683, 281] width 904 height 114
click at [334, 314] on signature-pad at bounding box center [683, 269] width 904 height 91
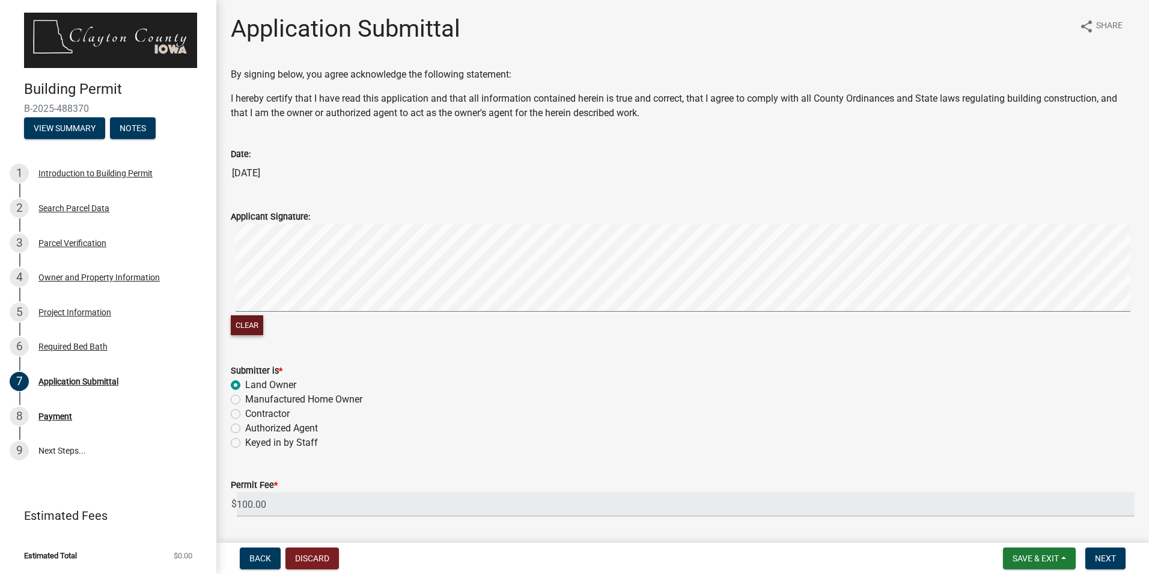
click at [371, 328] on div "Clear" at bounding box center [683, 281] width 904 height 114
click at [237, 329] on button "Clear" at bounding box center [247, 325] width 32 height 20
click at [304, 321] on div "Clear" at bounding box center [683, 281] width 904 height 114
click at [402, 370] on wm-data-entity-input-list "By signing below, you agree acknowledge the following statement: I hereby certi…" at bounding box center [683, 297] width 904 height 460
click at [255, 326] on button "Clear" at bounding box center [247, 325] width 32 height 20
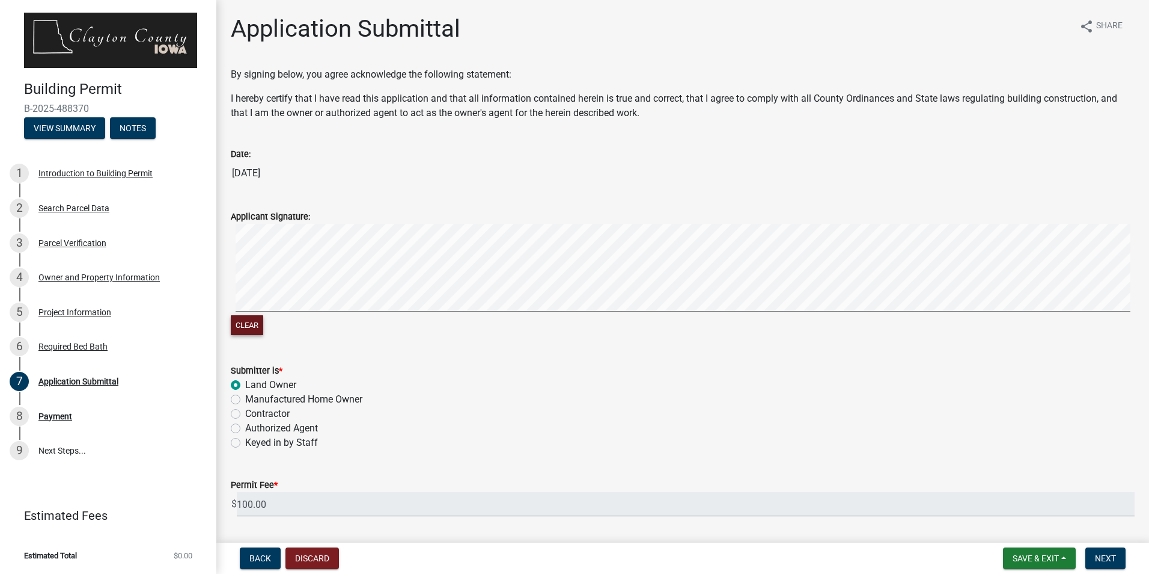
click at [307, 320] on div "Clear" at bounding box center [683, 281] width 904 height 114
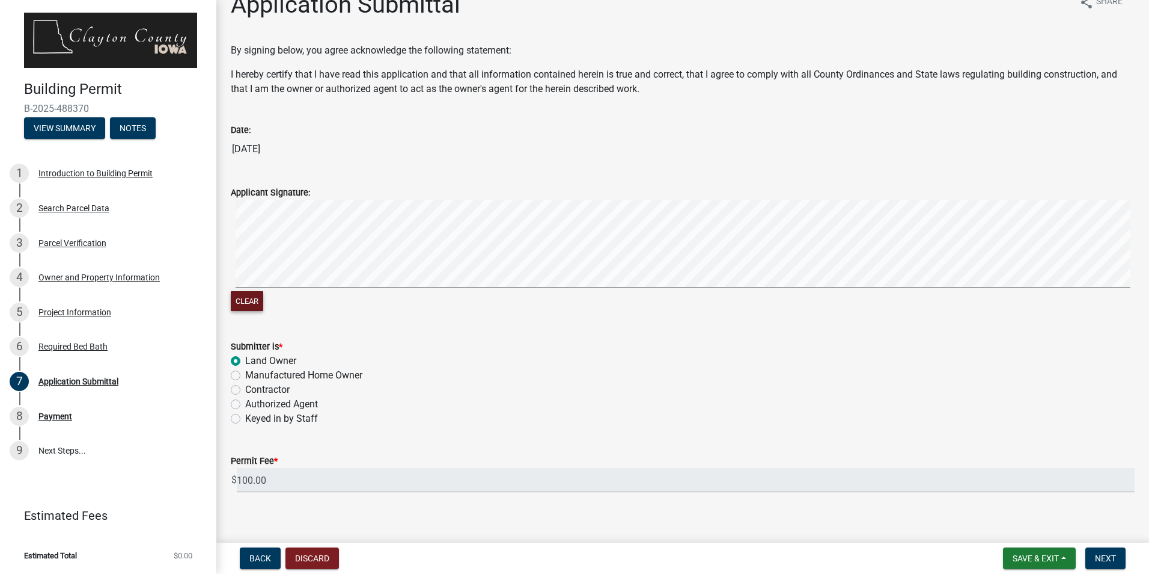
scroll to position [37, 0]
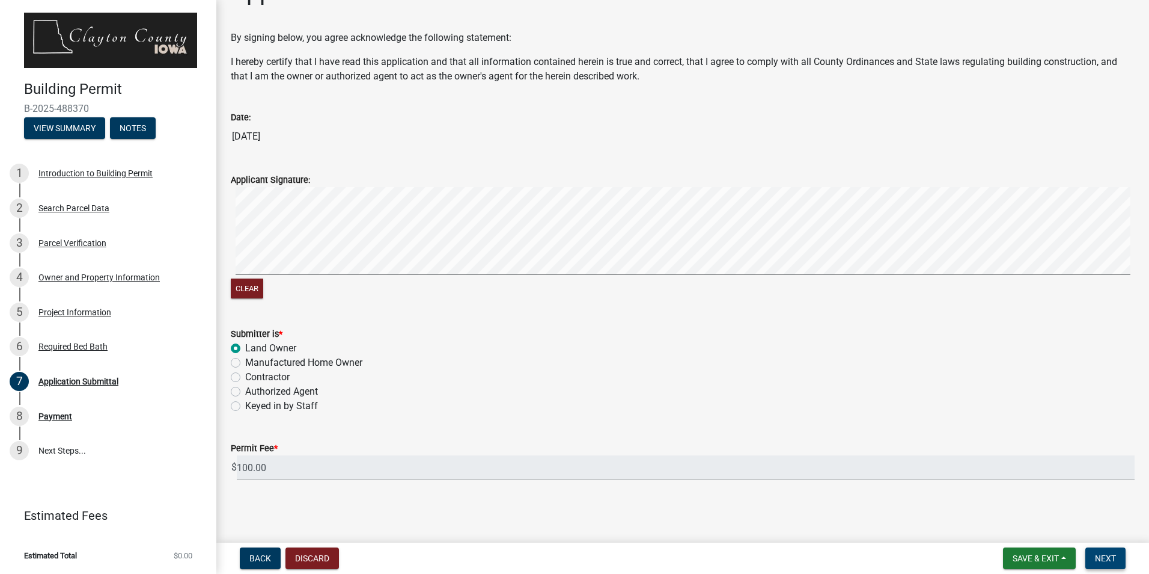
click at [1114, 561] on span "Next" at bounding box center [1105, 558] width 21 height 10
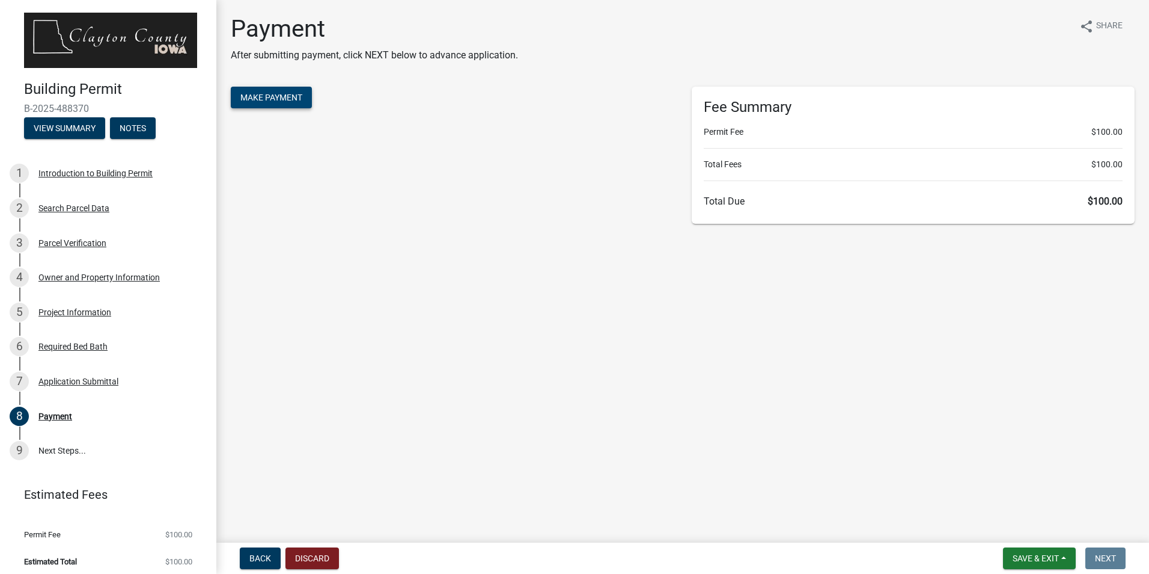
click at [289, 97] on span "Make Payment" at bounding box center [271, 98] width 62 height 10
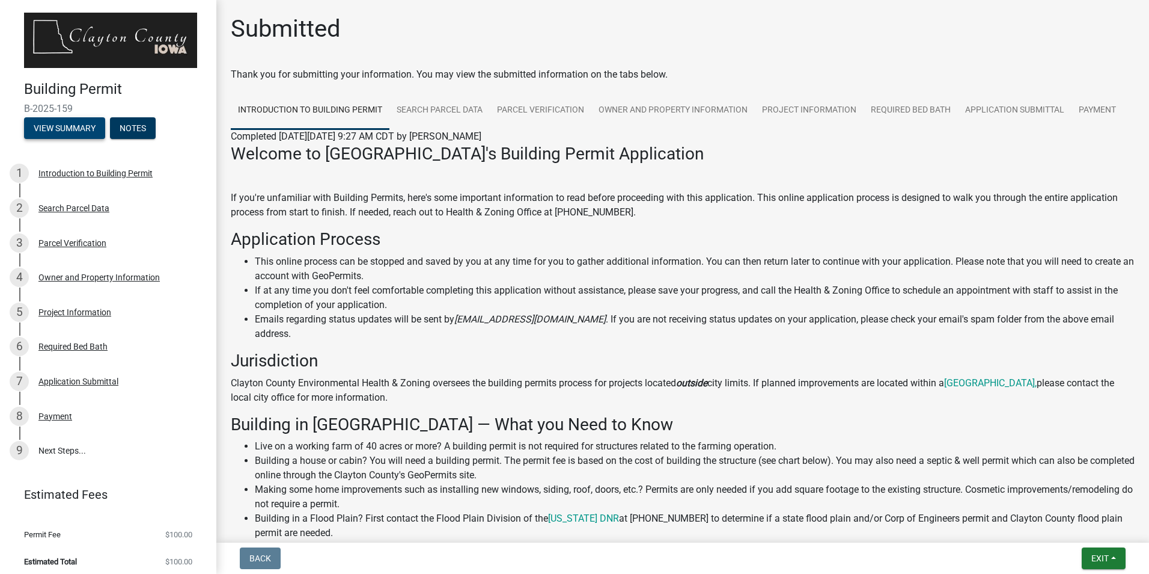
click at [59, 129] on button "View Summary" at bounding box center [64, 128] width 81 height 22
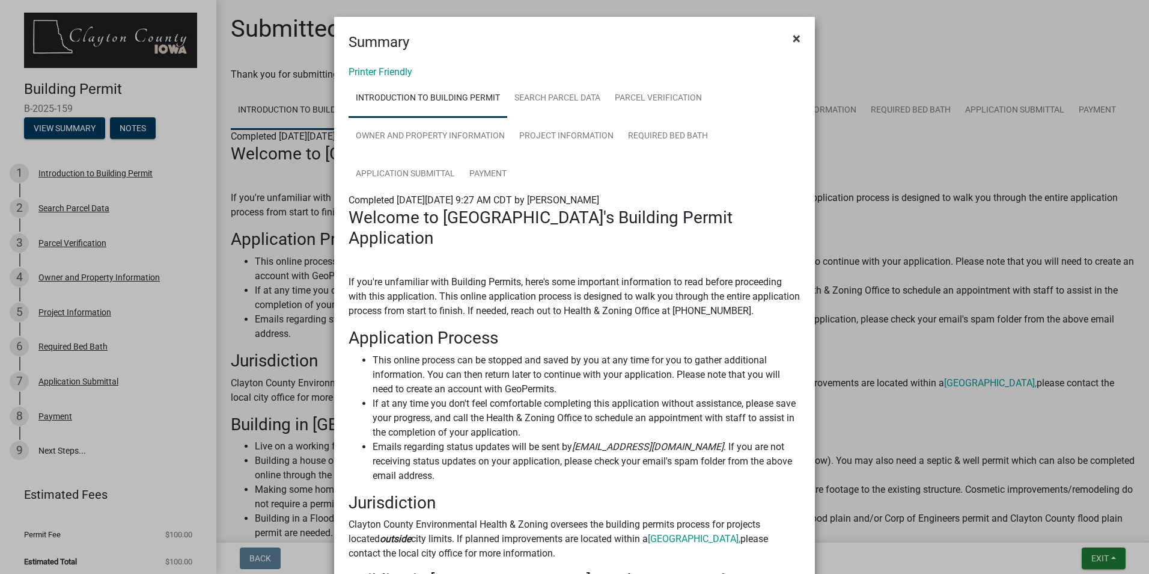
click at [793, 38] on span "×" at bounding box center [797, 38] width 8 height 17
